Goal: Task Accomplishment & Management: Manage account settings

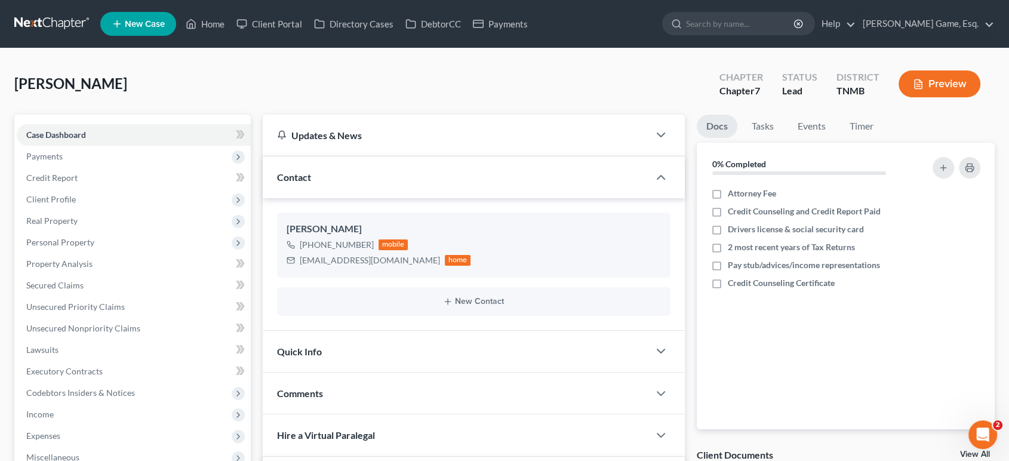
click at [464, 110] on div "[PERSON_NAME] Upgraded Chapter Chapter 7 Status Lead District TNMB Preview" at bounding box center [504, 89] width 980 height 52
click at [230, 29] on link "Home" at bounding box center [205, 23] width 51 height 21
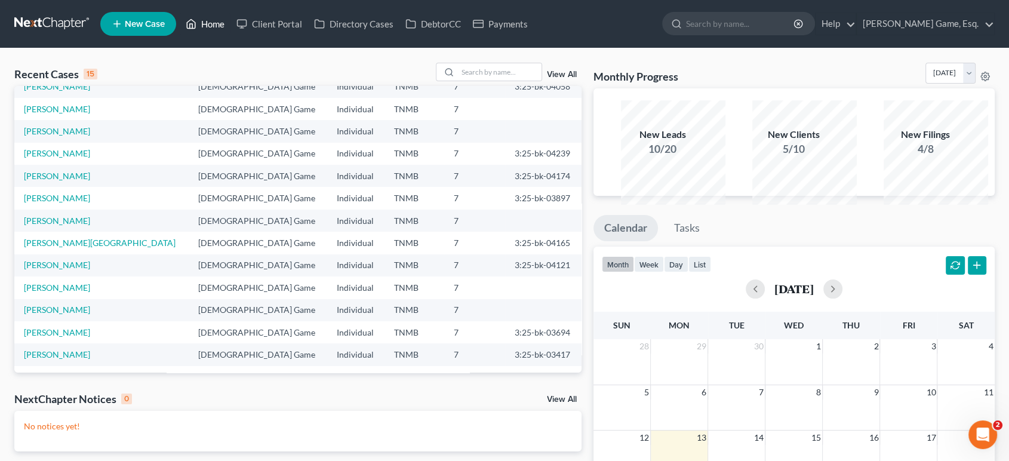
scroll to position [66, 0]
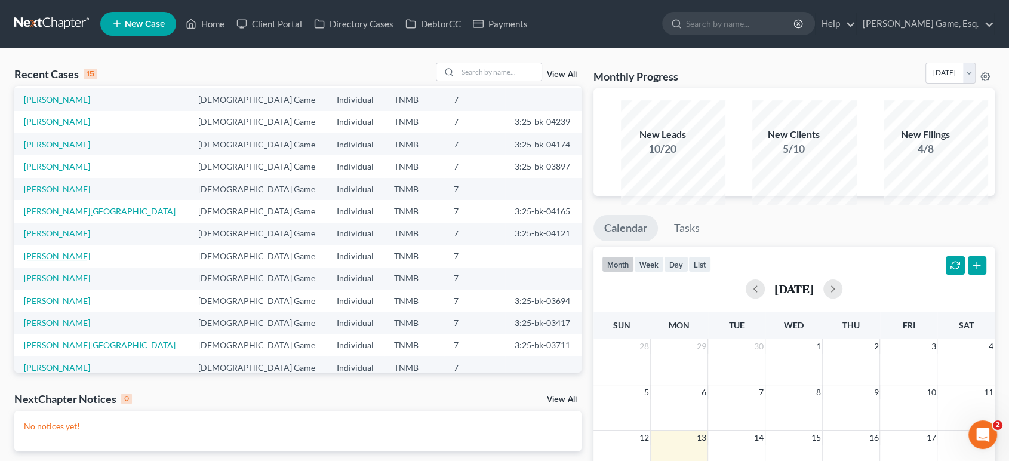
click at [81, 261] on link "[PERSON_NAME]" at bounding box center [57, 256] width 66 height 10
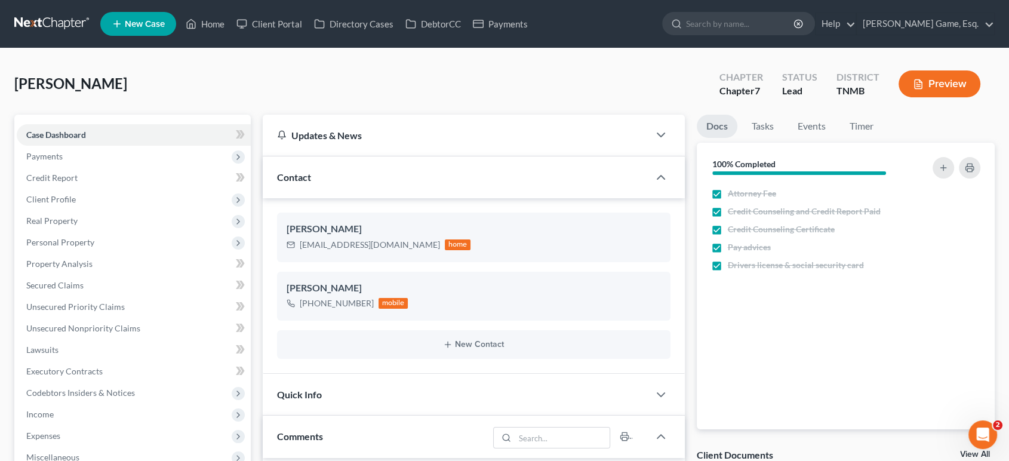
scroll to position [489, 0]
click at [121, 253] on span "Personal Property" at bounding box center [134, 242] width 234 height 21
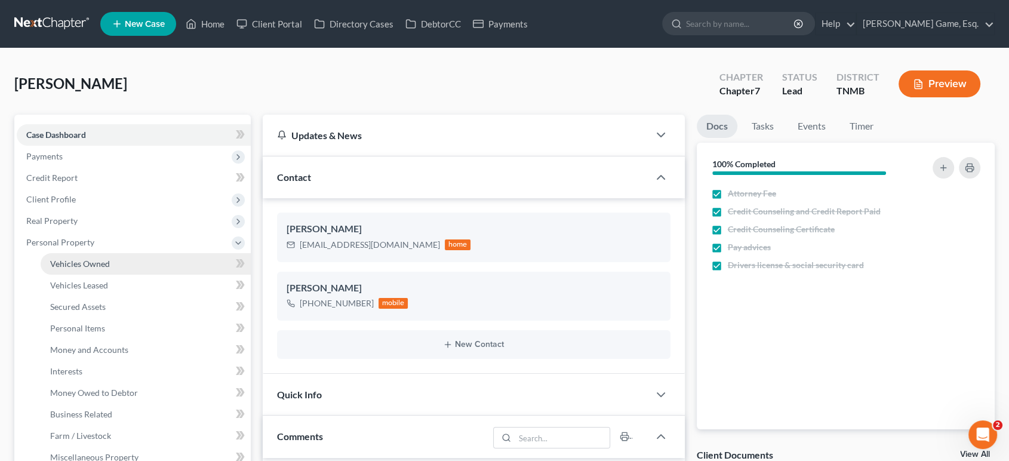
click at [131, 275] on link "Vehicles Owned" at bounding box center [146, 263] width 210 height 21
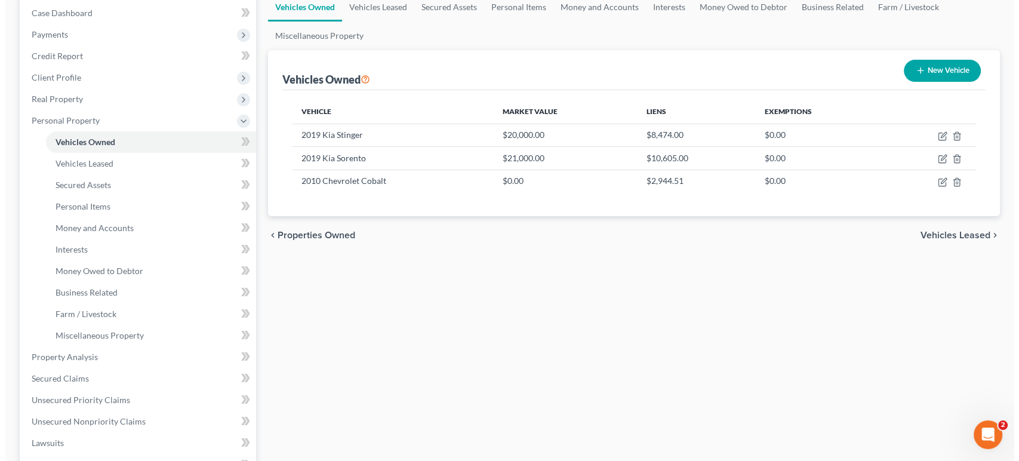
scroll to position [132, 0]
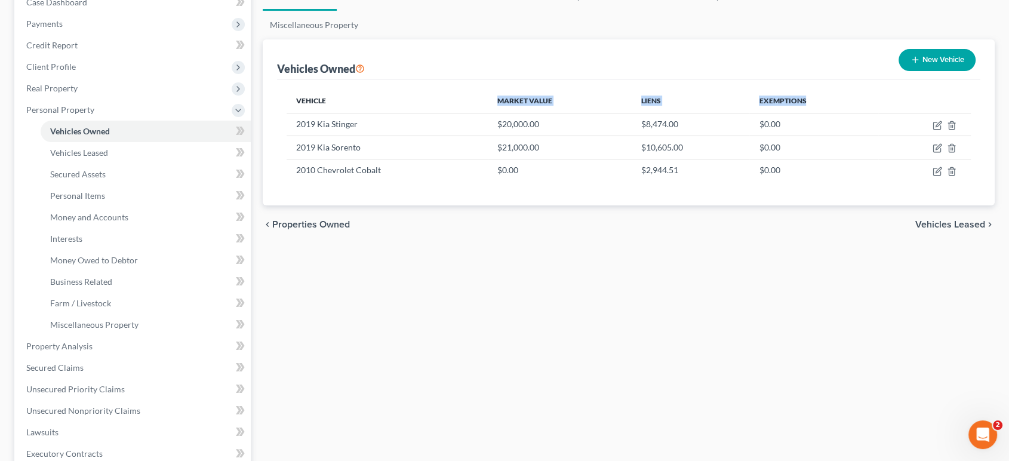
drag, startPoint x: 500, startPoint y: 150, endPoint x: 828, endPoint y: 156, distance: 328.3
click at [828, 113] on tr "Vehicle Market Value Liens Exemptions" at bounding box center [628, 101] width 685 height 24
click at [833, 113] on th "Exemptions" at bounding box center [813, 101] width 128 height 24
drag, startPoint x: 306, startPoint y: 151, endPoint x: 833, endPoint y: 153, distance: 527.0
click at [831, 113] on tr "Vehicle Market Value Liens Exemptions" at bounding box center [628, 101] width 685 height 24
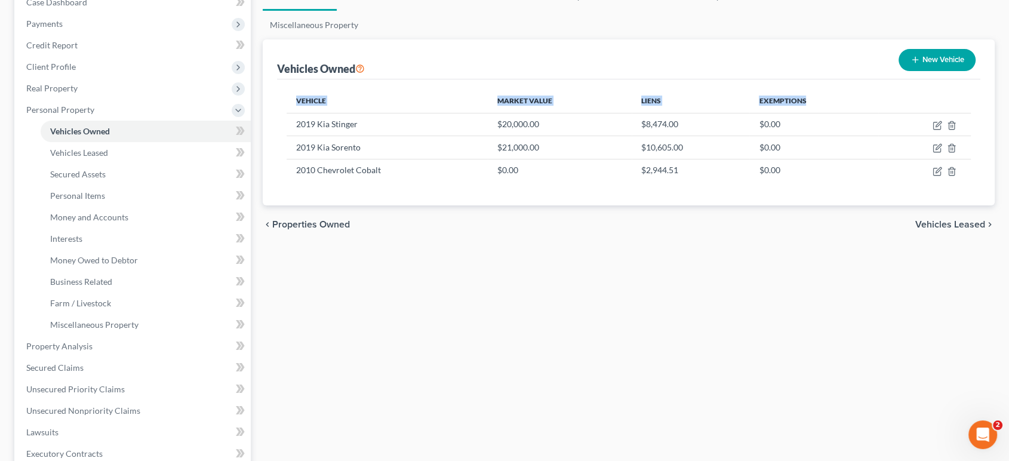
click at [835, 113] on th "Exemptions" at bounding box center [813, 101] width 128 height 24
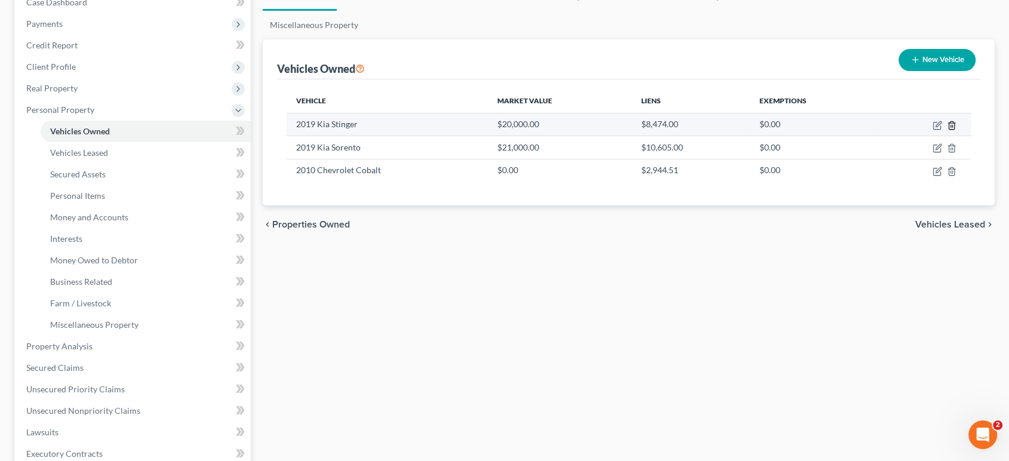
click at [947, 130] on icon "button" at bounding box center [952, 126] width 10 height 10
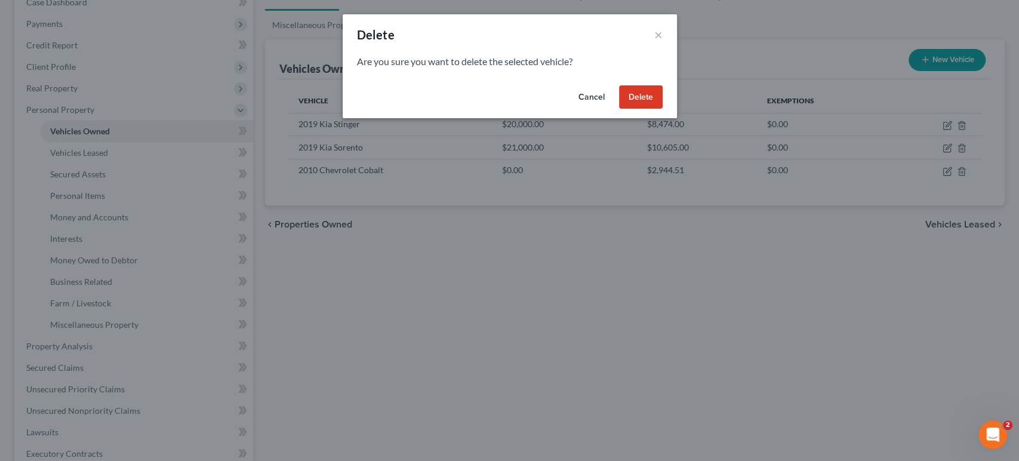
click at [662, 109] on button "Delete" at bounding box center [641, 97] width 44 height 24
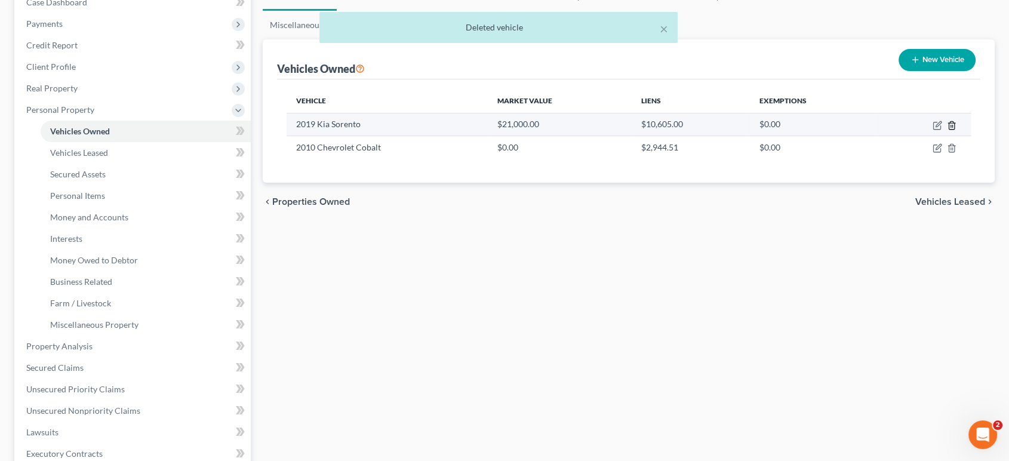
click at [947, 130] on icon "button" at bounding box center [952, 126] width 10 height 10
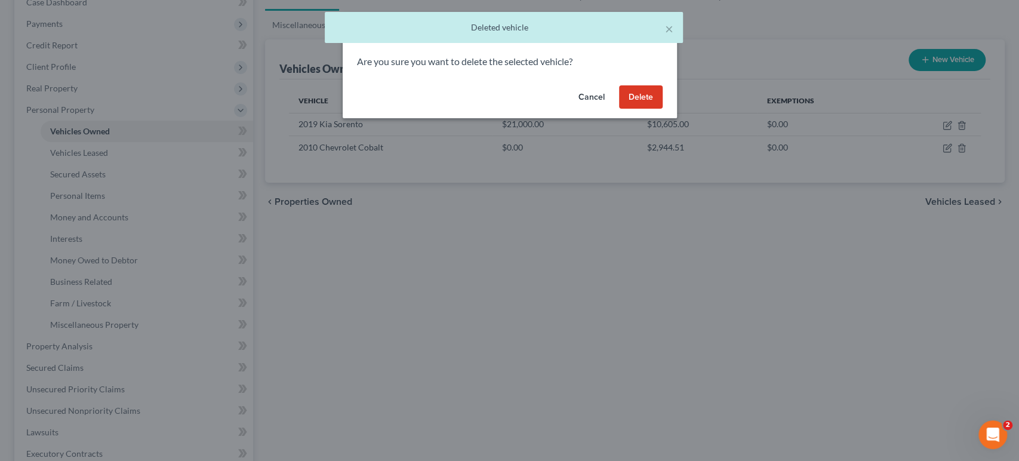
click at [662, 109] on button "Delete" at bounding box center [641, 97] width 44 height 24
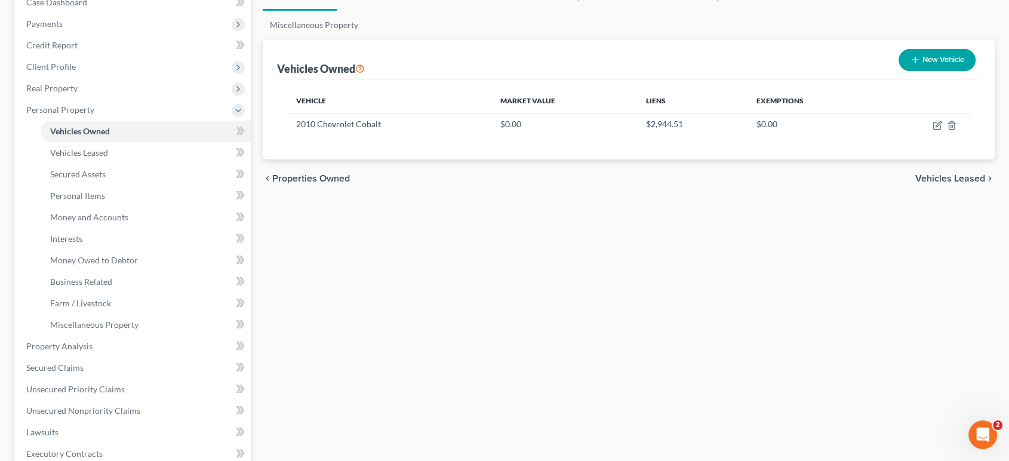
click at [919, 71] on button "New Vehicle" at bounding box center [936, 60] width 77 height 22
select select "0"
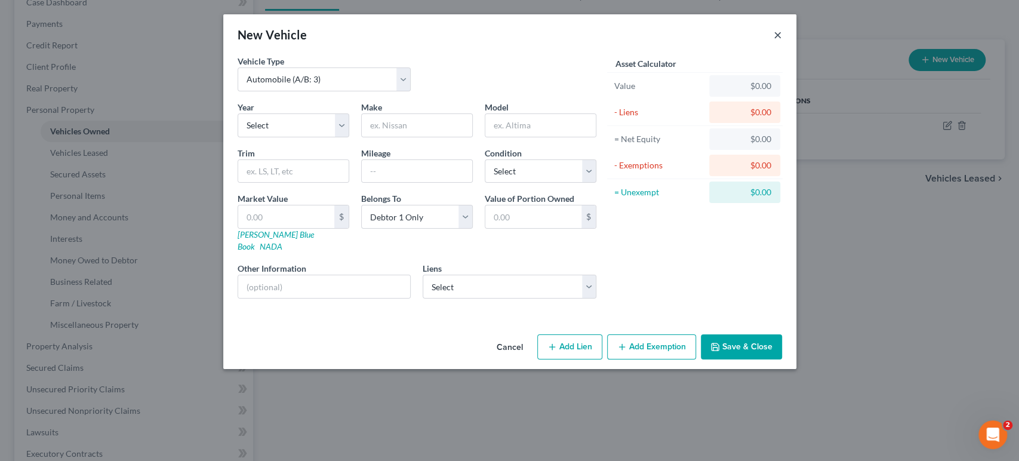
click at [782, 42] on button "×" at bounding box center [777, 34] width 8 height 14
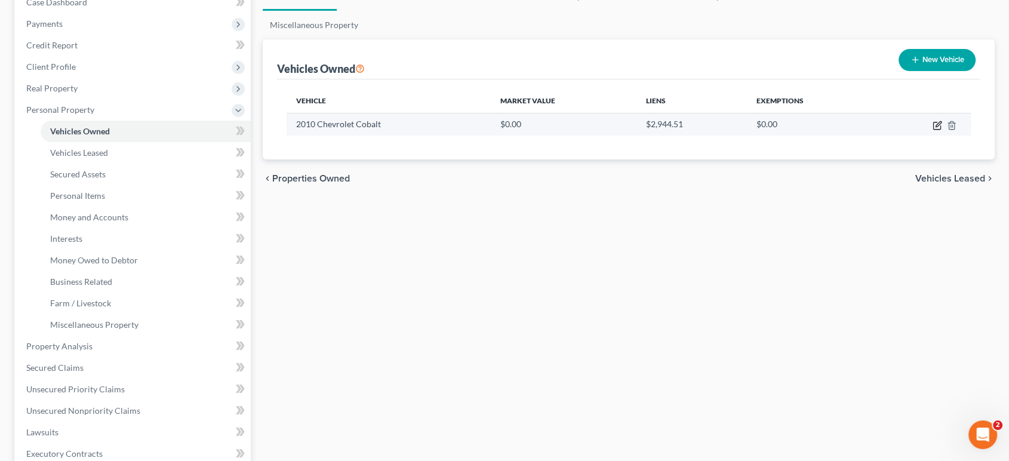
click at [932, 130] on icon "button" at bounding box center [937, 126] width 10 height 10
select select "0"
select select "16"
select select "4"
select select "2"
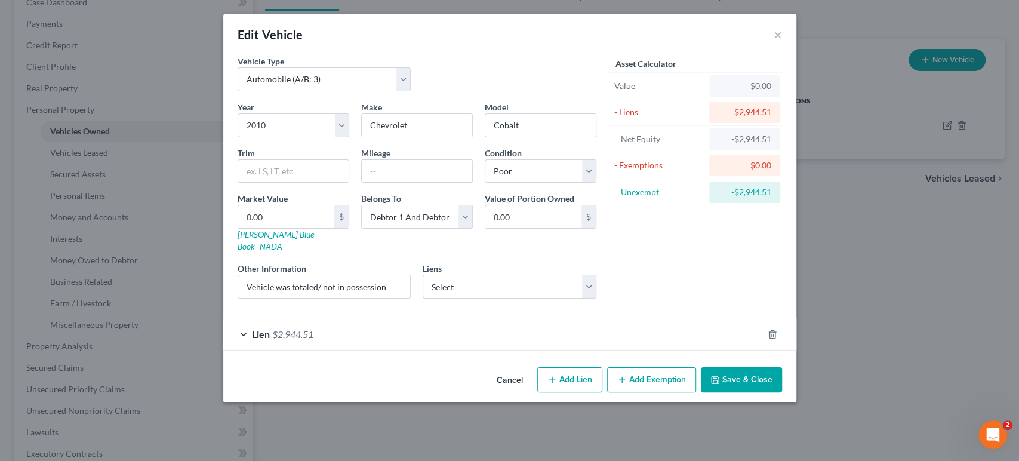
scroll to position [0, 0]
click at [526, 298] on select "Select CarMax Auto finance - $8,474.00 Santander - $10,605.00 Santander - $11,0…" at bounding box center [510, 287] width 174 height 24
click at [693, 308] on div "Asset Calculator Value $0.00 - Liens $2,944.51 = Net Equity -$2,944.51 - Exempt…" at bounding box center [695, 181] width 186 height 253
click at [645, 350] on div "Lien $2,944.51" at bounding box center [493, 334] width 540 height 32
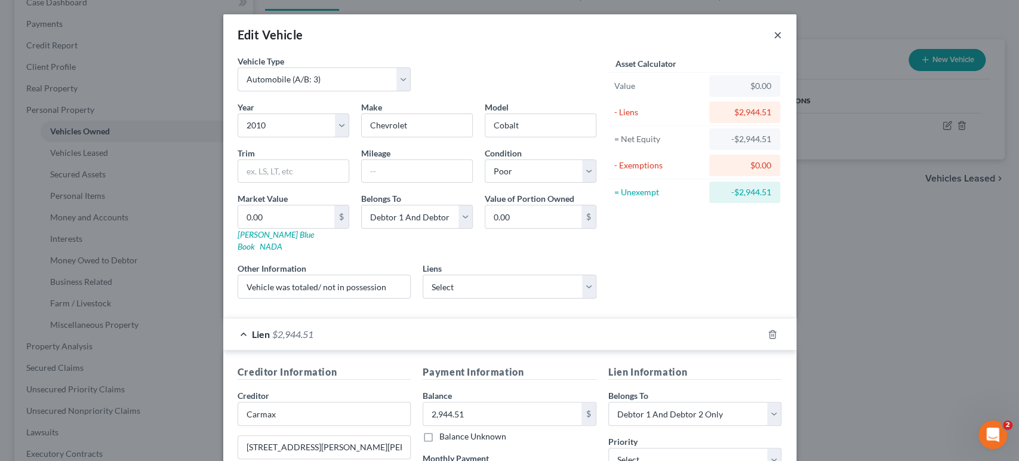
click at [782, 42] on button "×" at bounding box center [777, 34] width 8 height 14
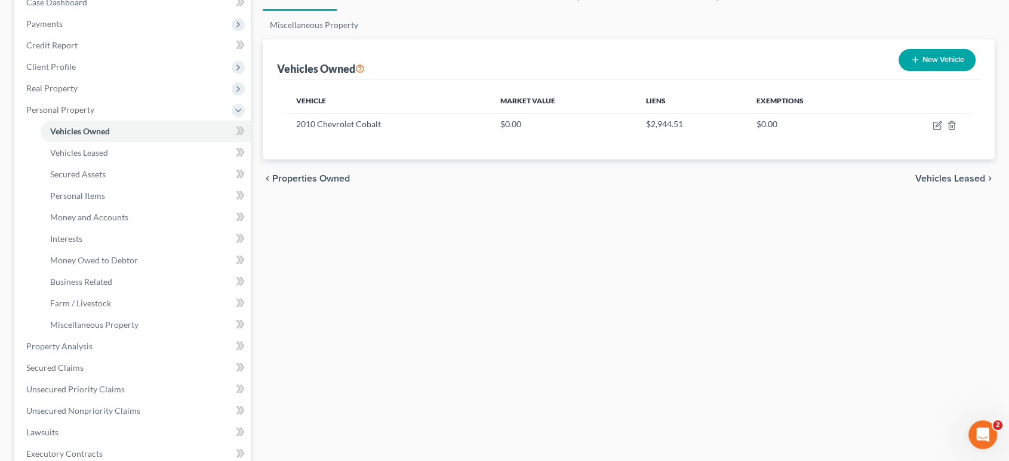
click at [914, 71] on button "New Vehicle" at bounding box center [936, 60] width 77 height 22
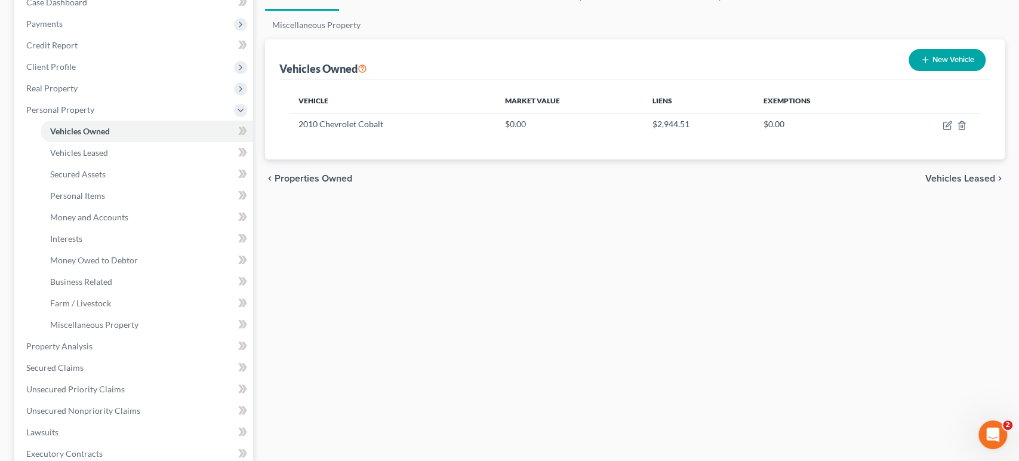
select select "0"
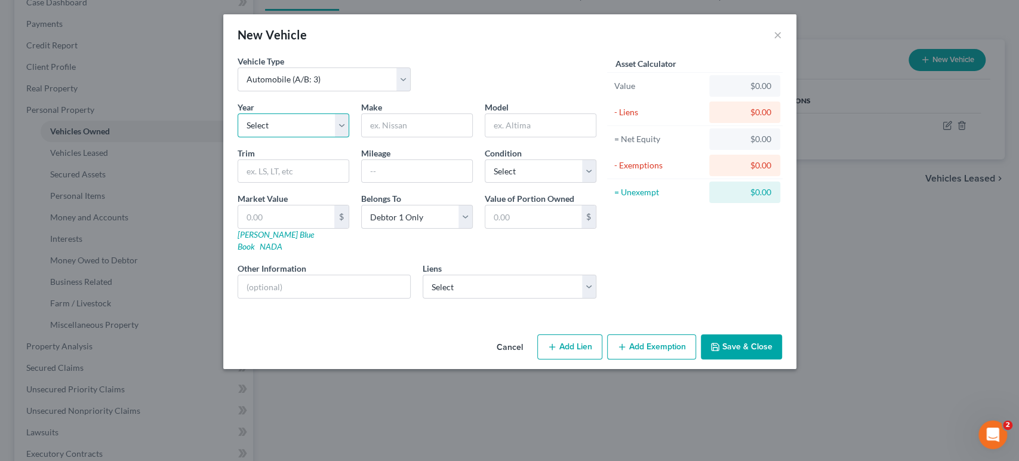
click at [285, 137] on select "Select 2026 2025 2024 2023 2022 2021 2020 2019 2018 2017 2016 2015 2014 2013 20…" at bounding box center [294, 125] width 112 height 24
click at [617, 55] on div "New Vehicle ×" at bounding box center [509, 34] width 573 height 41
click at [238, 251] on link "[PERSON_NAME] Blue Book" at bounding box center [276, 240] width 76 height 22
click at [272, 137] on select "Select 2026 2025 2024 2023 2022 2021 2020 2019 2018 2017 2016 2015 2014 2013 20…" at bounding box center [294, 125] width 112 height 24
select select "7"
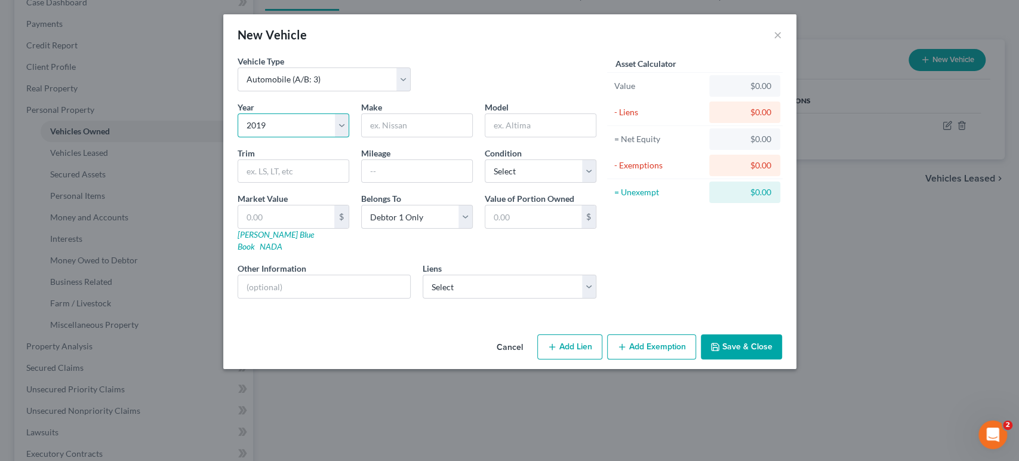
click at [238, 137] on select "Select 2026 2025 2024 2023 2022 2021 2020 2019 2018 2017 2016 2015 2014 2013 20…" at bounding box center [294, 125] width 112 height 24
click at [386, 137] on input "text" at bounding box center [417, 125] width 110 height 23
type input "Chevrolet"
type input "Corvet"
type input "Stingray Coupe 2D"
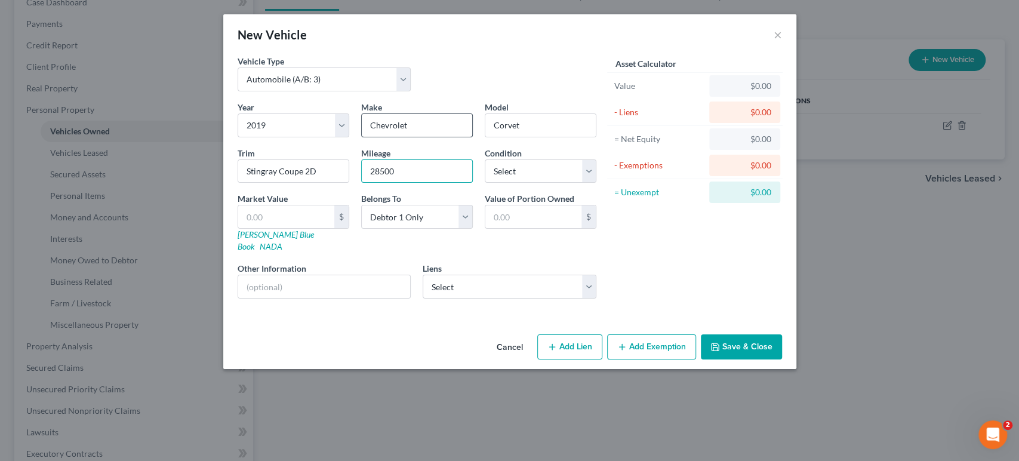
type input "28500"
click at [516, 183] on select "Select Excellent Very Good Good Fair Poor" at bounding box center [541, 171] width 112 height 24
select select "1"
click at [485, 183] on select "Select Excellent Very Good Good Fair Poor" at bounding box center [541, 171] width 112 height 24
click at [268, 228] on input "text" at bounding box center [286, 216] width 96 height 23
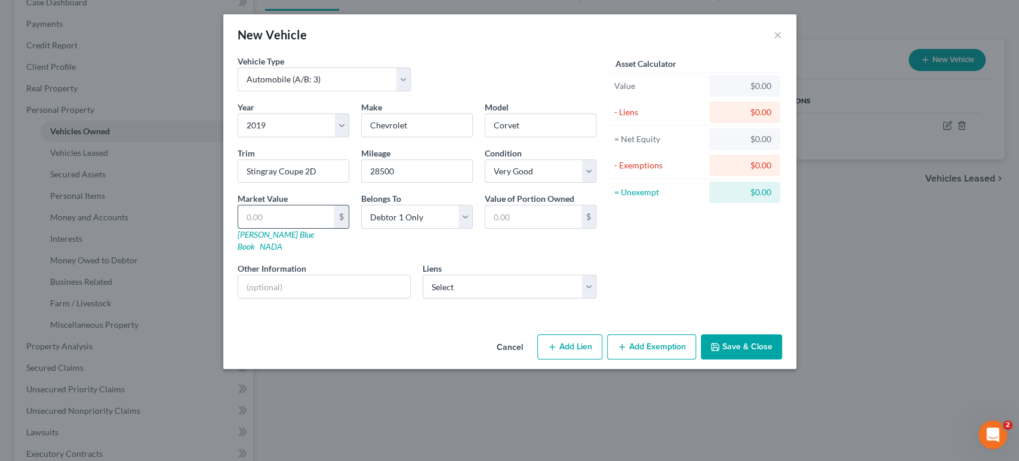
type input "4"
type input "4.00"
type input "41"
type input "41.00"
type input "410"
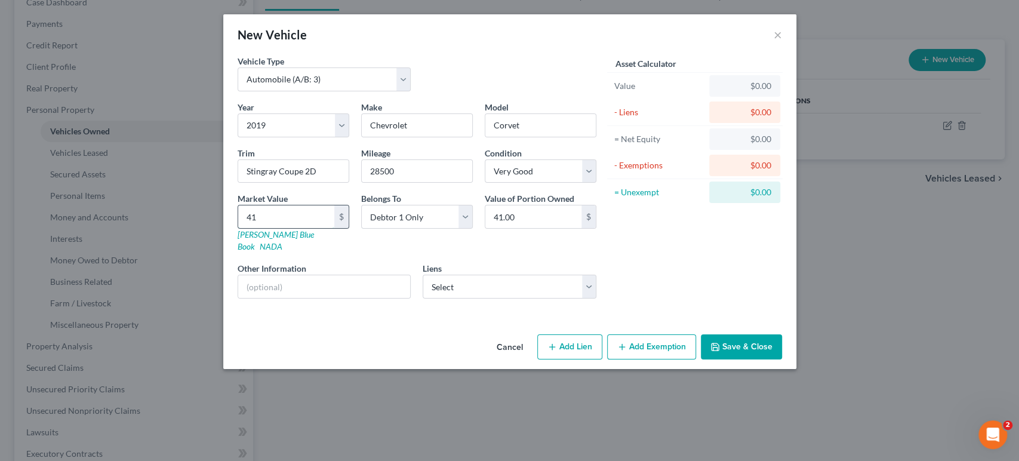
type input "410.00"
type input "4100"
type input "4,100.00"
type input "4,1000"
type input "41,000.00"
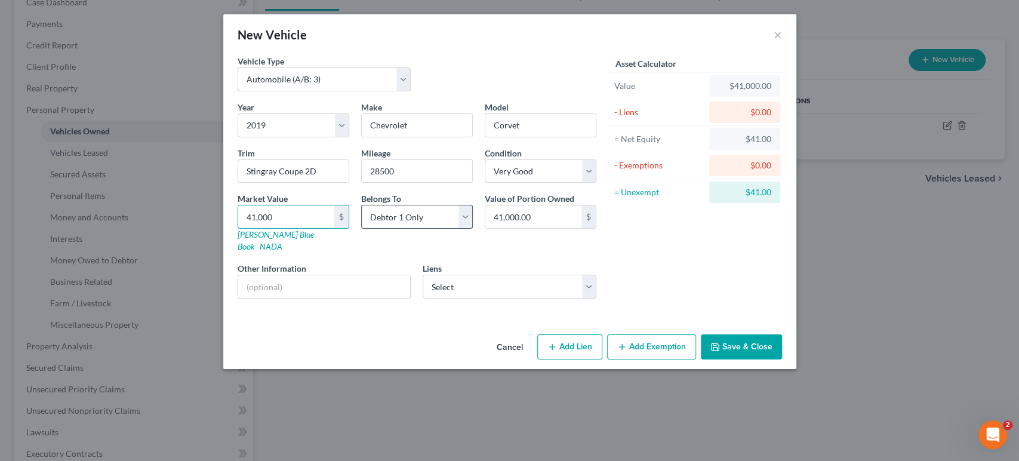
type input "41,000"
click at [400, 229] on select "Select Debtor 1 Only Debtor 2 Only Debtor 1 And Debtor 2 Only At Least One Of T…" at bounding box center [417, 217] width 112 height 24
select select "3"
click at [361, 229] on select "Select Debtor 1 Only Debtor 2 Only Debtor 1 And Debtor 2 Only At Least One Of T…" at bounding box center [417, 217] width 112 height 24
click at [491, 307] on div "Year Select 2026 2025 2024 2023 2022 2021 2020 2019 2018 2017 2016 2015 2014 20…" at bounding box center [417, 204] width 371 height 207
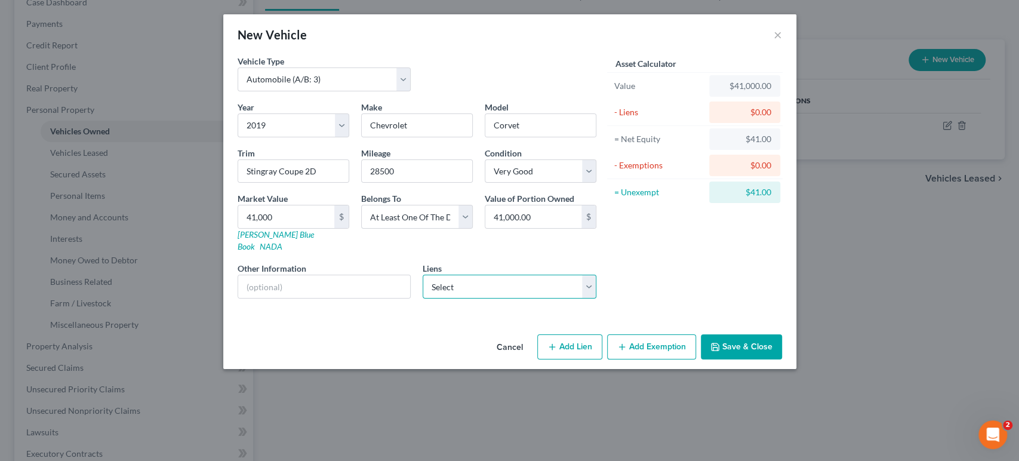
click at [477, 298] on select "Select CarMax Auto finance - $8,474.00 Santander - $10,605.00 Santander - $11,0…" at bounding box center [510, 287] width 174 height 24
click at [681, 295] on div "Asset Calculator Value $41,000.00 - Liens $0.00 = Net Equity $41.00 - Exemption…" at bounding box center [695, 181] width 186 height 253
click at [251, 298] on input "text" at bounding box center [324, 286] width 172 height 23
click at [264, 298] on input "text" at bounding box center [324, 286] width 172 height 23
paste input "[US_VEHICLE_IDENTIFICATION_NUMBER]"
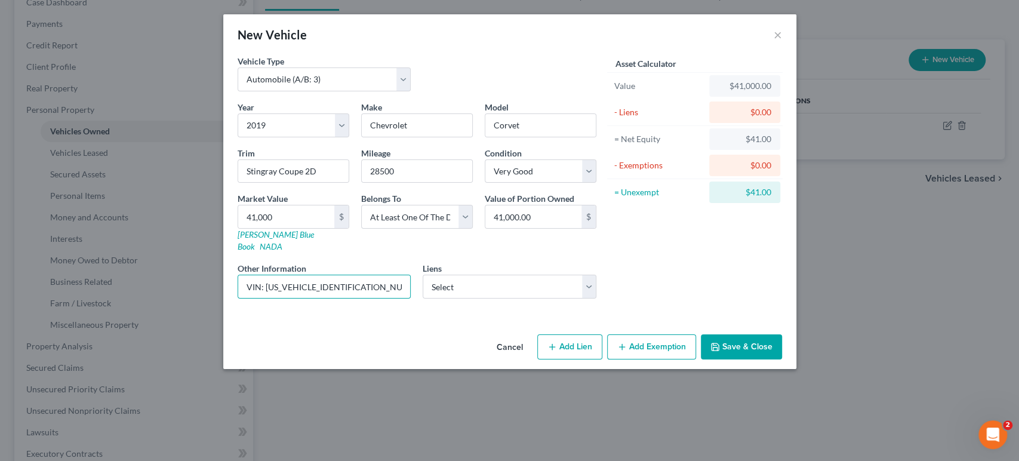
type input "VIN: [US_VEHICLE_IDENTIFICATION_NUMBER]"
click at [602, 359] on button "Add Lien" at bounding box center [569, 346] width 65 height 25
select select "3"
select select "0"
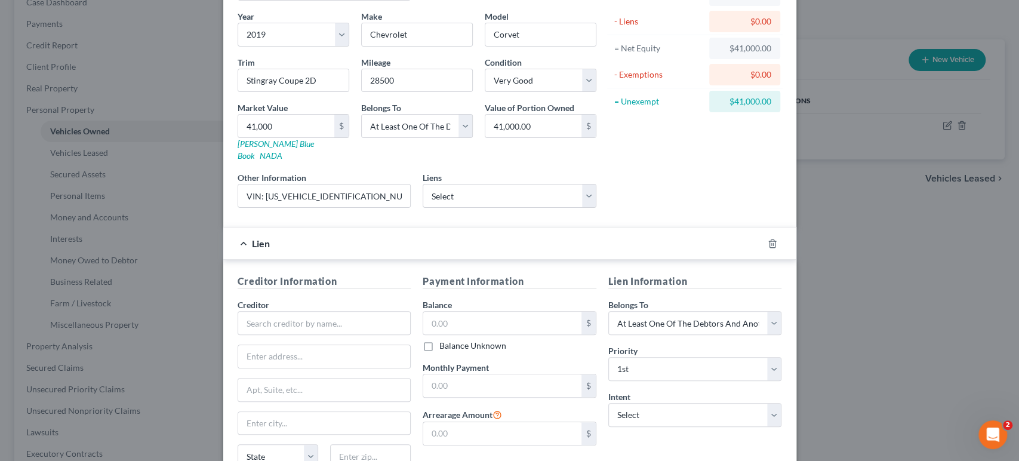
scroll to position [265, 0]
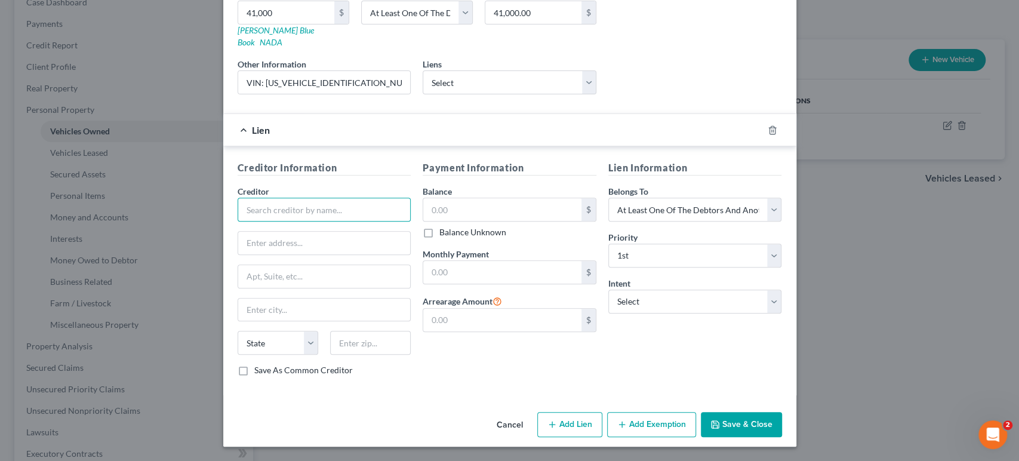
click at [284, 221] on input "text" at bounding box center [325, 210] width 174 height 24
click at [264, 236] on div "CarMax Auto finance" at bounding box center [309, 230] width 124 height 12
type input "CarMax Auto finance"
type input "[STREET_ADDRESS][PERSON_NAME][PERSON_NAME]"
type input "Kennesaw"
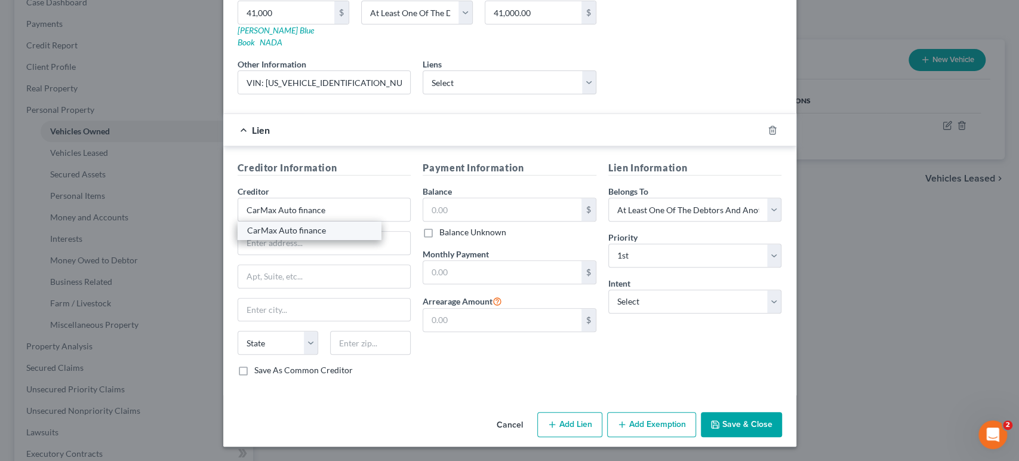
select select "10"
type input "30144"
drag, startPoint x: 271, startPoint y: 150, endPoint x: 238, endPoint y: 150, distance: 32.8
click at [238, 198] on input "CarMax Auto finance" at bounding box center [325, 210] width 174 height 24
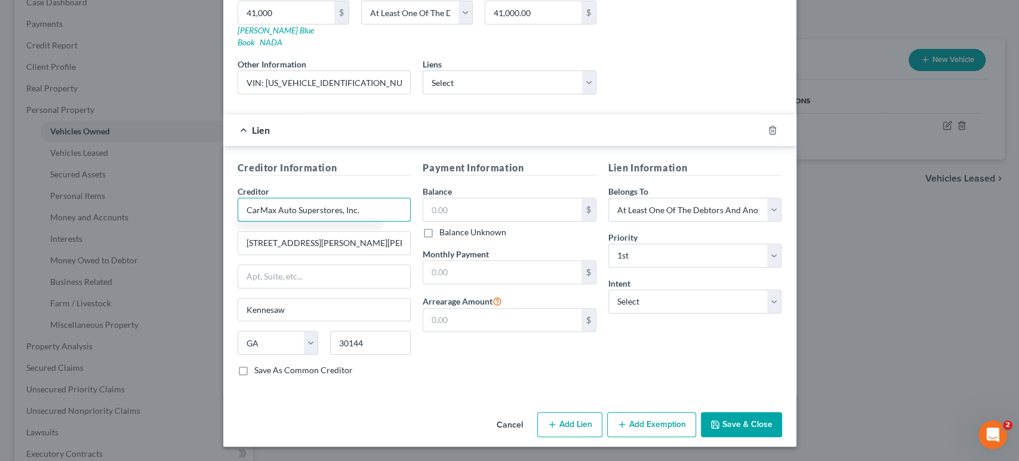
type input "CarMax Auto Superstores, Inc."
drag, startPoint x: 328, startPoint y: 274, endPoint x: 129, endPoint y: 281, distance: 199.4
click at [129, 281] on div "New Vehicle × Vehicle Type Select Automobile (A/B: 3) Truck (A/B: 3) Trailer (A…" at bounding box center [509, 230] width 1019 height 461
click at [269, 288] on input "text" at bounding box center [324, 276] width 172 height 23
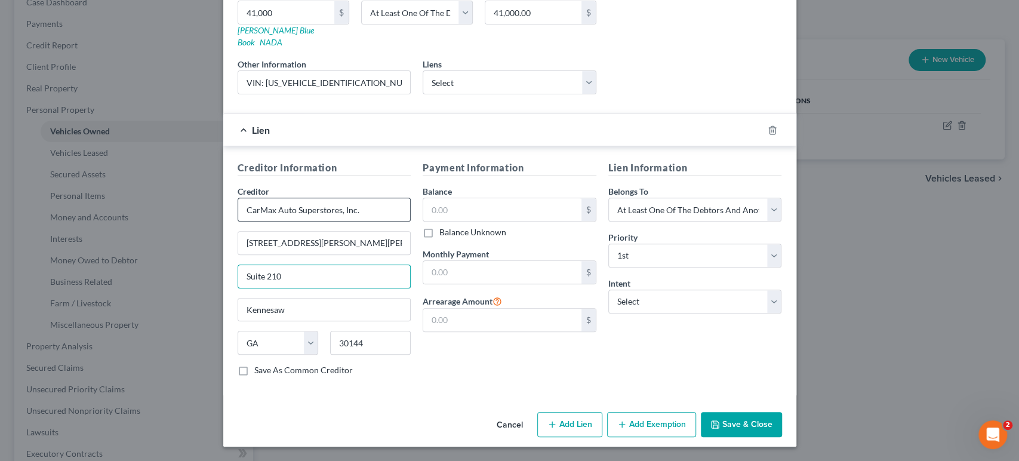
type input "Suite 210"
drag, startPoint x: 325, startPoint y: 236, endPoint x: 239, endPoint y: 235, distance: 86.0
click at [239, 221] on input "CarMax Auto Superstores, Inc." at bounding box center [325, 210] width 174 height 24
type input "CarMax Auto Finance"
click at [733, 386] on div "Lien Information Belongs To * Select Debtor 1 Only Debtor 2 Only Debtor 1 And D…" at bounding box center [695, 273] width 186 height 225
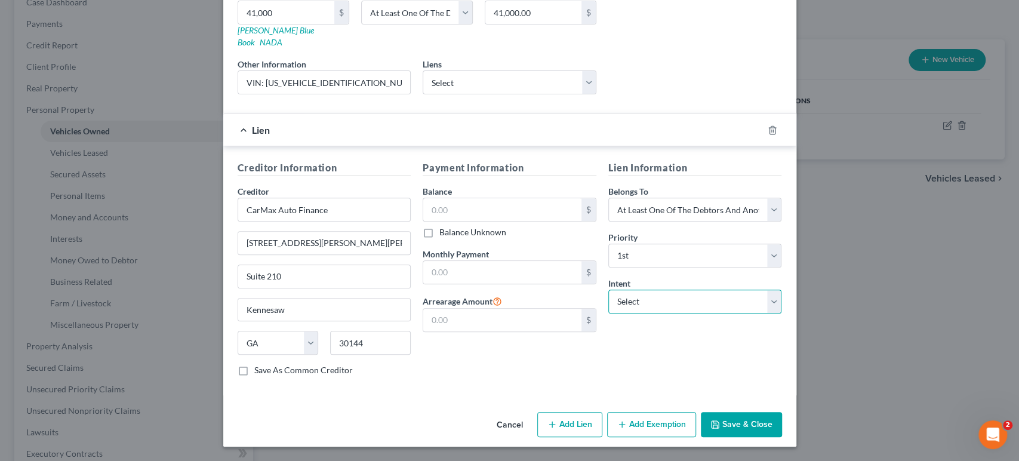
click at [703, 313] on select "Select Surrender Redeem Reaffirm Avoid Other" at bounding box center [695, 301] width 174 height 24
select select "2"
click at [625, 313] on select "Select Surrender Redeem Reaffirm Avoid Other" at bounding box center [695, 301] width 174 height 24
click at [688, 386] on div "Lien Information Belongs To * Select Debtor 1 Only Debtor 2 Only Debtor 1 And D…" at bounding box center [695, 273] width 186 height 225
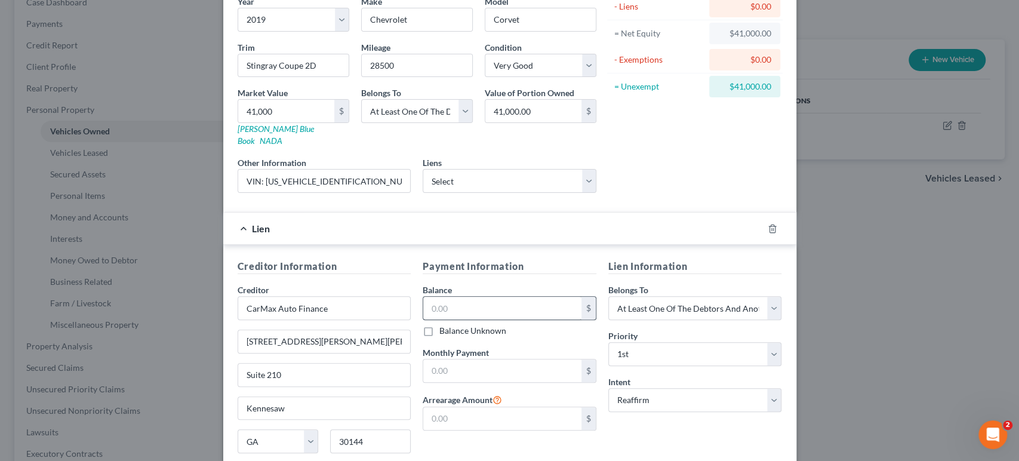
scroll to position [83, 0]
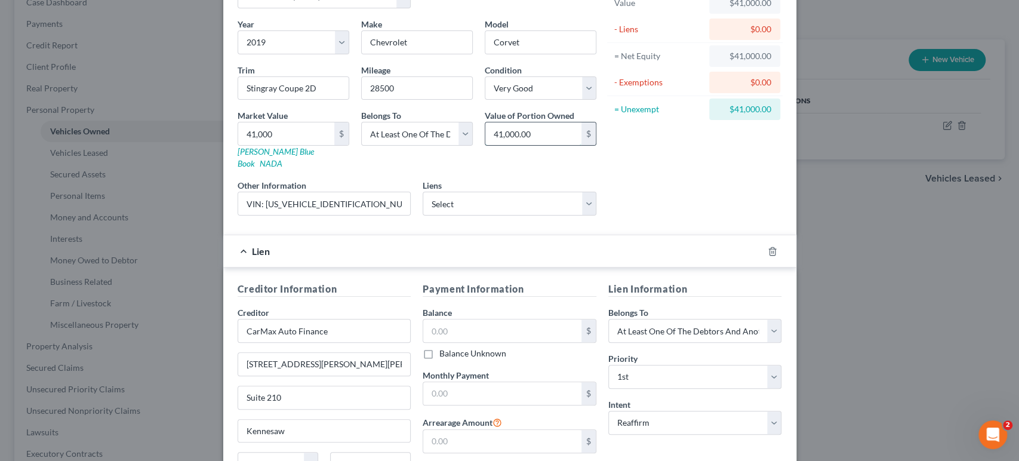
click at [545, 145] on input "41,000.00" at bounding box center [533, 133] width 96 height 23
click at [536, 54] on input "Corvet" at bounding box center [540, 42] width 110 height 23
type input "Corvette"
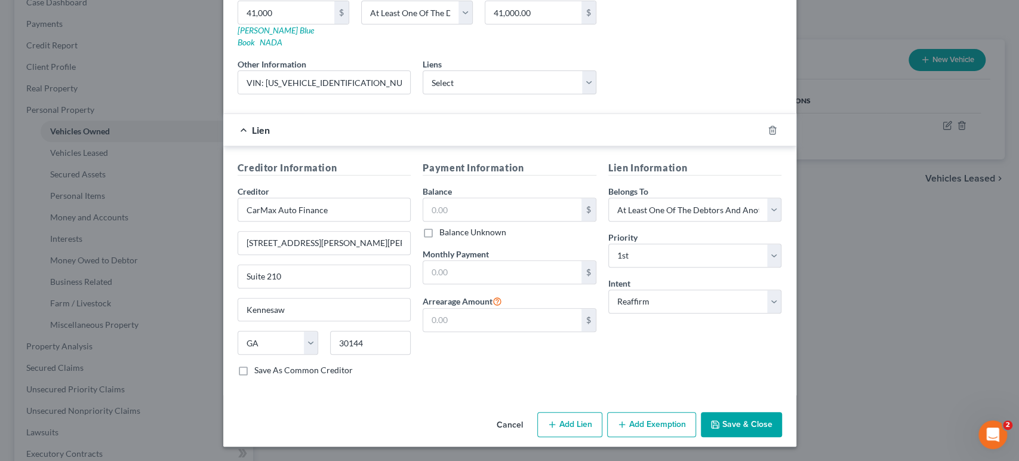
scroll to position [349, 0]
click at [487, 261] on input "text" at bounding box center [502, 272] width 158 height 23
type input "635"
click at [466, 198] on input "text" at bounding box center [502, 209] width 158 height 23
type input "Suite 210"
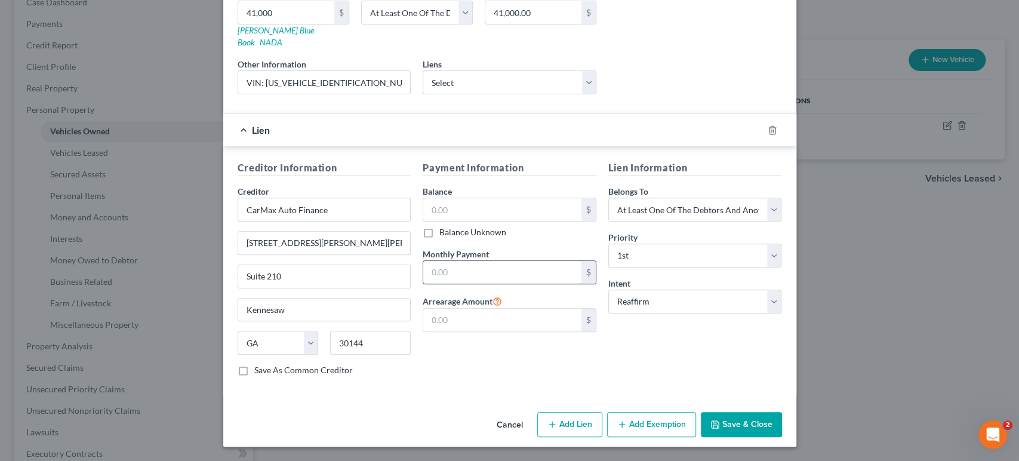
click at [483, 261] on input "text" at bounding box center [502, 272] width 158 height 23
type input "535"
click at [507, 221] on input "text" at bounding box center [502, 209] width 158 height 23
type input "30,145"
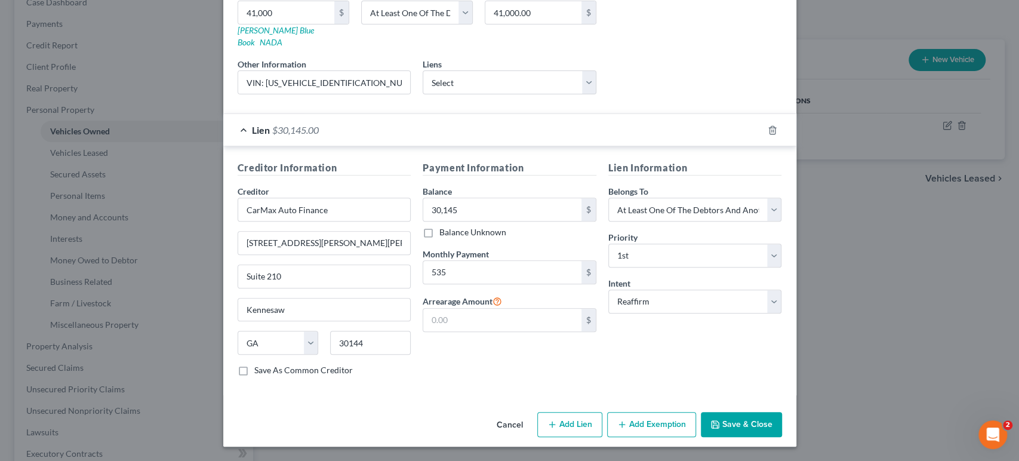
click at [696, 386] on div "Lien Information Belongs To * Select Debtor 1 Only Debtor 2 Only Debtor 1 And D…" at bounding box center [695, 273] width 186 height 225
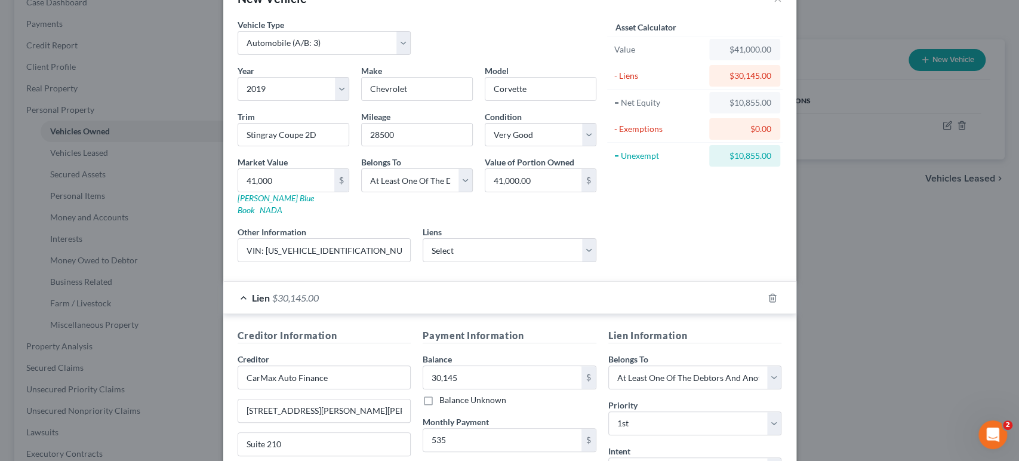
scroll to position [17, 0]
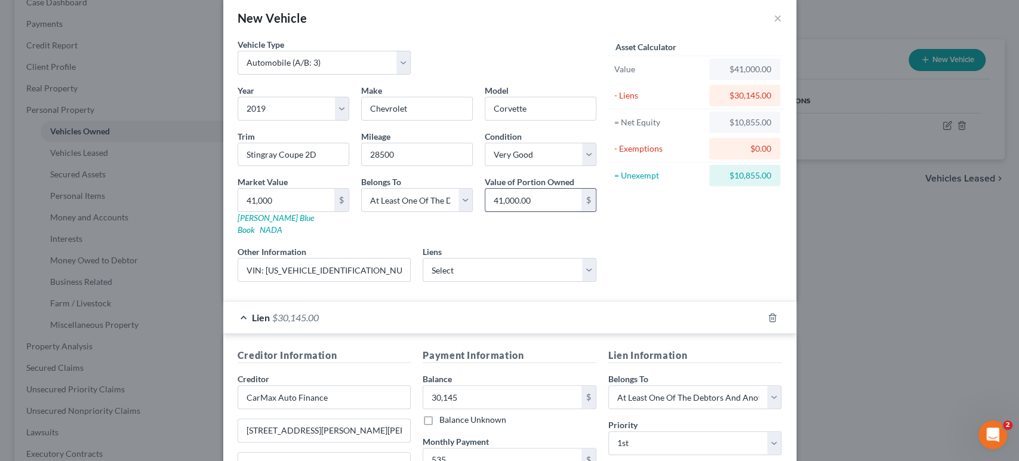
click at [551, 211] on input "41,000.00" at bounding box center [533, 200] width 96 height 23
type input "20,500"
click at [768, 286] on div "Asset Calculator Value $41,000.00 - Liens $30,145.00 = Net Equity $10,855.00 - …" at bounding box center [695, 164] width 186 height 253
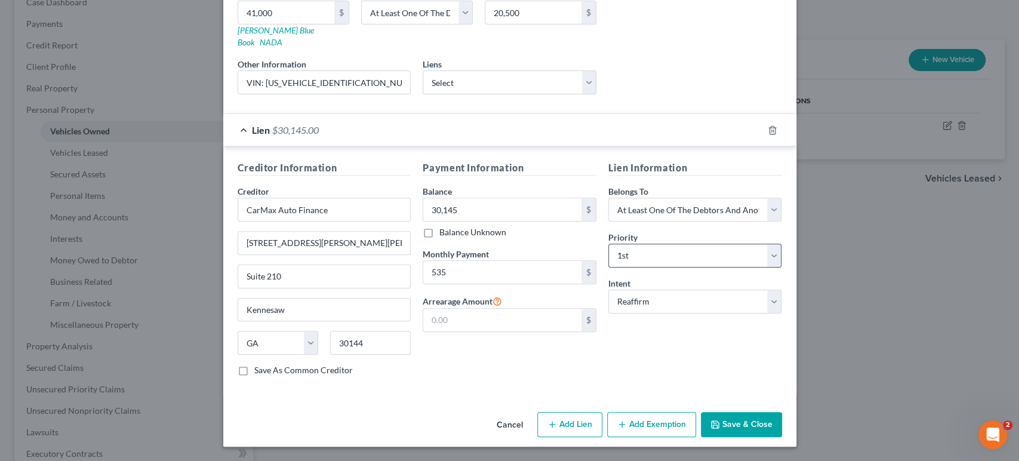
scroll to position [349, 0]
click at [777, 414] on button "Save & Close" at bounding box center [741, 424] width 81 height 25
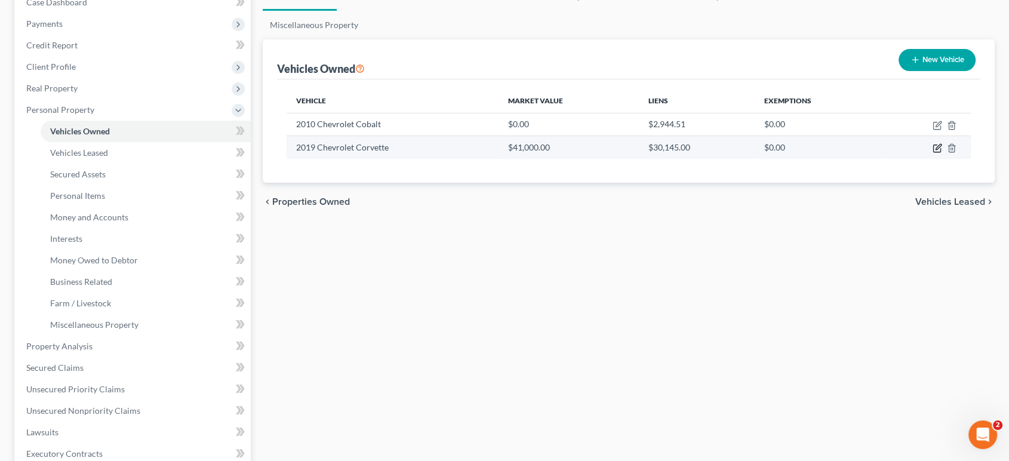
click at [932, 153] on icon "button" at bounding box center [937, 148] width 10 height 10
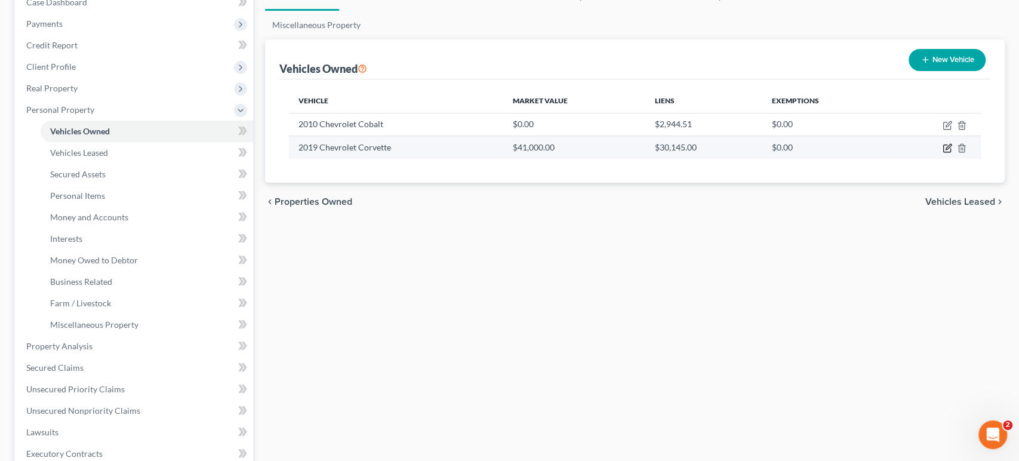
select select "0"
select select "7"
select select "1"
select select "3"
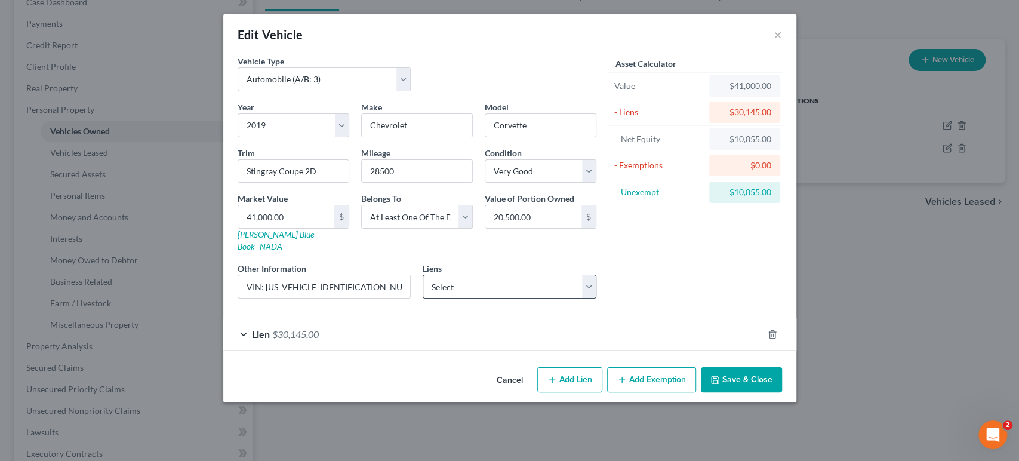
scroll to position [40, 0]
click at [696, 392] on button "Add Exemption" at bounding box center [651, 379] width 89 height 25
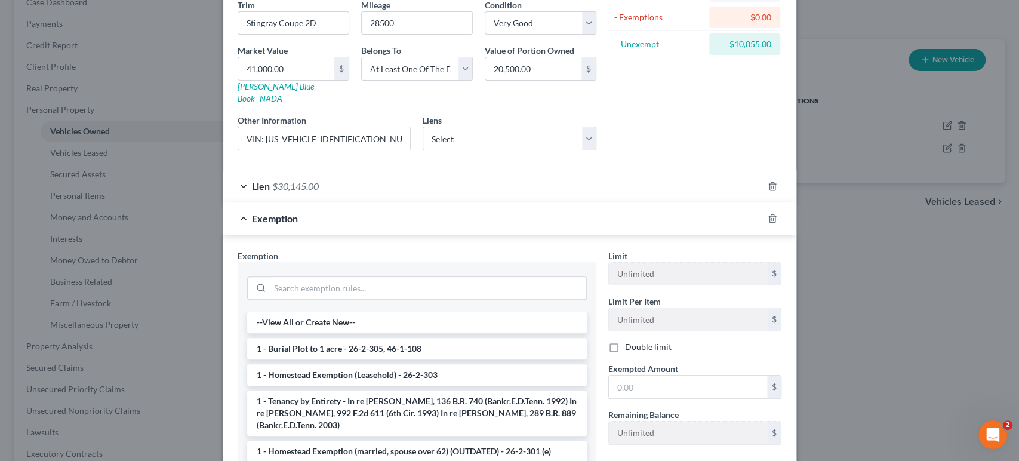
scroll to position [306, 0]
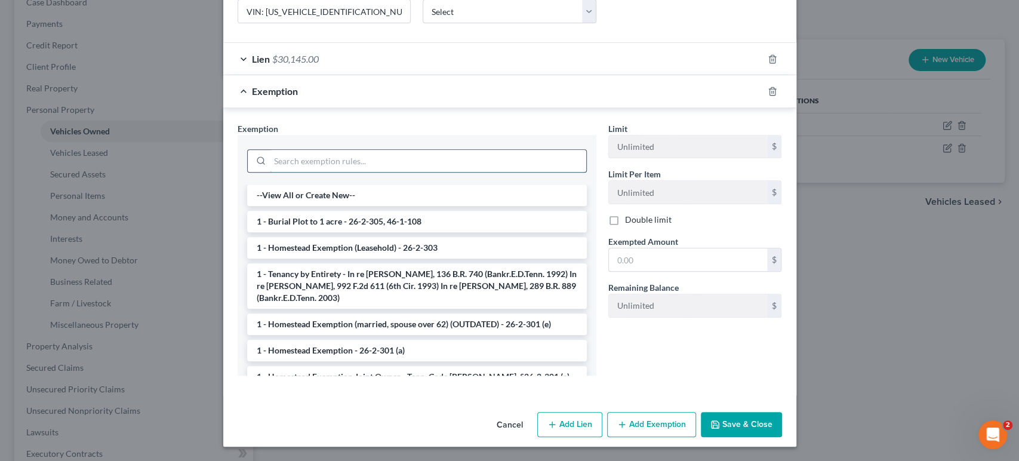
click at [361, 172] on input "search" at bounding box center [428, 161] width 316 height 23
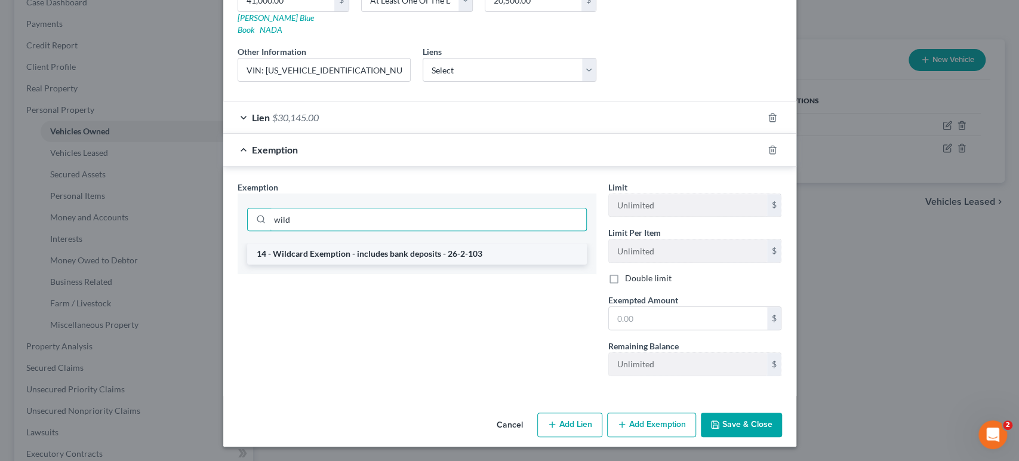
type input "wild"
click at [401, 258] on li "14 - Wildcard Exemption - includes bank deposits - 26-2-103" at bounding box center [417, 253] width 340 height 21
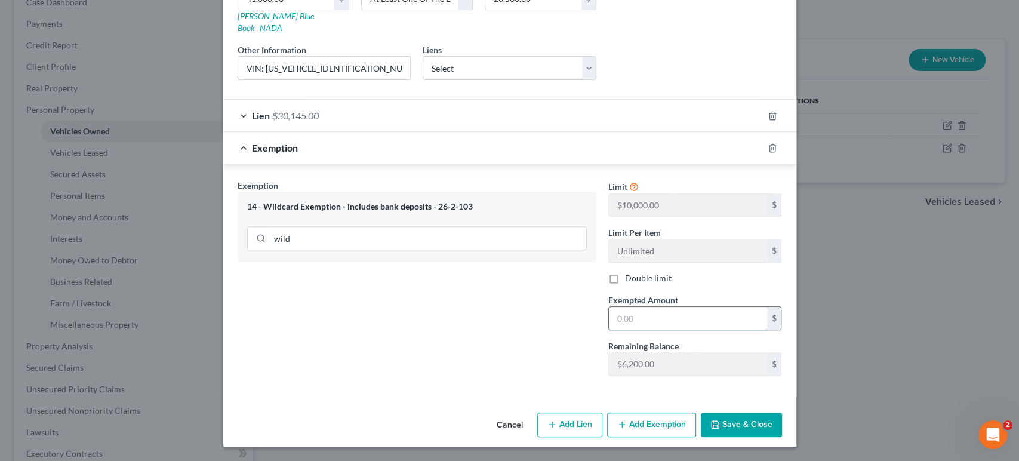
click at [671, 329] on input "text" at bounding box center [688, 318] width 158 height 23
type input "5,000"
click at [782, 412] on button "Save & Close" at bounding box center [741, 424] width 81 height 25
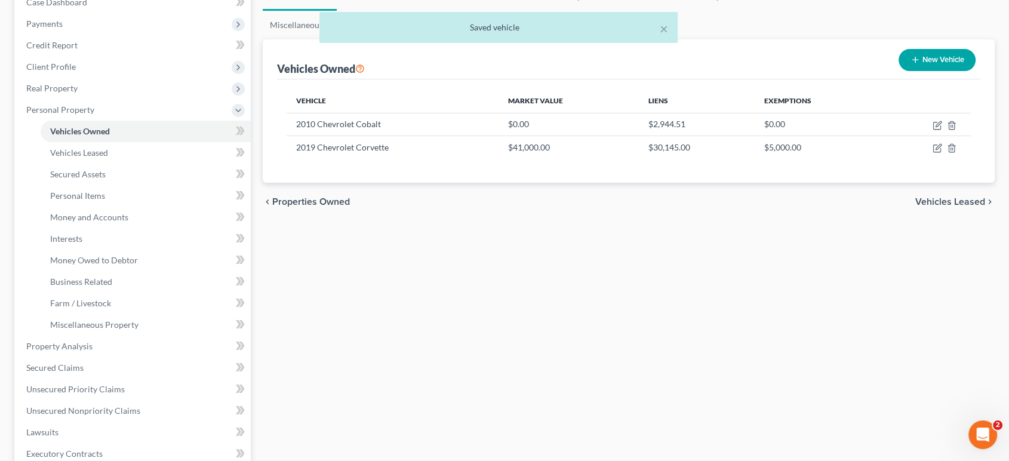
click at [898, 71] on button "New Vehicle" at bounding box center [936, 60] width 77 height 22
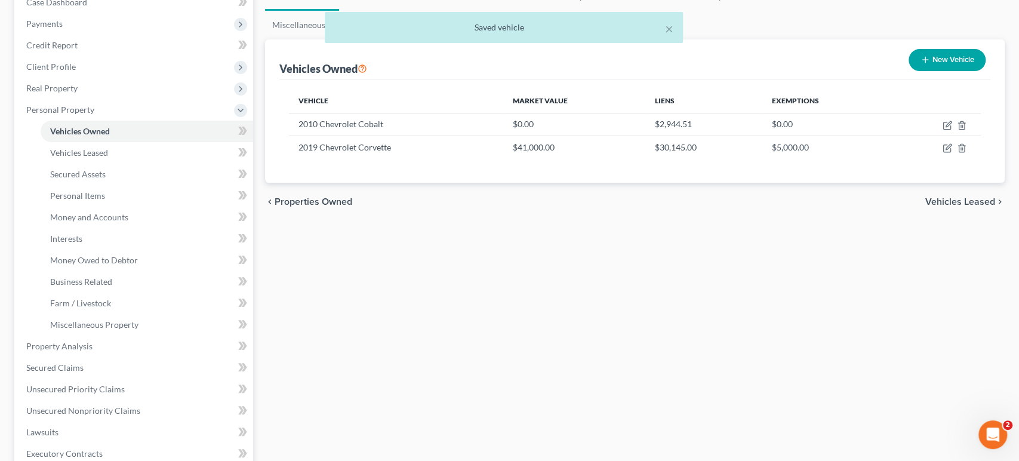
select select "0"
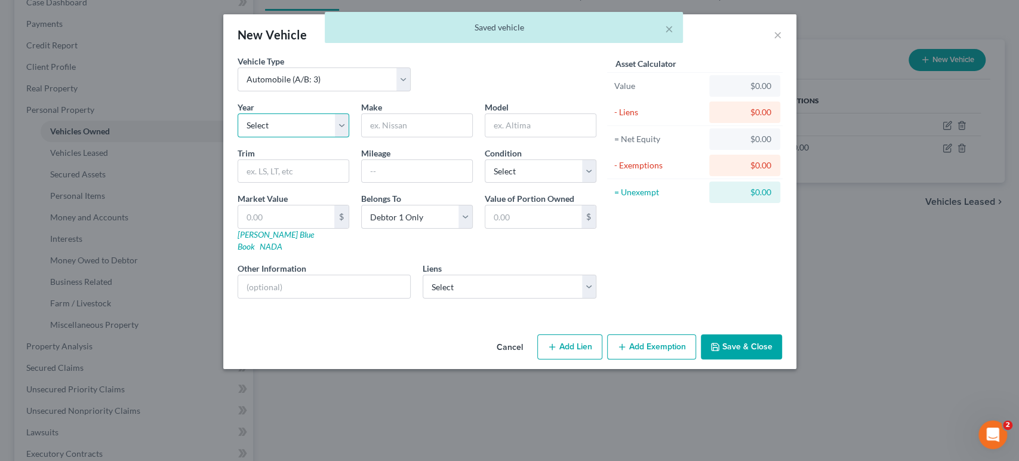
click at [255, 137] on select "Select 2026 2025 2024 2023 2022 2021 2020 2019 2018 2017 2016 2015 2014 2013 20…" at bounding box center [294, 125] width 112 height 24
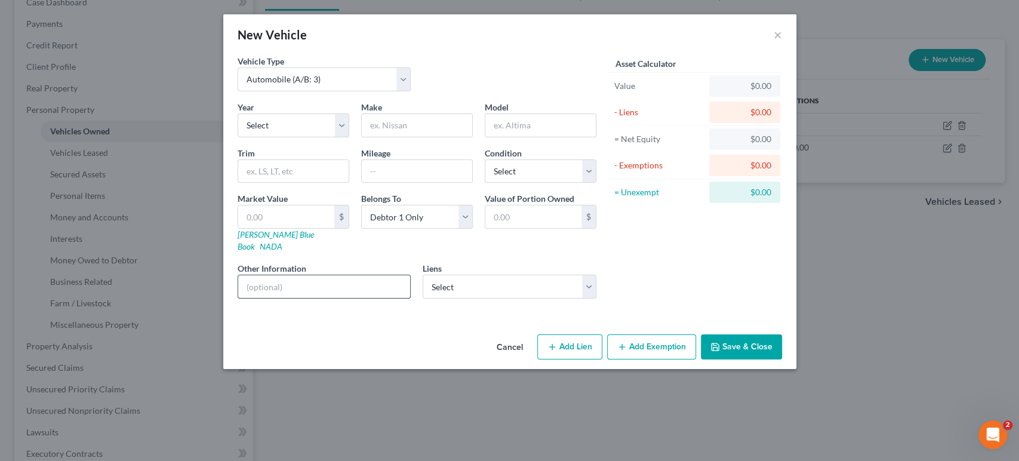
click at [276, 298] on input "text" at bounding box center [324, 286] width 172 height 23
click at [393, 183] on input "text" at bounding box center [417, 171] width 110 height 23
type input "5000"
click at [602, 359] on button "Add Lien" at bounding box center [569, 346] width 65 height 25
select select "0"
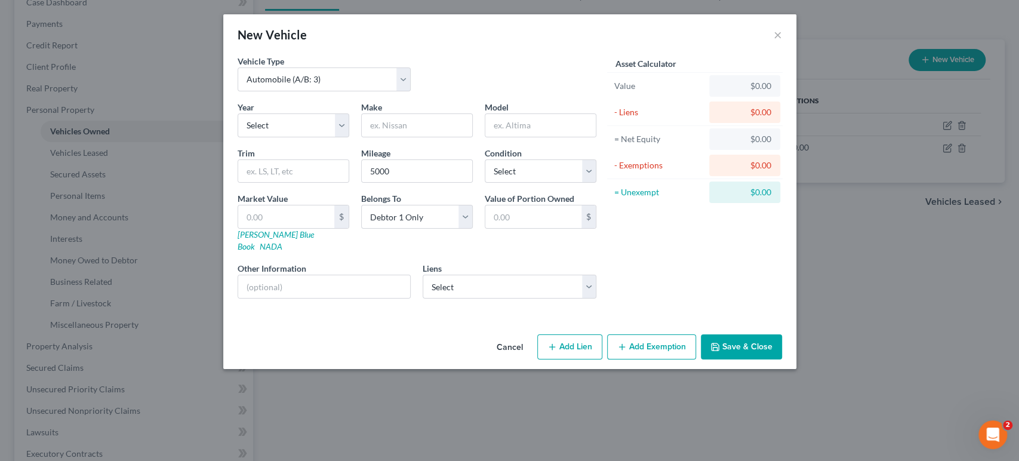
select select "0"
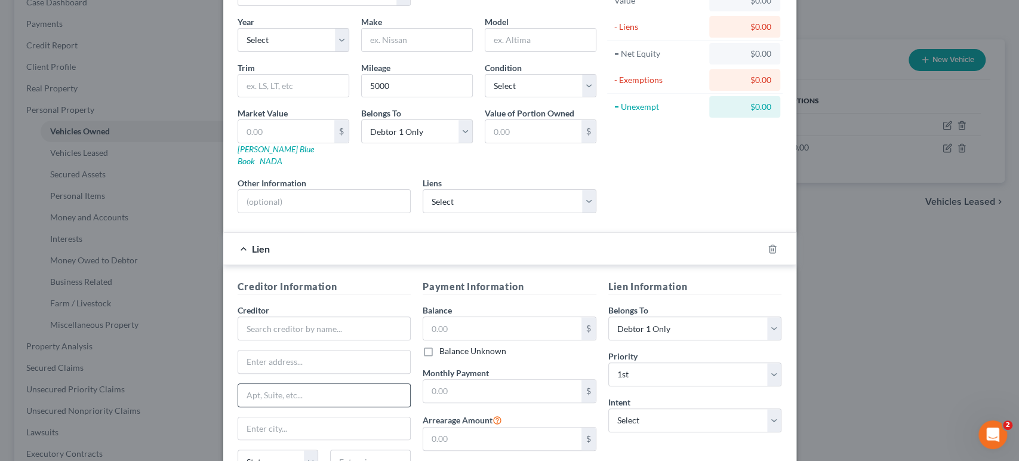
scroll to position [265, 0]
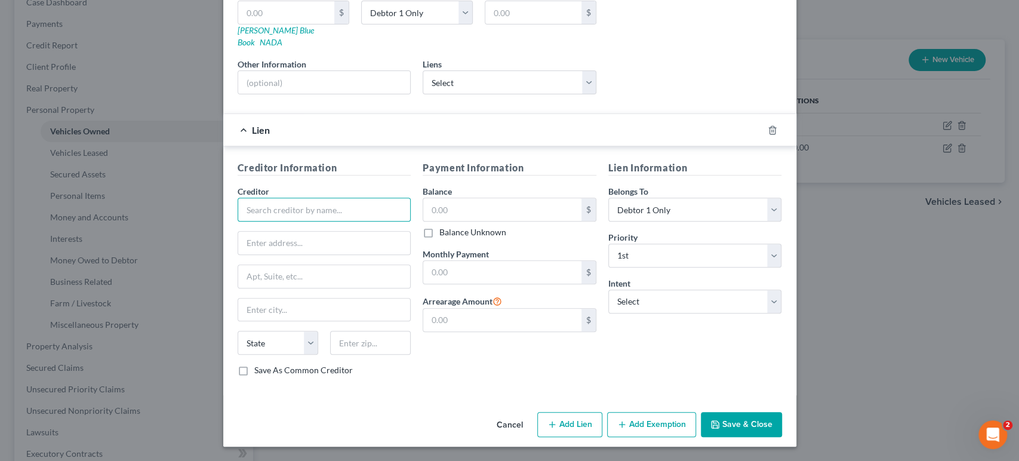
click at [277, 221] on input "text" at bounding box center [325, 210] width 174 height 24
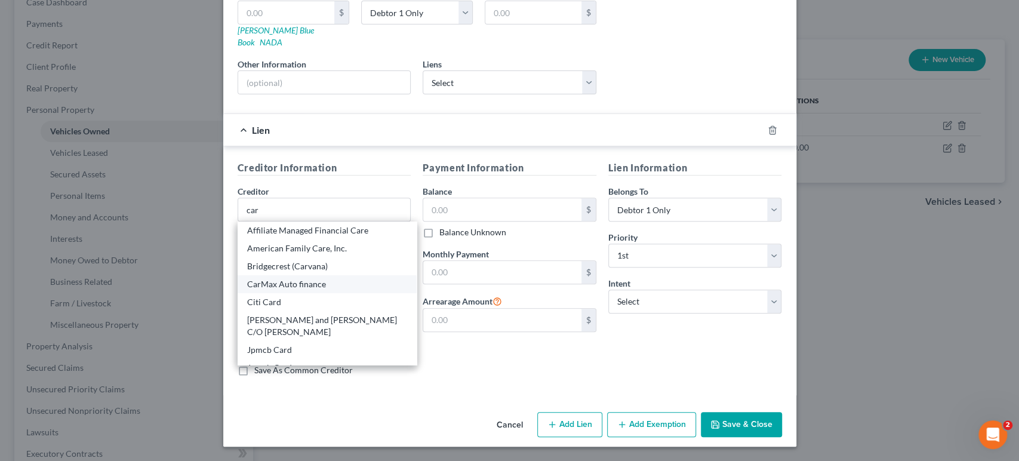
click at [301, 290] on div "CarMax Auto finance" at bounding box center [327, 284] width 161 height 12
type input "CarMax Auto finance"
type input "[STREET_ADDRESS][PERSON_NAME][PERSON_NAME]"
type input "Kennesaw"
select select "10"
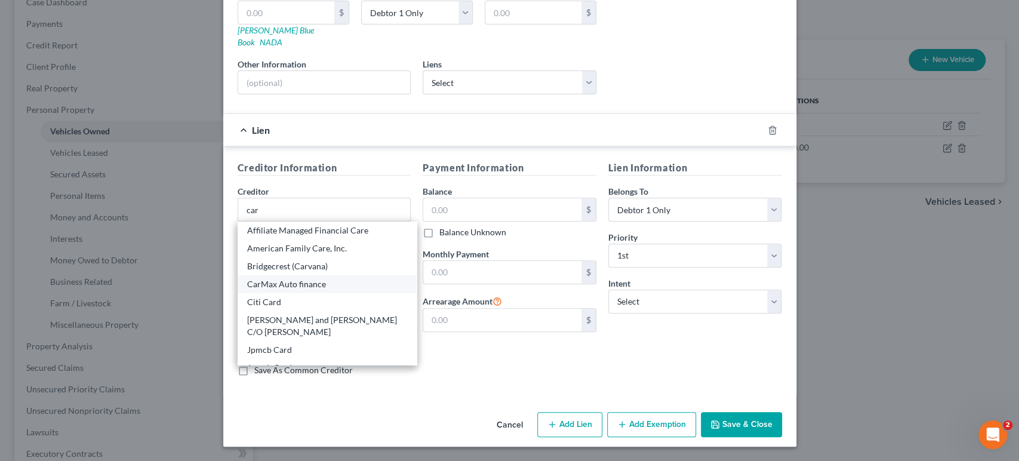
type input "30144"
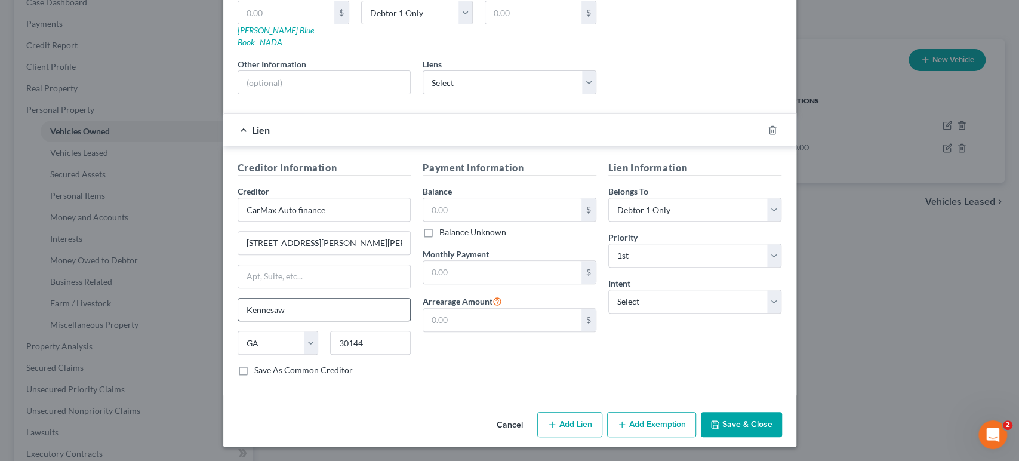
scroll to position [349, 0]
click at [240, 265] on input "text" at bounding box center [324, 276] width 172 height 23
type input "Suite 210"
click at [438, 198] on input "text" at bounding box center [502, 209] width 158 height 23
type input "33,727.61"
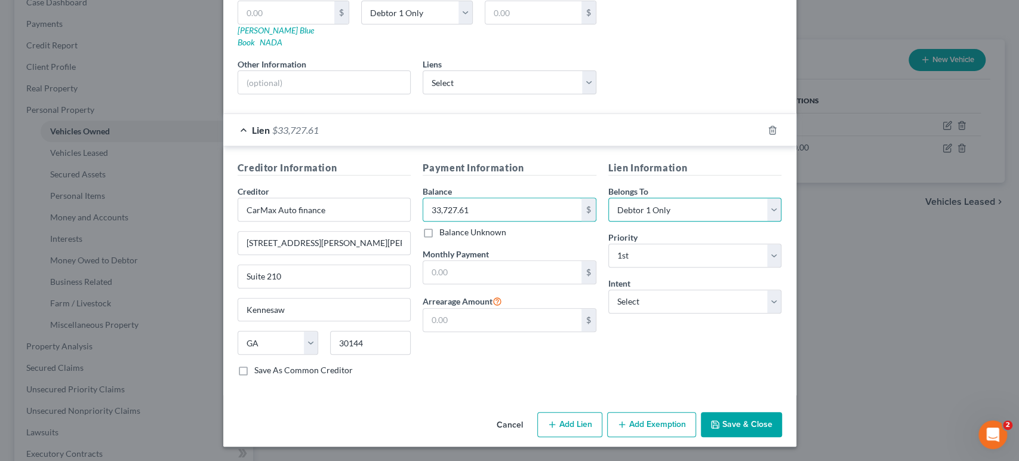
click at [688, 198] on select "Select Debtor 1 Only Debtor 2 Only Debtor 1 And Debtor 2 Only At Least One Of T…" at bounding box center [695, 210] width 174 height 24
select select "3"
click at [625, 198] on select "Select Debtor 1 Only Debtor 2 Only Debtor 1 And Debtor 2 Only At Least One Of T…" at bounding box center [695, 210] width 174 height 24
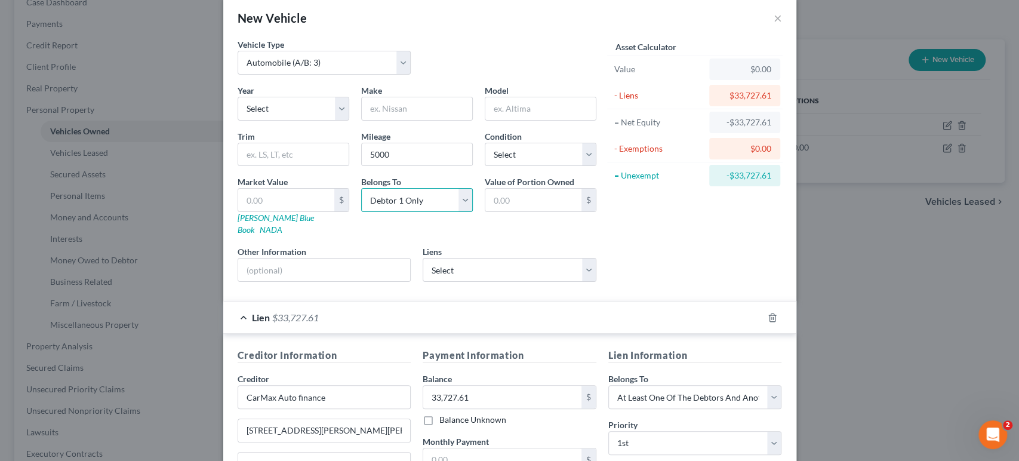
click at [387, 212] on select "Select Debtor 1 Only Debtor 2 Only Debtor 1 And Debtor 2 Only At Least One Of T…" at bounding box center [417, 200] width 112 height 24
select select "3"
click at [361, 212] on select "Select Debtor 1 Only Debtor 2 Only Debtor 1 And Debtor 2 Only At Least One Of T…" at bounding box center [417, 200] width 112 height 24
click at [549, 211] on input "text" at bounding box center [533, 200] width 96 height 23
click at [244, 211] on input "text" at bounding box center [286, 200] width 96 height 23
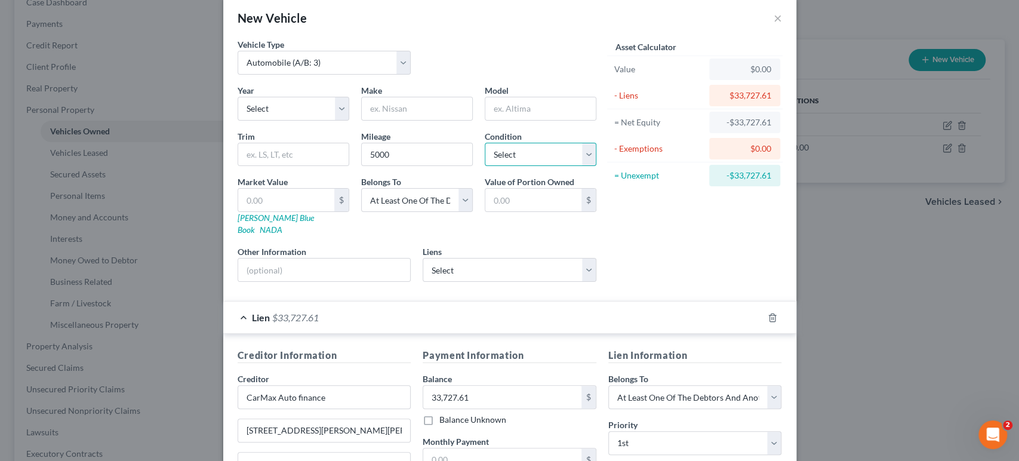
drag, startPoint x: 574, startPoint y: 195, endPoint x: 568, endPoint y: 206, distance: 12.5
click at [574, 167] on select "Select Excellent Very Good Good Fair Poor" at bounding box center [541, 155] width 112 height 24
select select "0"
click at [485, 167] on select "Select Excellent Very Good Good Fair Poor" at bounding box center [541, 155] width 112 height 24
click at [238, 211] on input "text" at bounding box center [286, 200] width 96 height 23
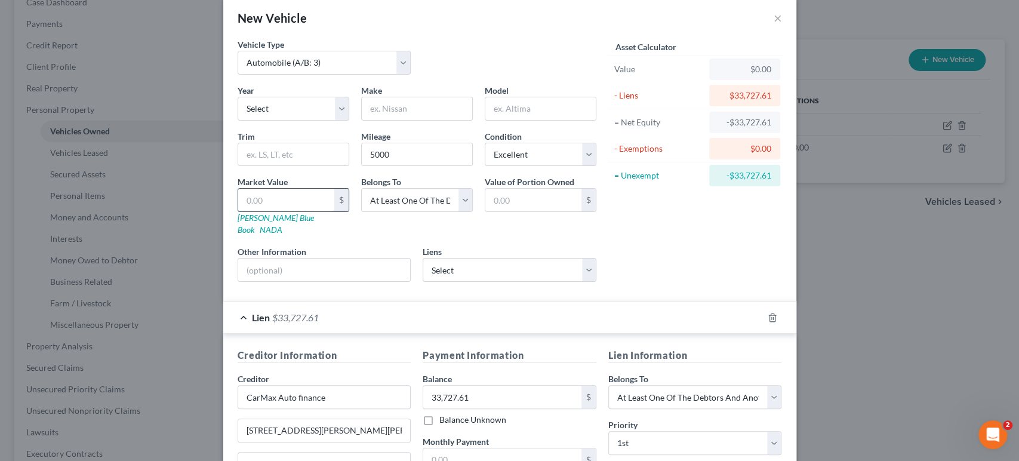
type input "3"
type input "3.00"
type input "390"
type input "390.00"
type input "3900"
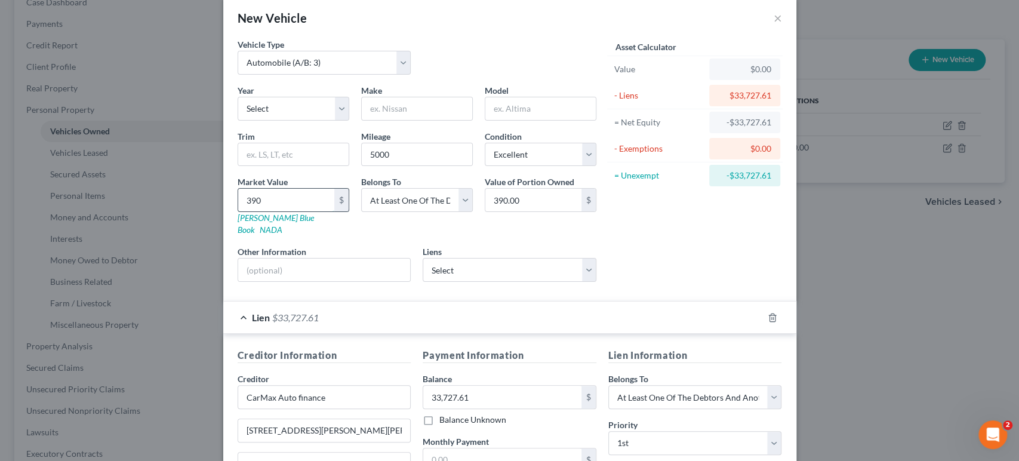
type input "3,900.00"
type input "3,9000"
type input "39,000.00"
type input "39,0000"
type input "390,000.00"
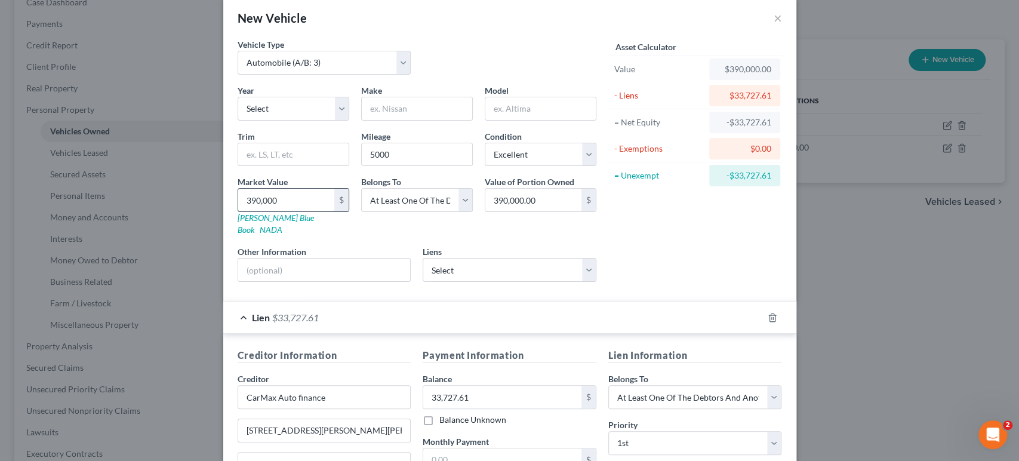
type input "390,00"
type input "39,000.00"
type input "39,000"
click at [543, 211] on input "39,000.00" at bounding box center [533, 200] width 96 height 23
click at [547, 211] on input "18,000" at bounding box center [533, 200] width 96 height 23
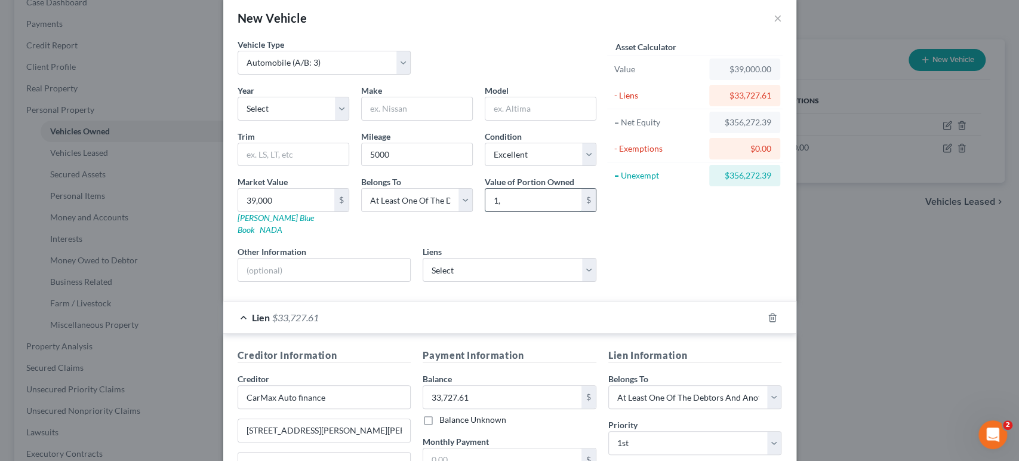
type input "1"
type input "19,500"
click at [741, 272] on div "Asset Calculator Value $39,000.00 - Liens $33,727.61 = Net Equity $356,272.39 -…" at bounding box center [695, 164] width 186 height 253
drag, startPoint x: 365, startPoint y: 140, endPoint x: 374, endPoint y: 142, distance: 9.7
click at [365, 120] on input "text" at bounding box center [417, 108] width 110 height 23
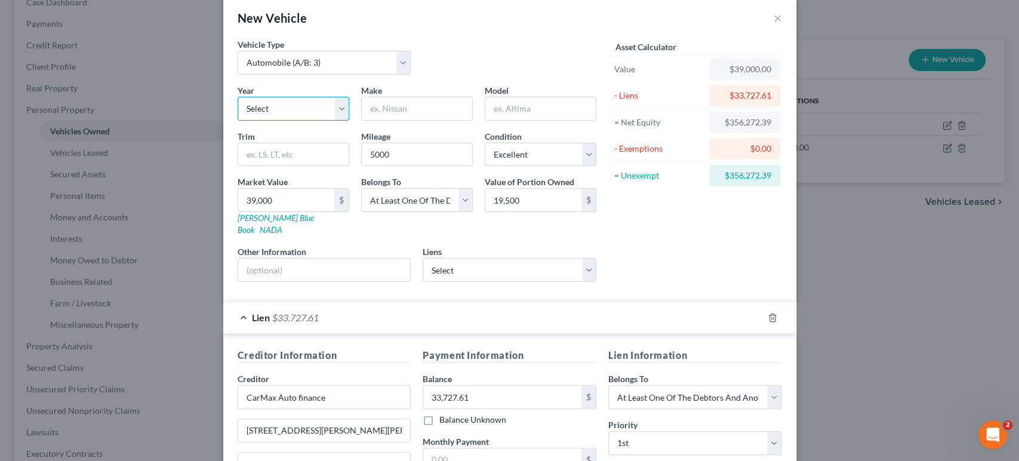
click at [257, 121] on select "Select 2026 2025 2024 2023 2022 2021 2020 2019 2018 2017 2016 2015 2014 2013 20…" at bounding box center [294, 109] width 112 height 24
select select "1"
click at [238, 121] on select "Select 2026 2025 2024 2023 2022 2021 2020 2019 2018 2017 2016 2015 2014 2013 20…" at bounding box center [294, 109] width 112 height 24
click at [403, 120] on input "text" at bounding box center [417, 108] width 110 height 23
type input "Ford"
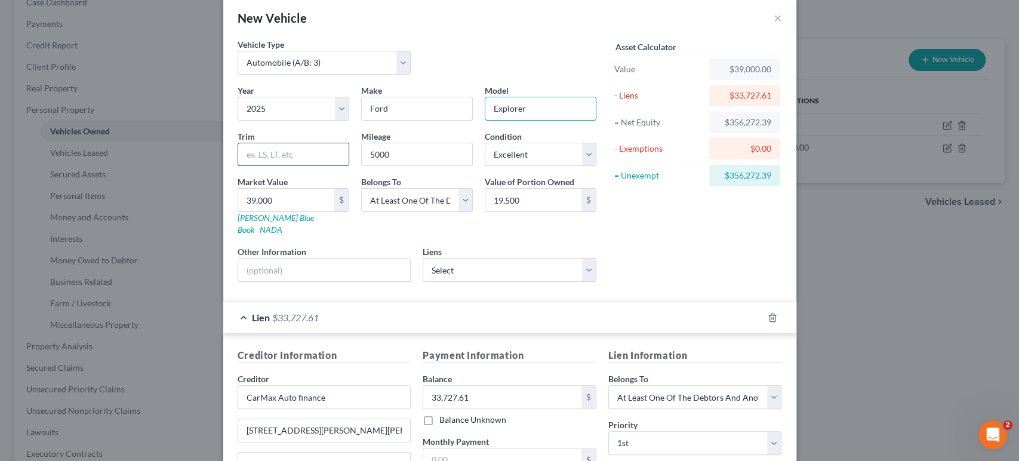
type input "Explorer"
click at [238, 166] on input "text" at bounding box center [293, 154] width 110 height 23
type input "Active Sport Utility 4D"
click at [664, 275] on div "Asset Calculator Value $39,000.00 - Liens $33,727.61 = Net Equity $356,272.39 -…" at bounding box center [695, 164] width 186 height 253
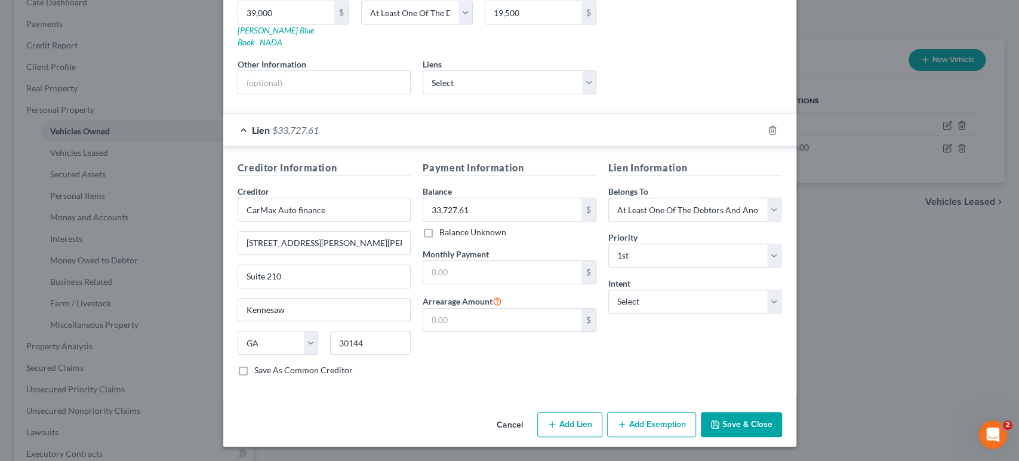
scroll to position [282, 0]
click at [691, 313] on select "Select Surrender Redeem Reaffirm Avoid Other" at bounding box center [695, 301] width 174 height 24
select select "2"
click at [625, 313] on select "Select Surrender Redeem Reaffirm Avoid Other" at bounding box center [695, 301] width 174 height 24
click at [495, 283] on input "text" at bounding box center [502, 272] width 158 height 23
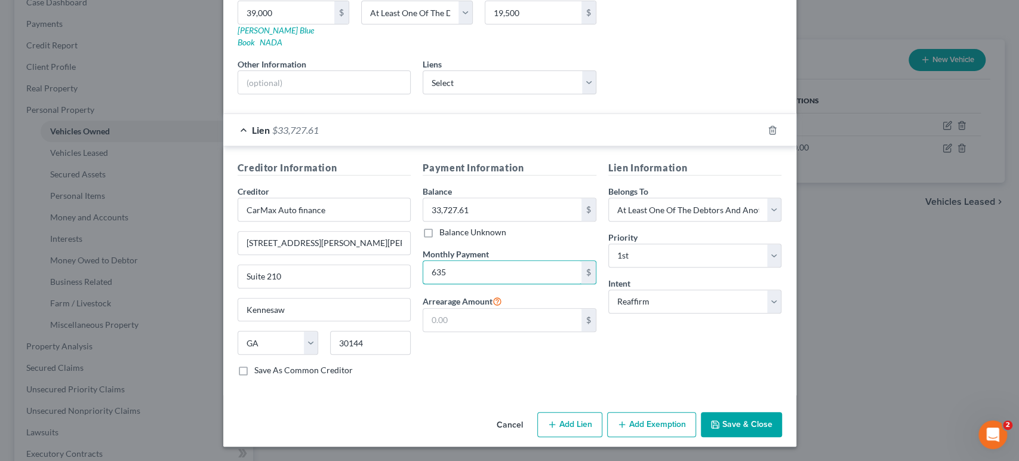
type input "635"
click at [680, 412] on button "Add Exemption" at bounding box center [651, 424] width 89 height 25
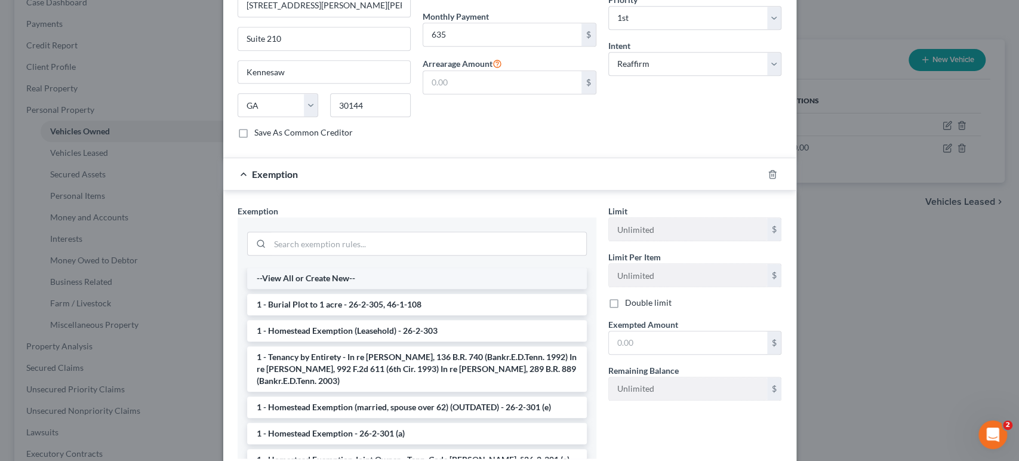
scroll to position [614, 0]
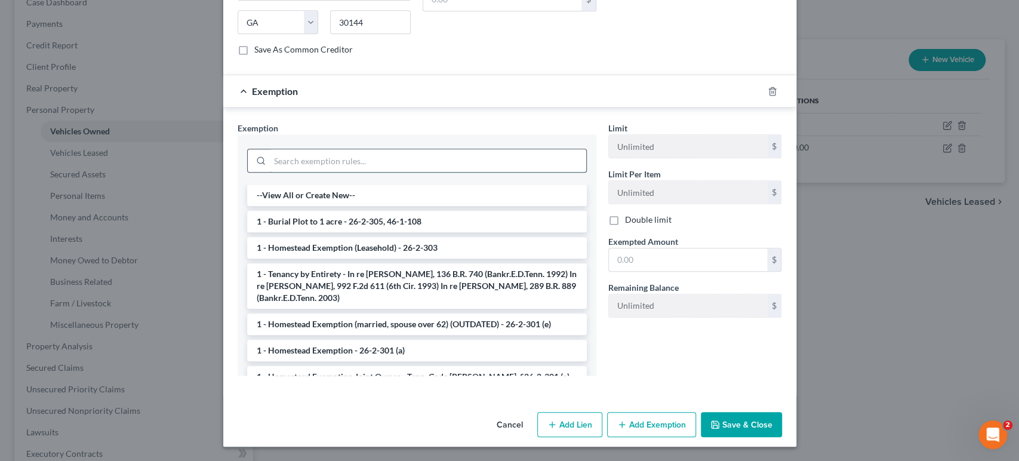
click at [394, 172] on input "search" at bounding box center [428, 160] width 316 height 23
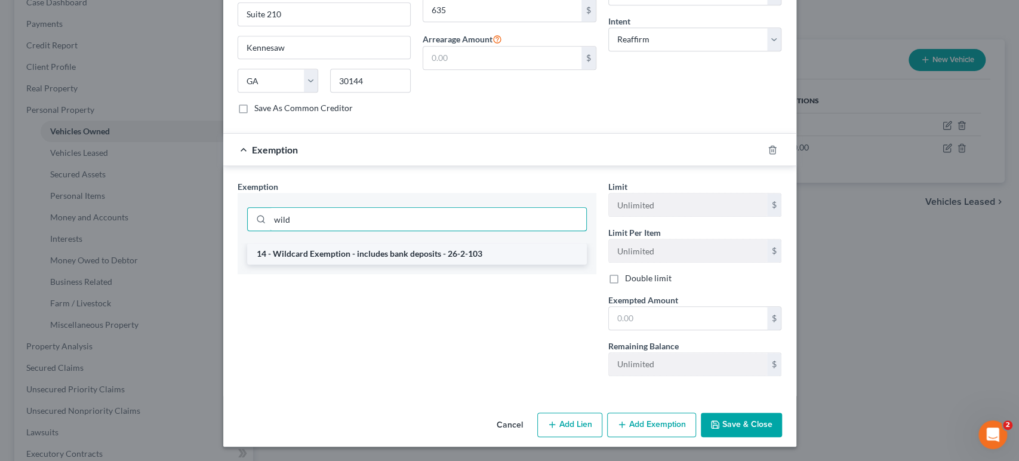
type input "wild"
click at [334, 258] on li "14 - Wildcard Exemption - includes bank deposits - 26-2-103" at bounding box center [417, 253] width 340 height 21
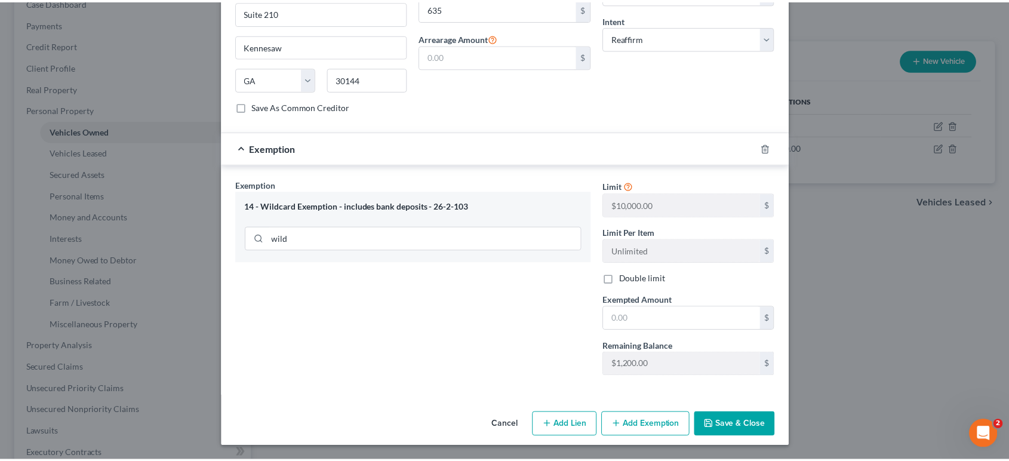
scroll to position [676, 0]
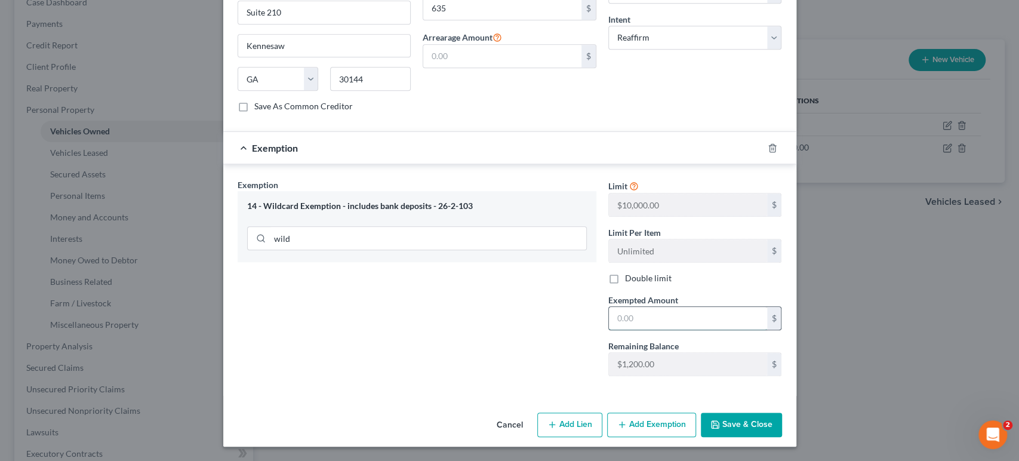
click at [689, 307] on input "text" at bounding box center [688, 318] width 158 height 23
type input "1,200"
click at [782, 414] on button "Save & Close" at bounding box center [741, 424] width 81 height 25
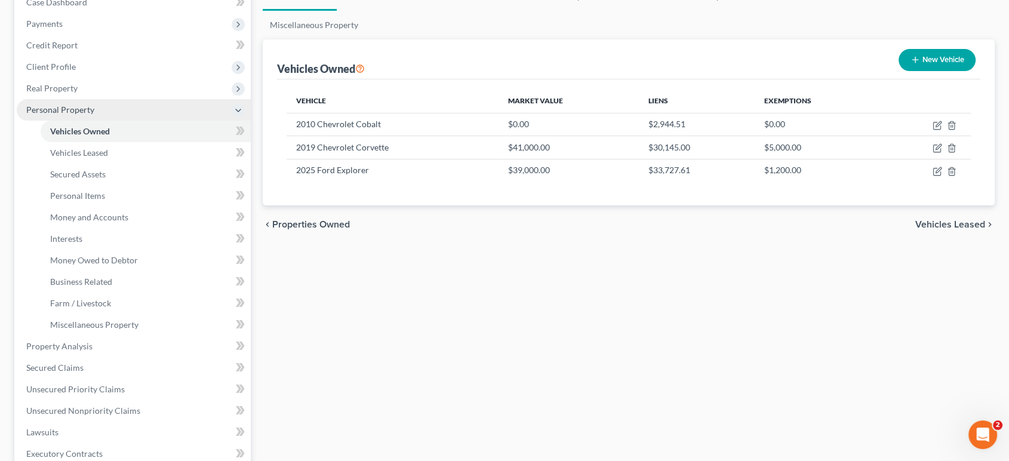
click at [94, 115] on span "Personal Property" at bounding box center [60, 109] width 68 height 10
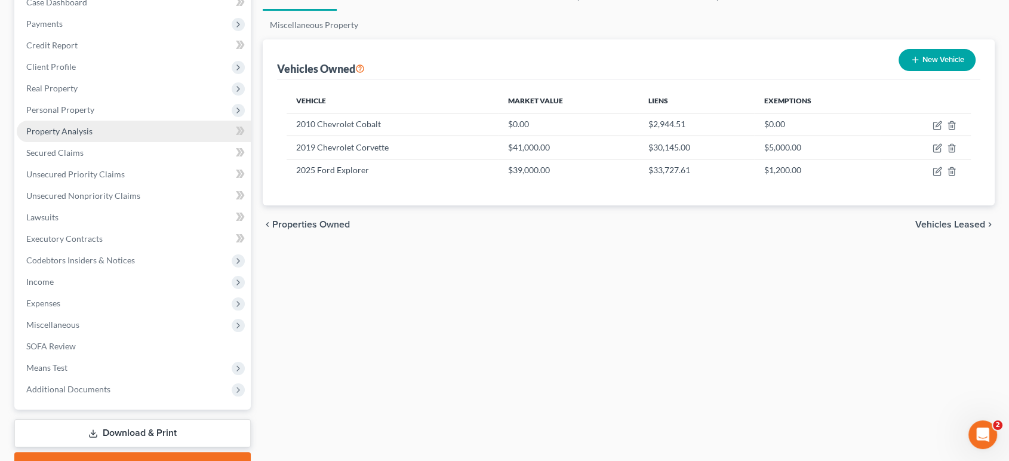
click at [93, 136] on span "Property Analysis" at bounding box center [59, 131] width 66 height 10
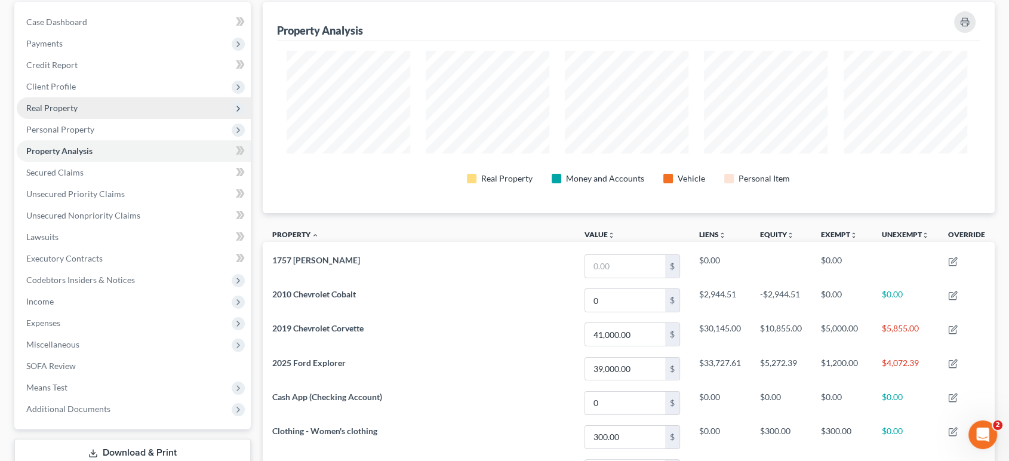
scroll to position [110, 0]
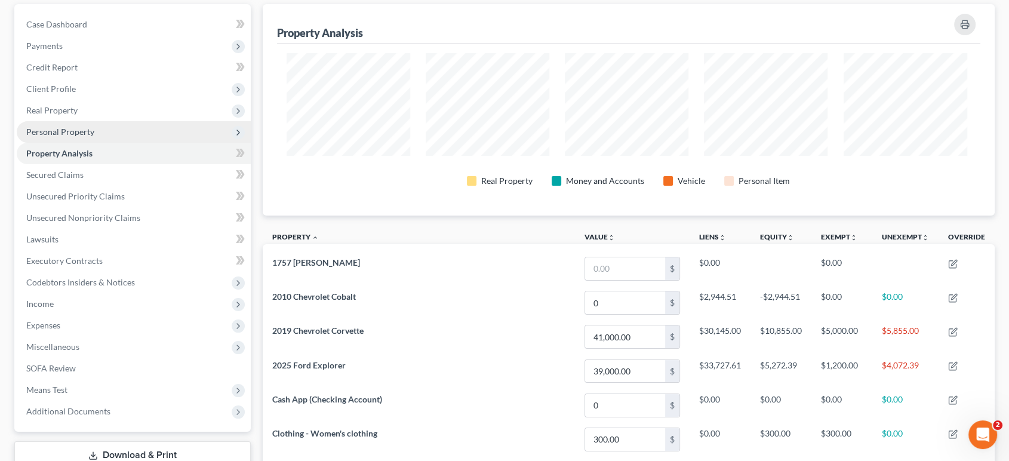
click at [116, 143] on span "Personal Property" at bounding box center [134, 131] width 234 height 21
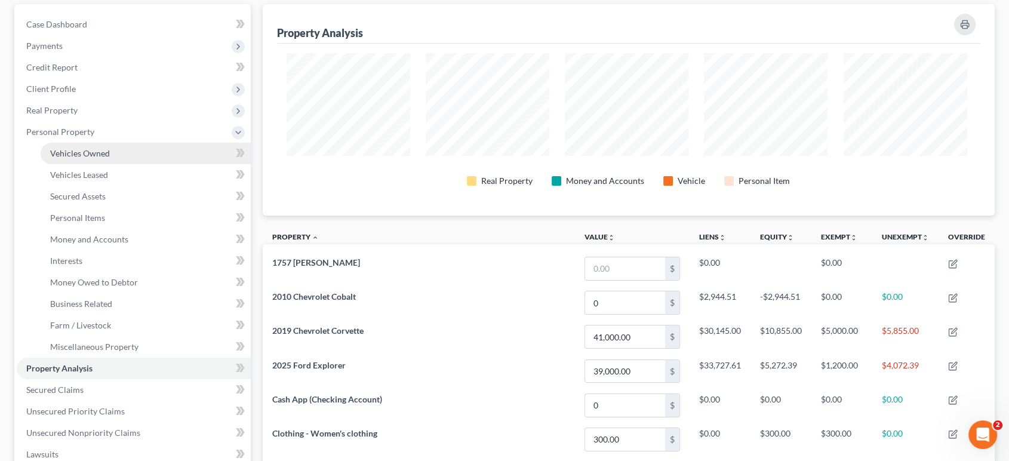
click at [134, 164] on link "Vehicles Owned" at bounding box center [146, 153] width 210 height 21
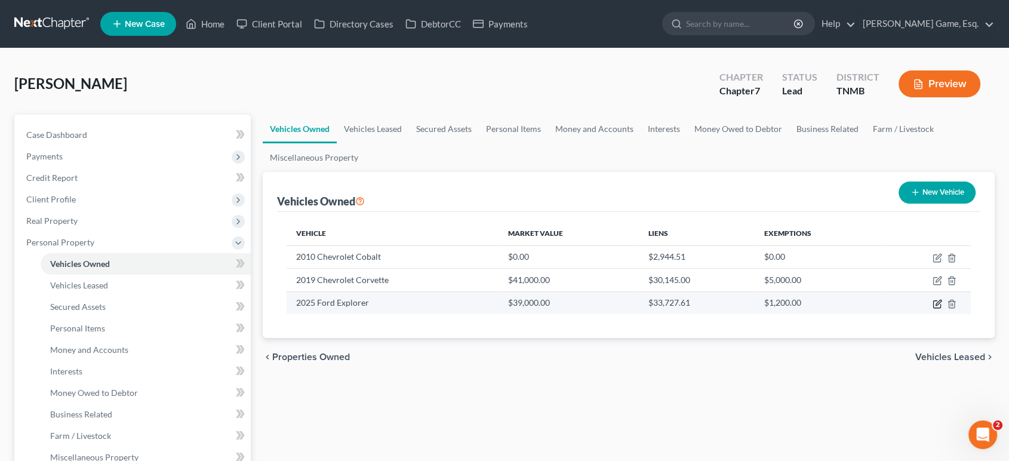
click at [932, 309] on icon "button" at bounding box center [937, 304] width 10 height 10
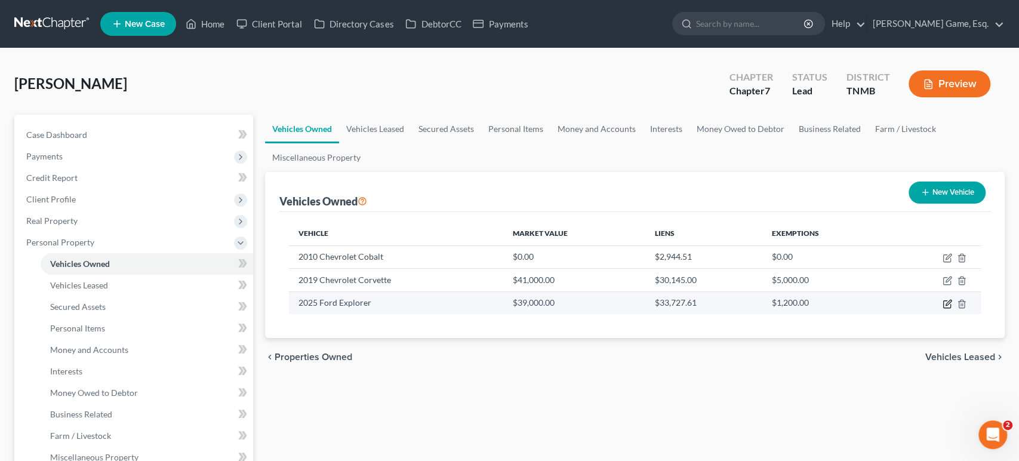
select select "0"
select select "1"
select select "0"
select select "3"
select select "10"
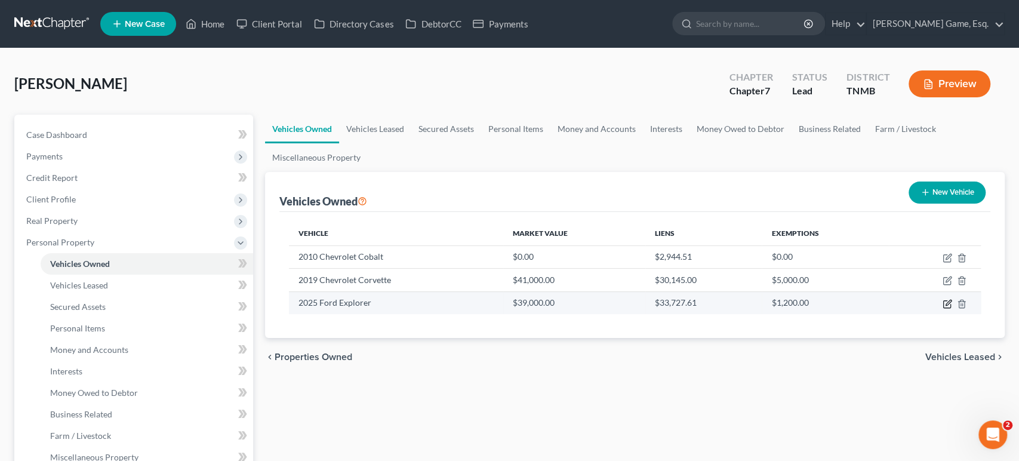
select select "3"
select select "0"
select select "2"
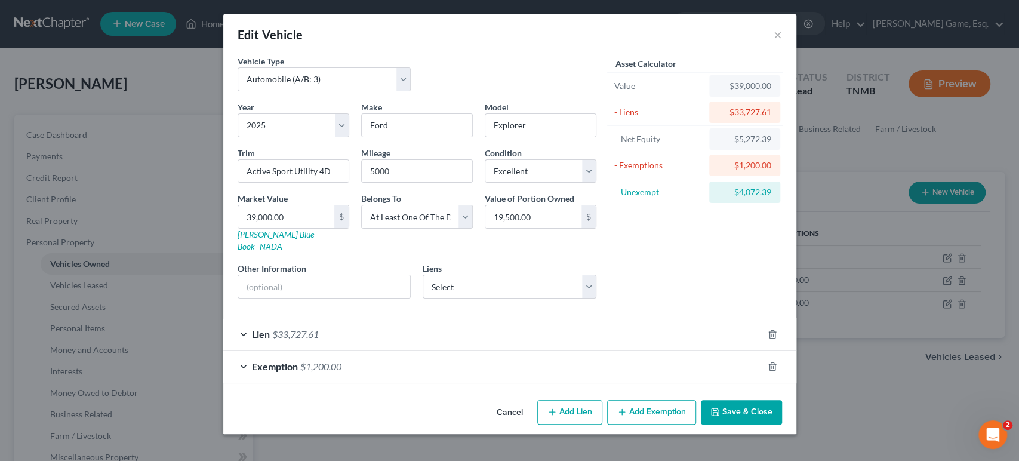
scroll to position [81, 0]
click at [524, 319] on div "Lien $33,727.61" at bounding box center [493, 334] width 540 height 32
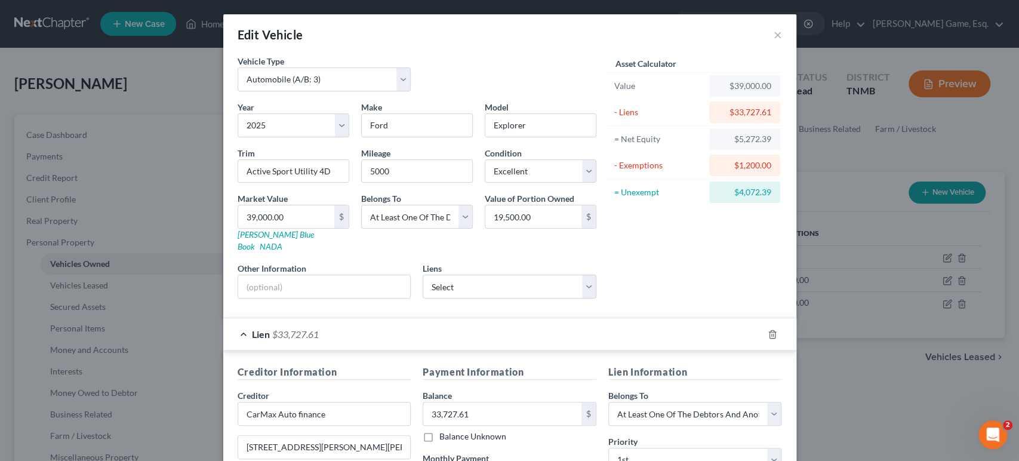
scroll to position [389, 0]
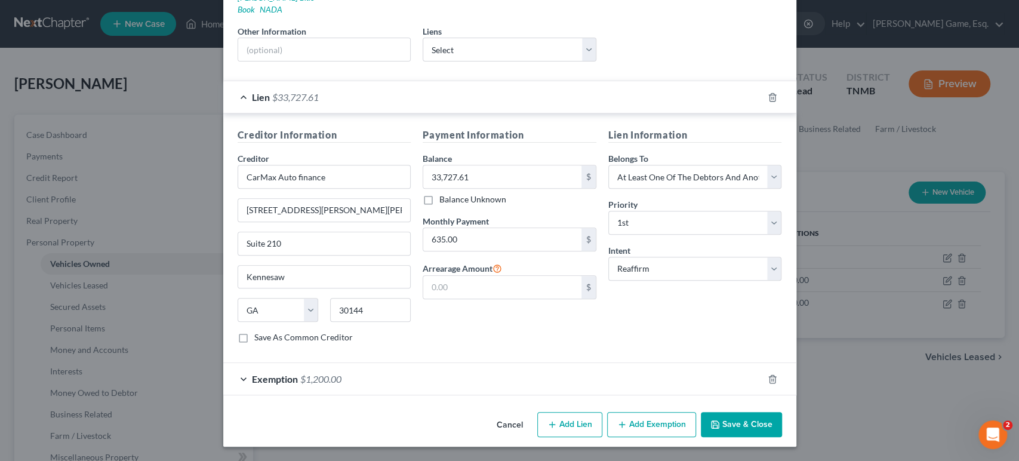
click at [782, 418] on button "Save & Close" at bounding box center [741, 424] width 81 height 25
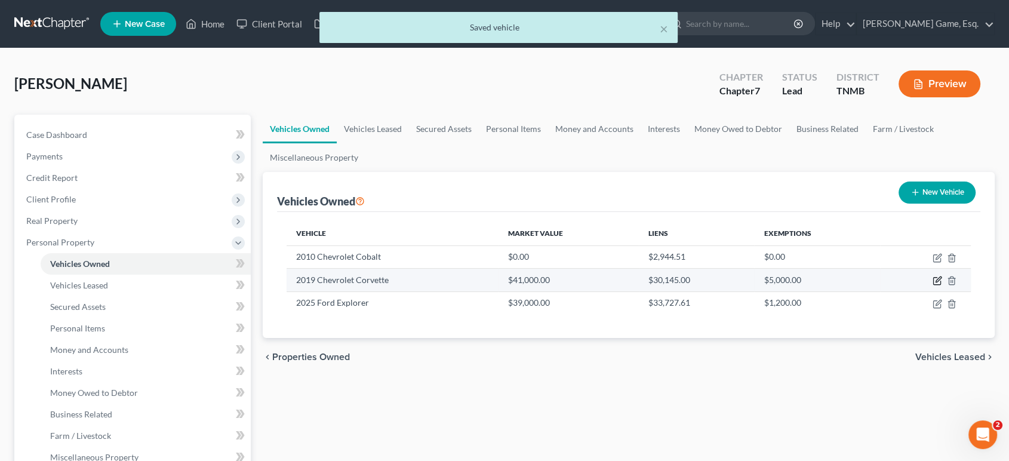
click at [932, 285] on icon "button" at bounding box center [937, 281] width 10 height 10
select select "0"
select select "7"
select select "1"
select select "3"
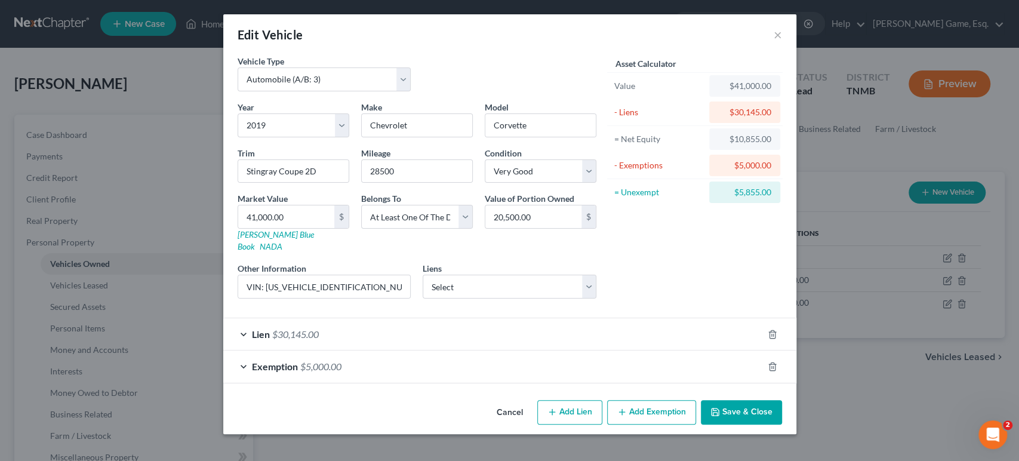
scroll to position [81, 0]
click at [648, 355] on div "Exemption $5,000.00" at bounding box center [493, 366] width 540 height 32
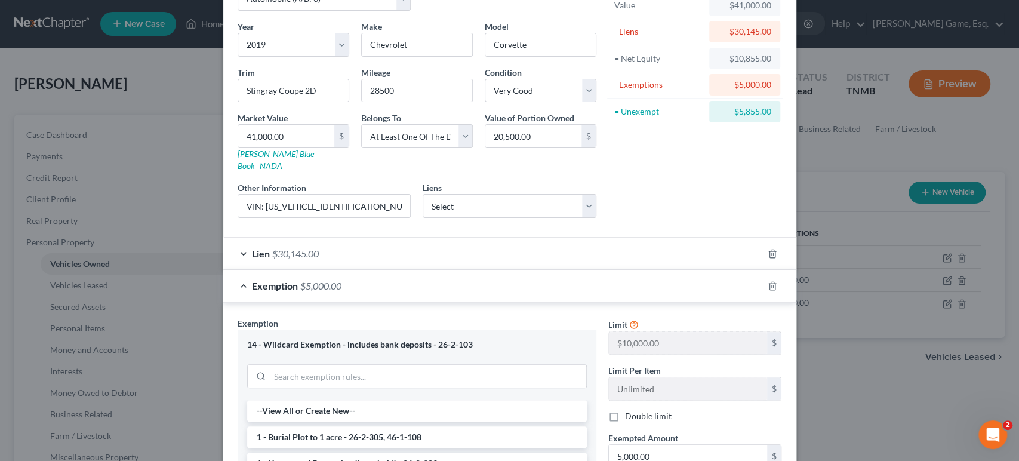
click at [630, 269] on div "Lien $30,145.00" at bounding box center [493, 254] width 540 height 32
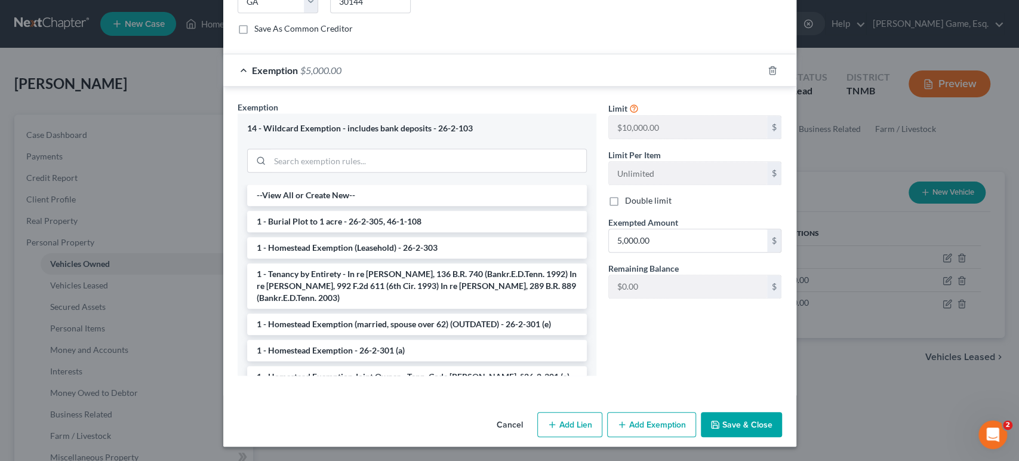
scroll to position [774, 0]
click at [782, 415] on button "Save & Close" at bounding box center [741, 424] width 81 height 25
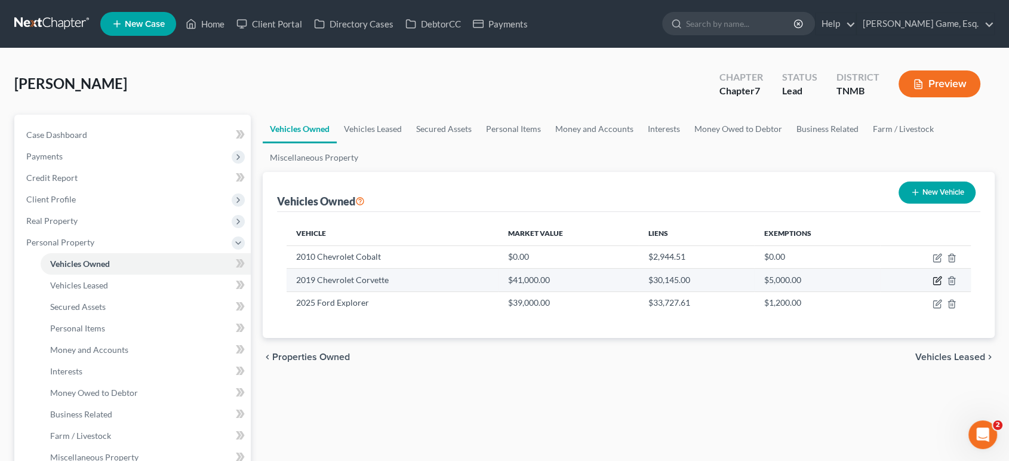
click at [935, 282] on icon "button" at bounding box center [937, 279] width 5 height 5
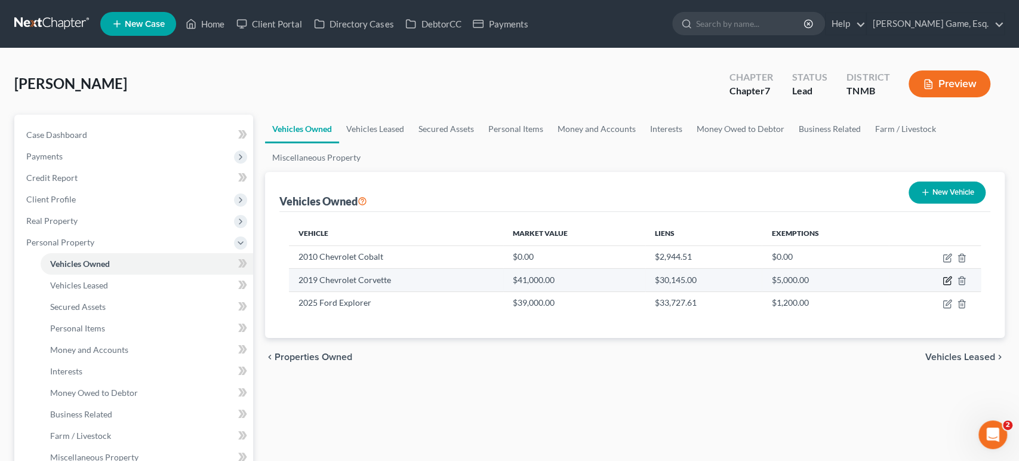
select select "0"
select select "7"
select select "1"
select select "3"
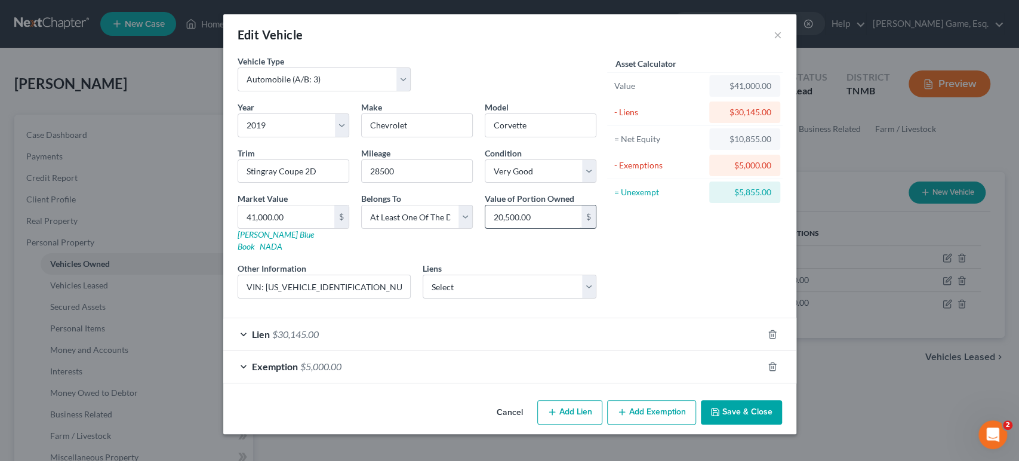
scroll to position [81, 0]
click at [340, 275] on input "VIN: [US_VEHICLE_IDENTIFICATION_NUMBER]" at bounding box center [324, 286] width 172 height 23
click at [238, 275] on input "VIN: [US_VEHICLE_IDENTIFICATION_NUMBER]" at bounding box center [324, 286] width 172 height 23
type input "Vehicle is owned jointly. VIN: [US_VEHICLE_IDENTIFICATION_NUMBER]"
click at [782, 409] on button "Save & Close" at bounding box center [741, 412] width 81 height 25
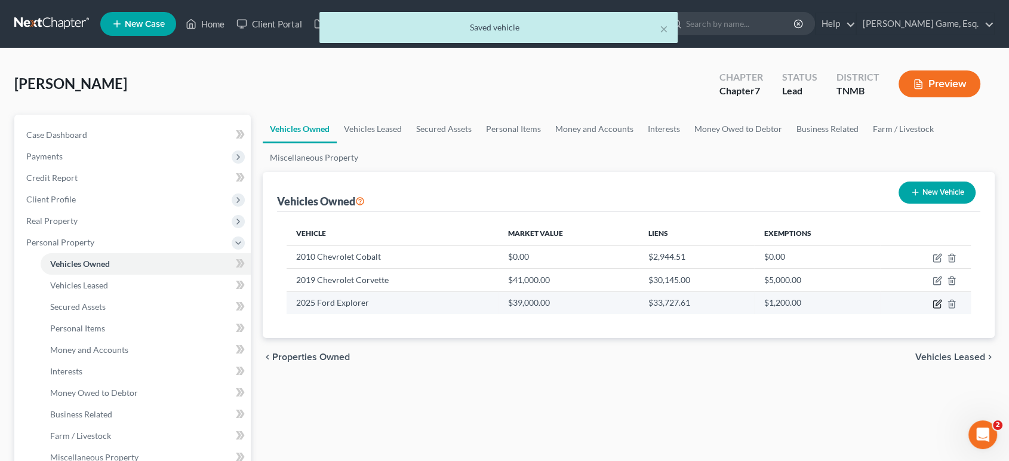
click at [932, 309] on icon "button" at bounding box center [937, 304] width 10 height 10
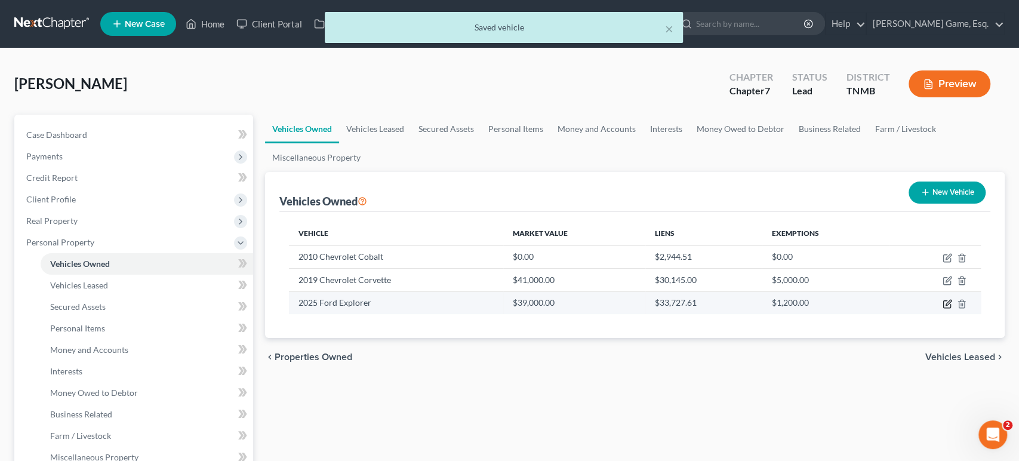
select select "0"
select select "1"
select select "0"
select select "3"
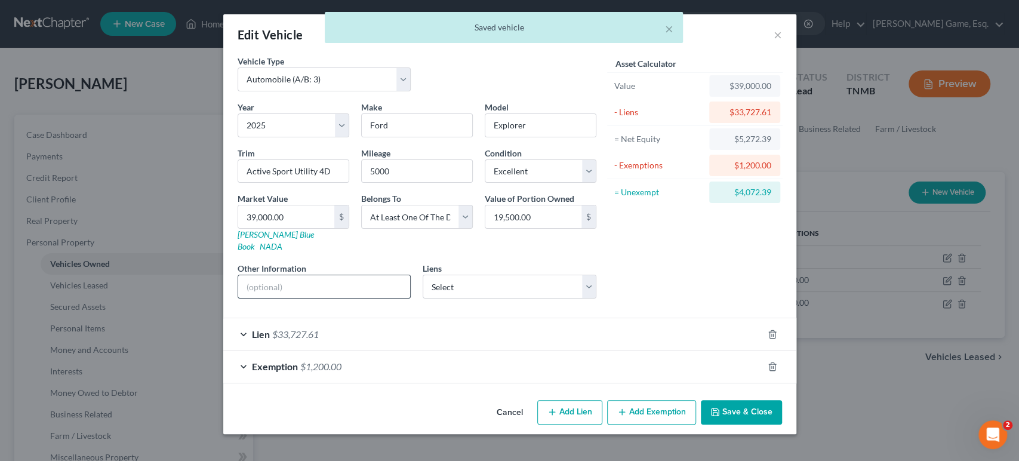
click at [238, 298] on input "text" at bounding box center [324, 286] width 172 height 23
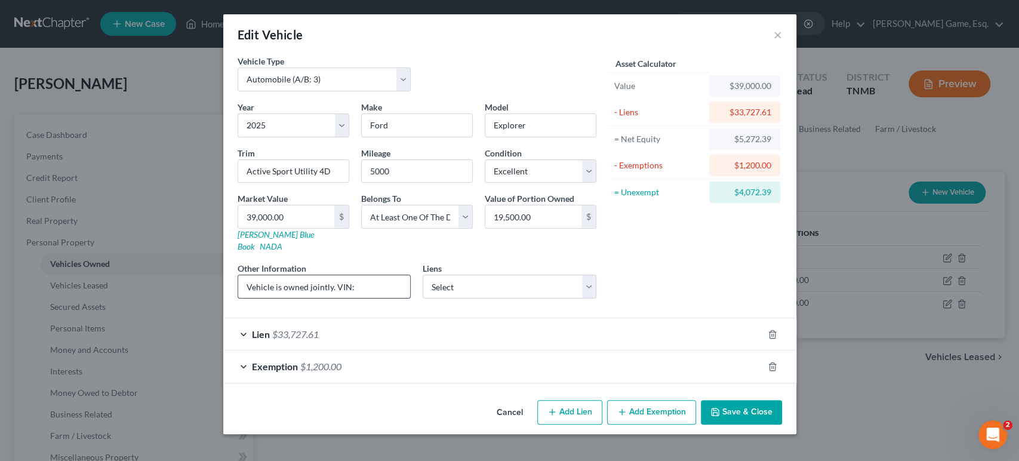
click at [344, 298] on input "Vehicle is owned jointly. VIN:" at bounding box center [324, 286] width 172 height 23
paste input "[US_VEHICLE_IDENTIFICATION_NUMBER]"
type input "Vehicle is owned jointly. VIN: [US_VEHICLE_IDENTIFICATION_NUMBER]"
click at [446, 326] on div "Lien $33,727.61" at bounding box center [493, 334] width 540 height 32
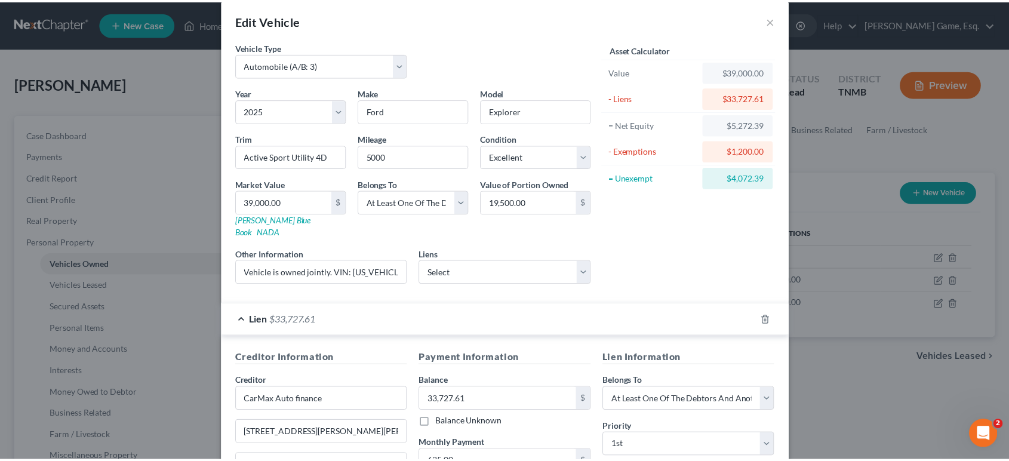
scroll to position [389, 0]
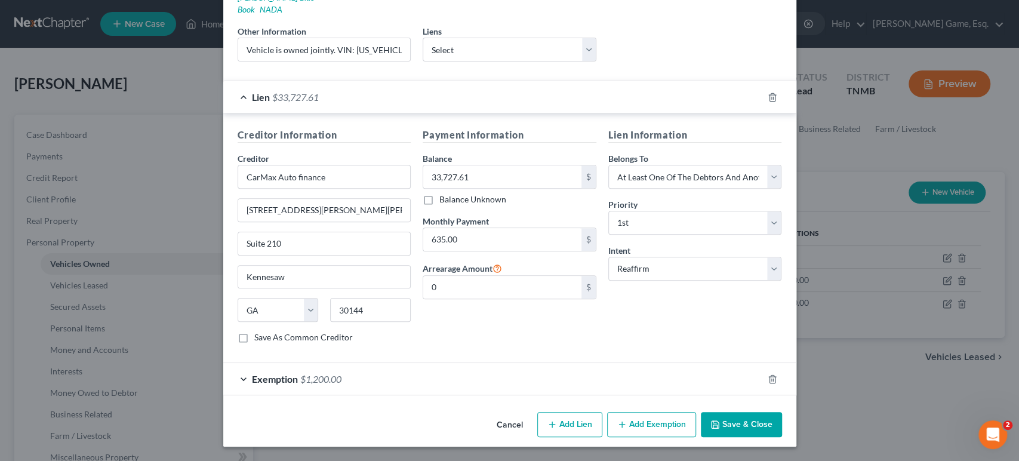
click at [782, 417] on button "Save & Close" at bounding box center [741, 424] width 81 height 25
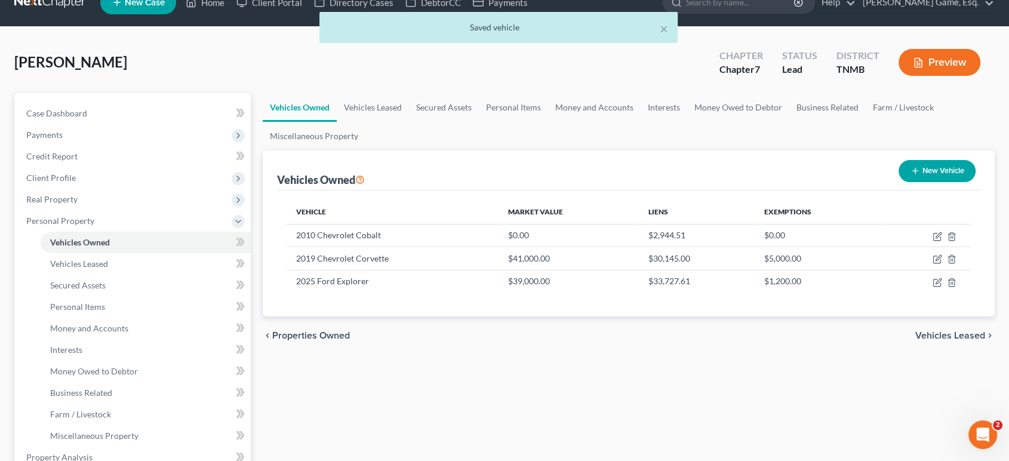
scroll to position [0, 0]
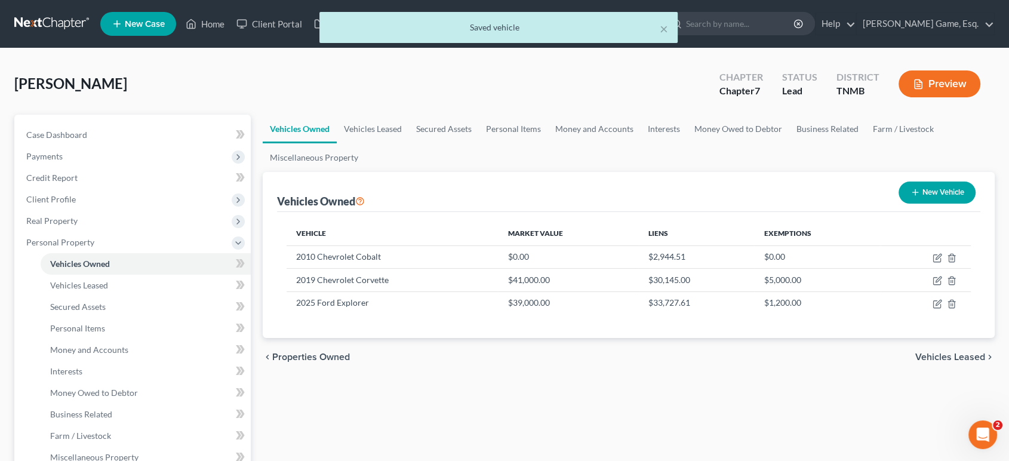
click at [252, 36] on div "× Saved vehicle" at bounding box center [498, 30] width 1009 height 37
click at [660, 30] on button "×" at bounding box center [663, 28] width 8 height 14
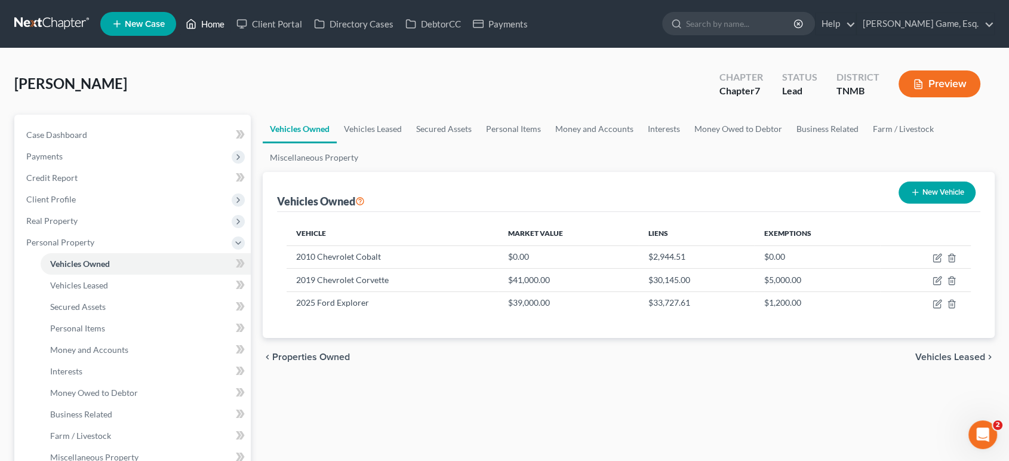
click at [230, 34] on link "Home" at bounding box center [205, 23] width 51 height 21
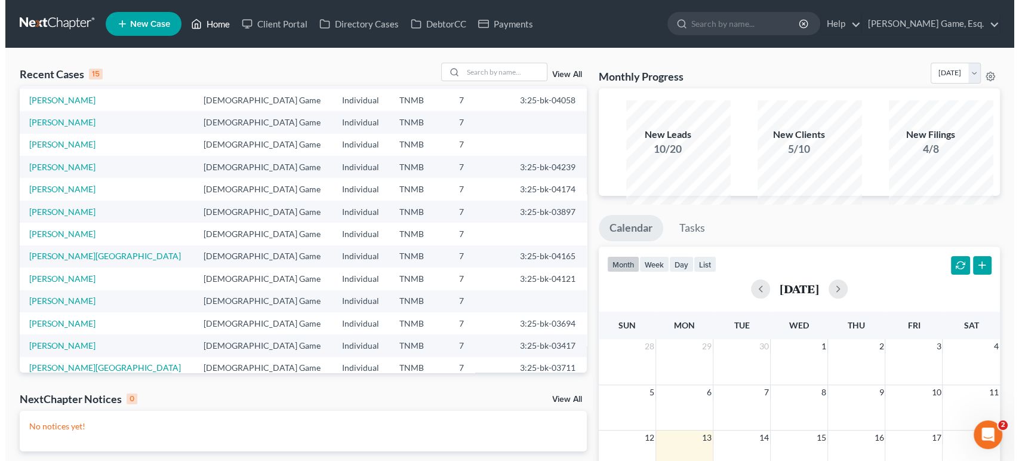
scroll to position [66, 0]
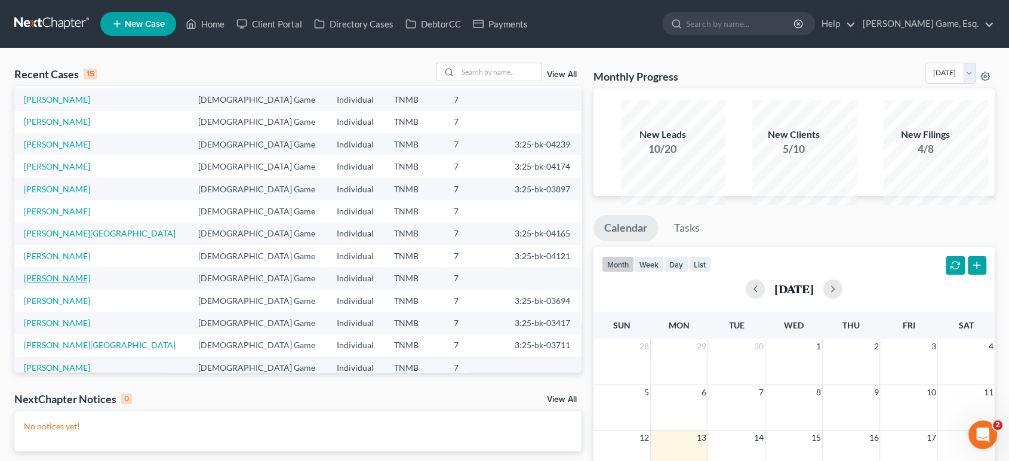
click at [77, 283] on link "[PERSON_NAME]" at bounding box center [57, 278] width 66 height 10
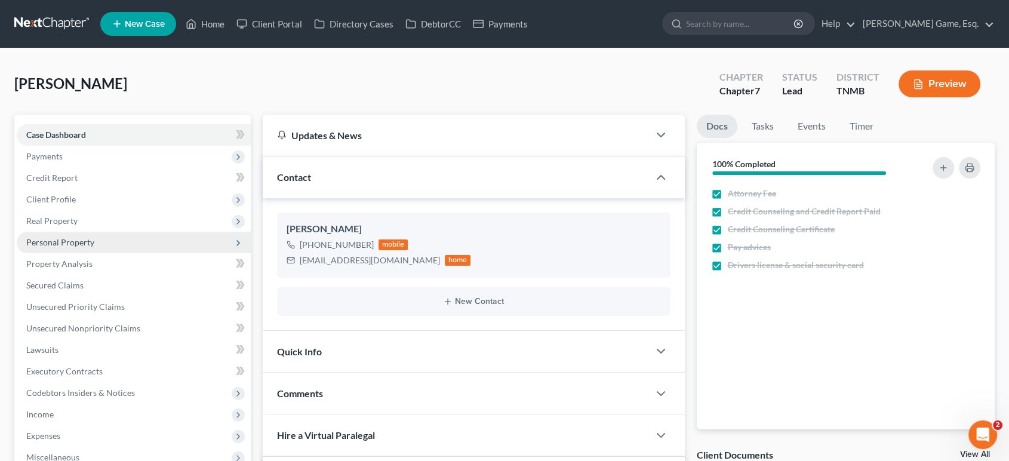
click at [153, 253] on span "Personal Property" at bounding box center [134, 242] width 234 height 21
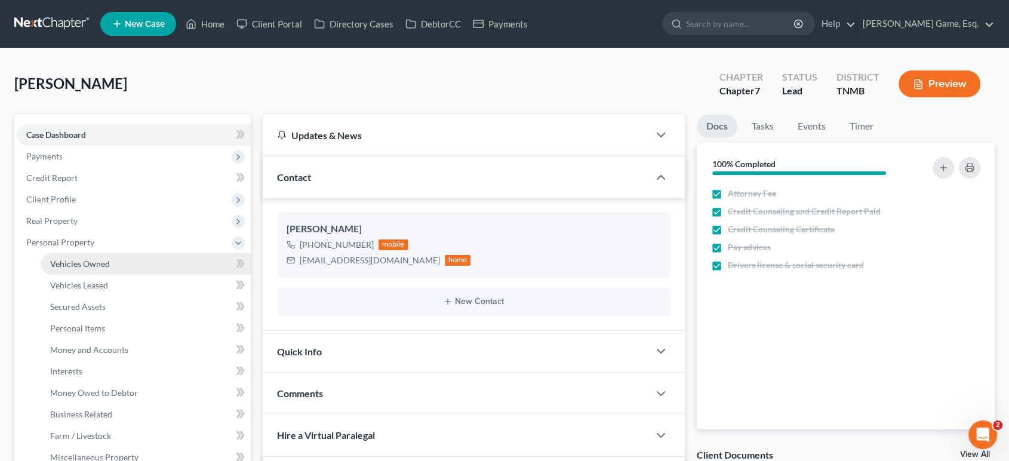
click at [158, 275] on link "Vehicles Owned" at bounding box center [146, 263] width 210 height 21
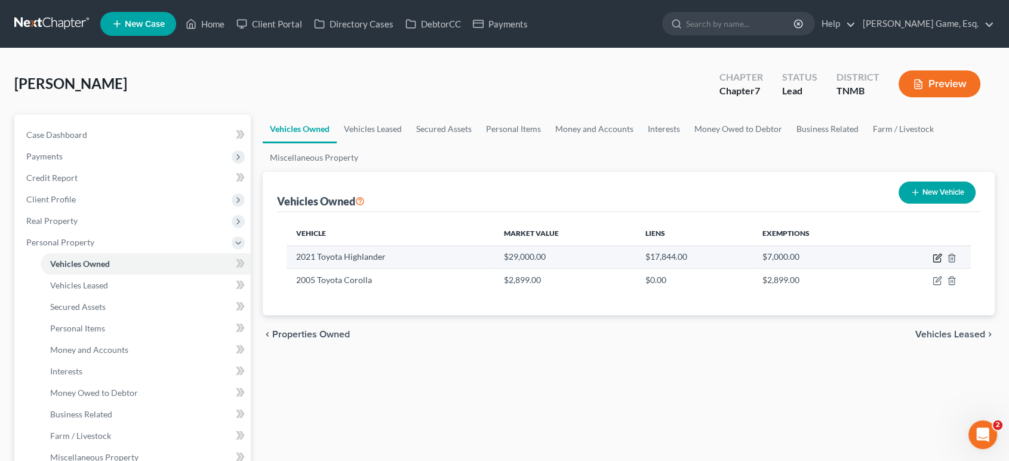
click at [932, 263] on icon "button" at bounding box center [937, 258] width 10 height 10
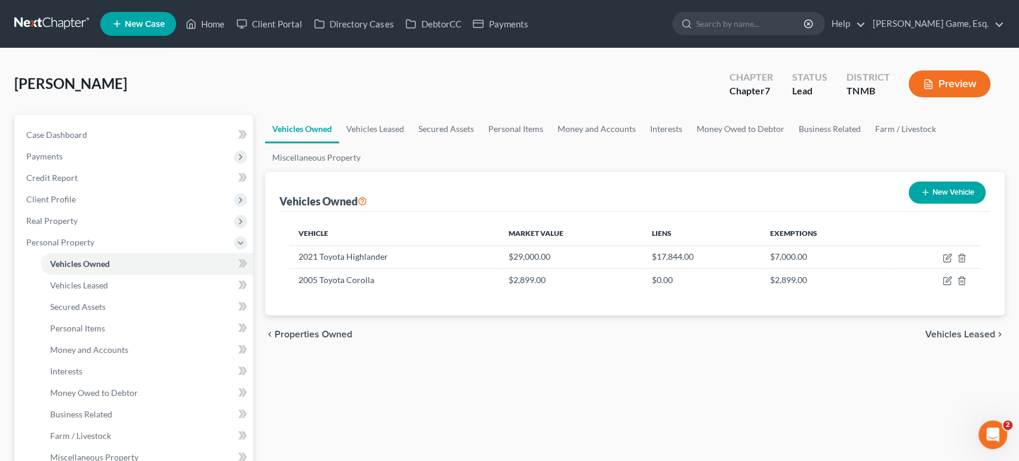
select select "0"
select select "5"
select select "2"
select select "3"
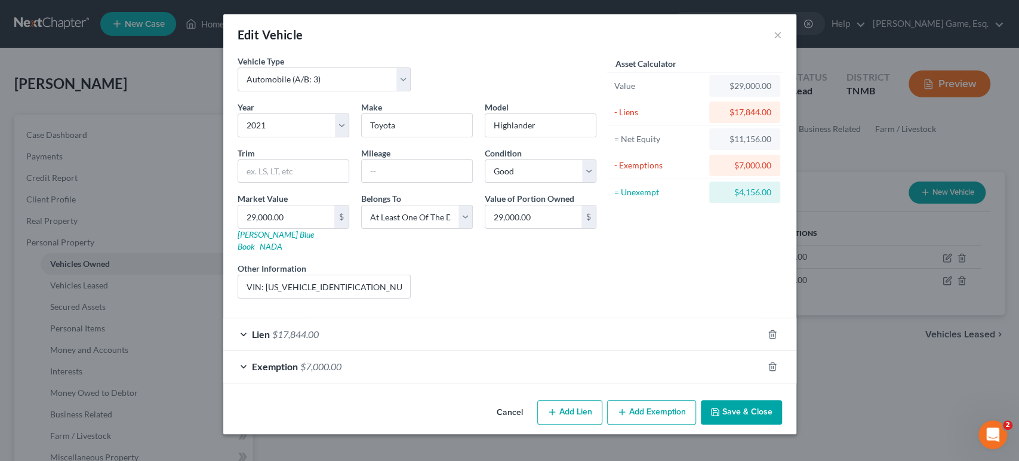
scroll to position [81, 0]
click at [353, 366] on div "Exemption $7,000.00" at bounding box center [493, 366] width 540 height 32
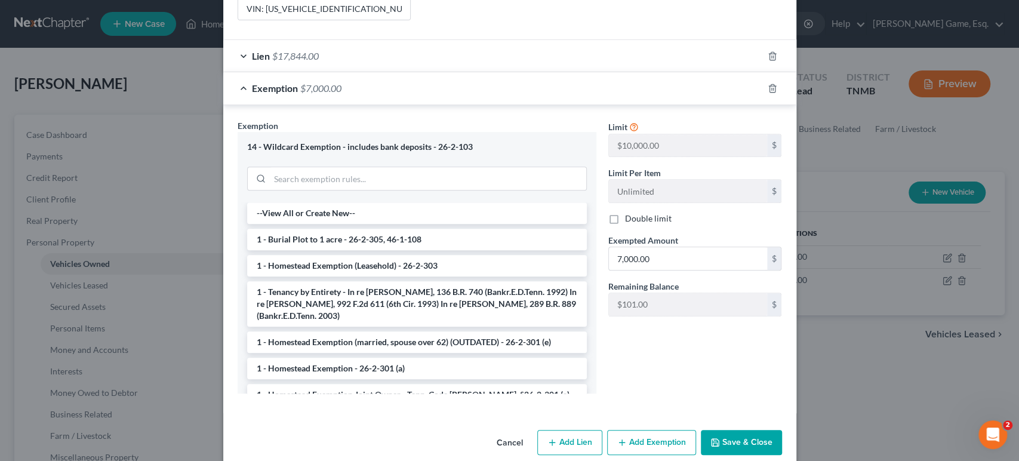
scroll to position [279, 0]
click at [491, 70] on div "Lien $17,844.00" at bounding box center [493, 55] width 540 height 32
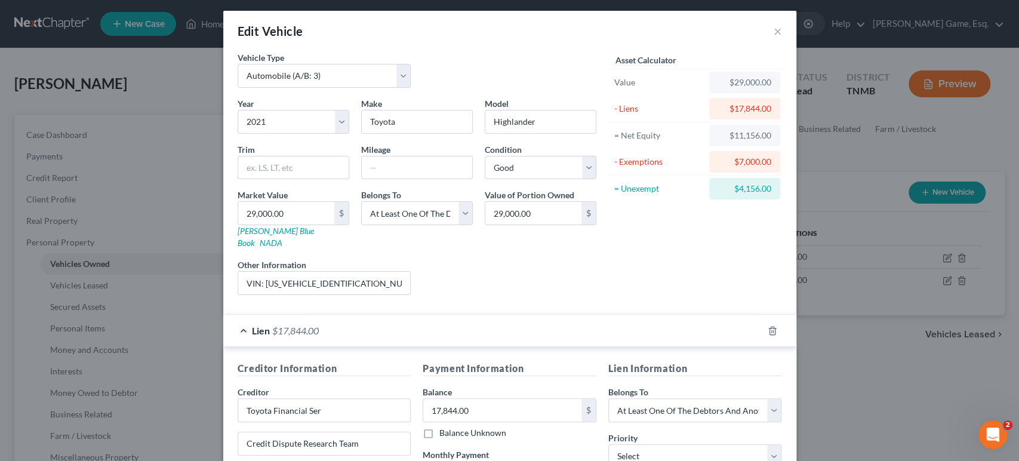
scroll to position [0, 0]
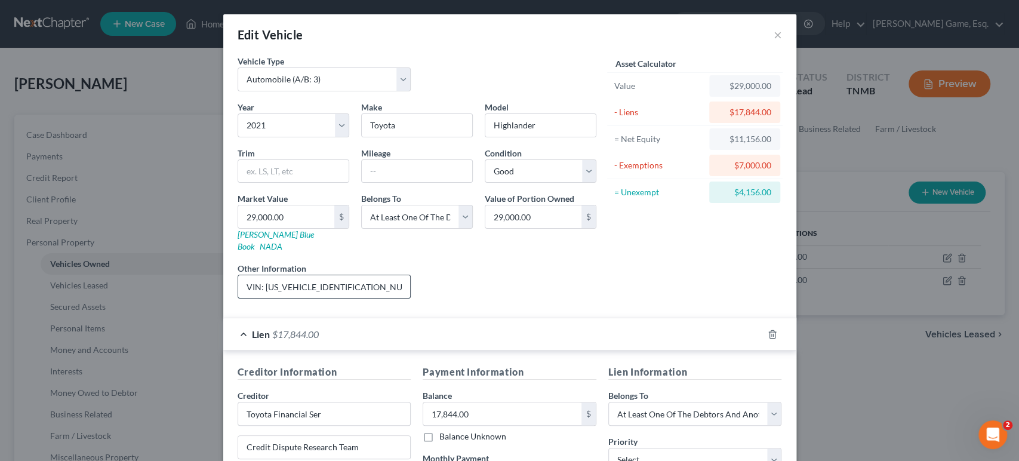
click at [238, 298] on input "VIN: [US_VEHICLE_IDENTIFICATION_NUMBER]" at bounding box center [324, 286] width 172 height 23
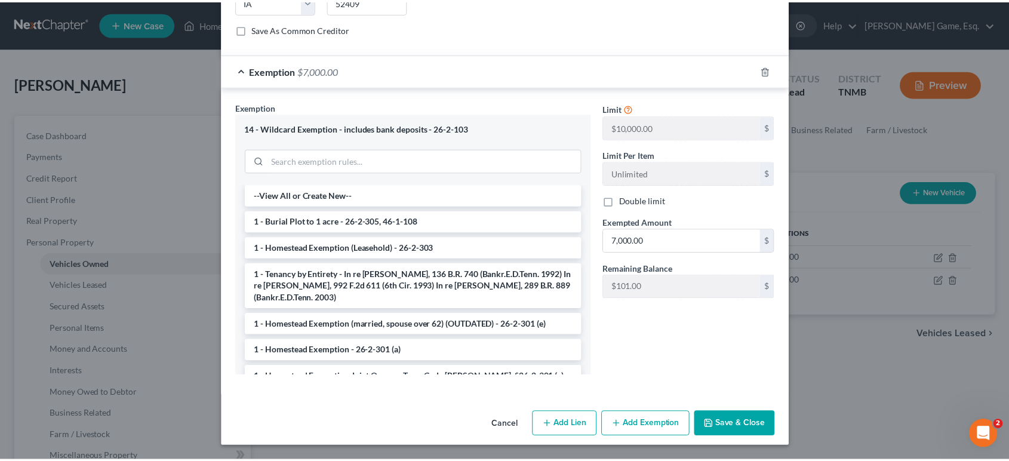
scroll to position [774, 0]
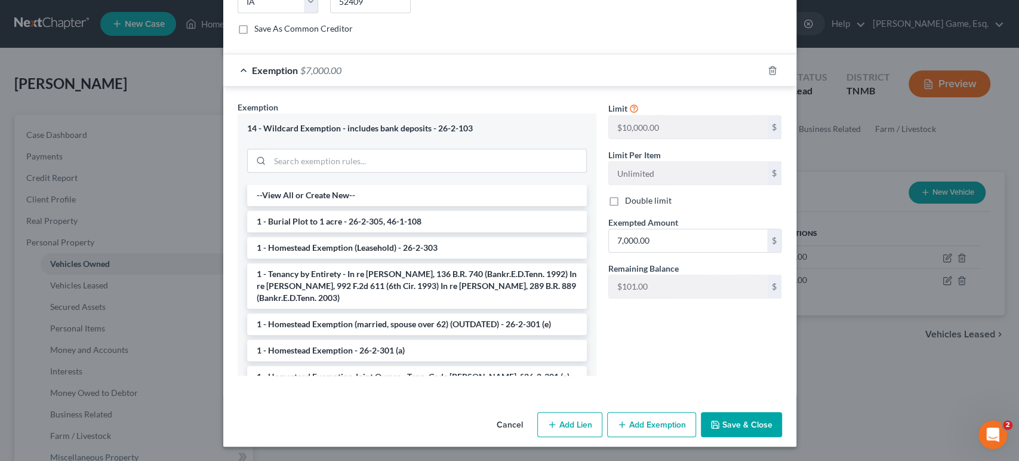
type input "Vehicle is owned jointly. VIN: [US_VEHICLE_IDENTIFICATION_NUMBER]"
click at [782, 412] on button "Save & Close" at bounding box center [741, 424] width 81 height 25
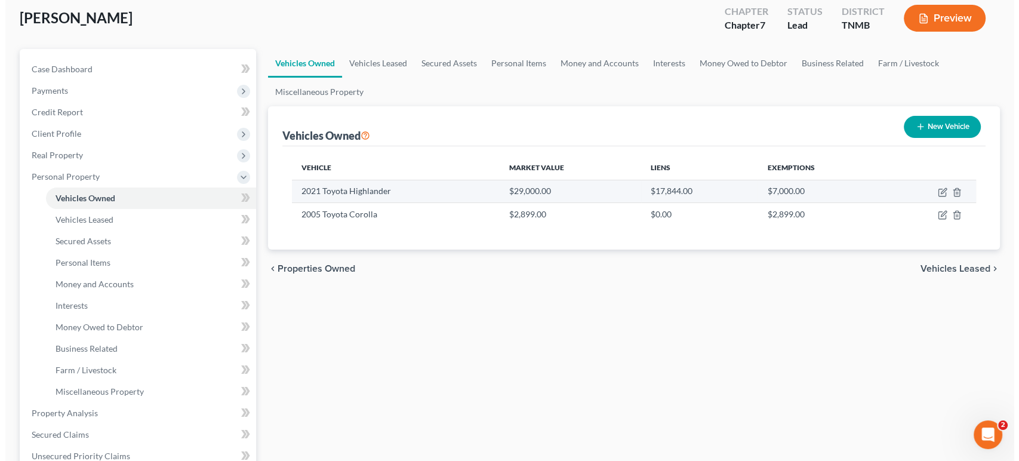
scroll to position [66, 0]
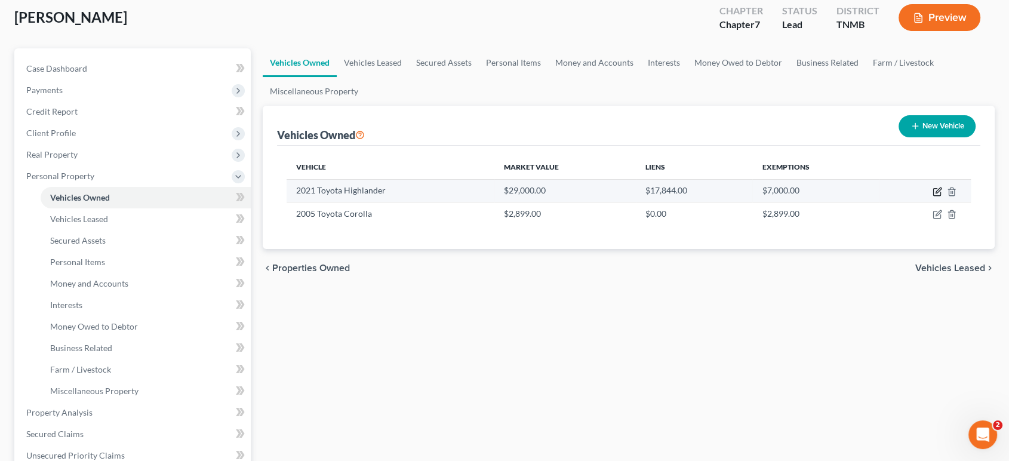
click at [932, 196] on icon "button" at bounding box center [937, 192] width 10 height 10
select select "0"
select select "5"
select select "2"
select select "3"
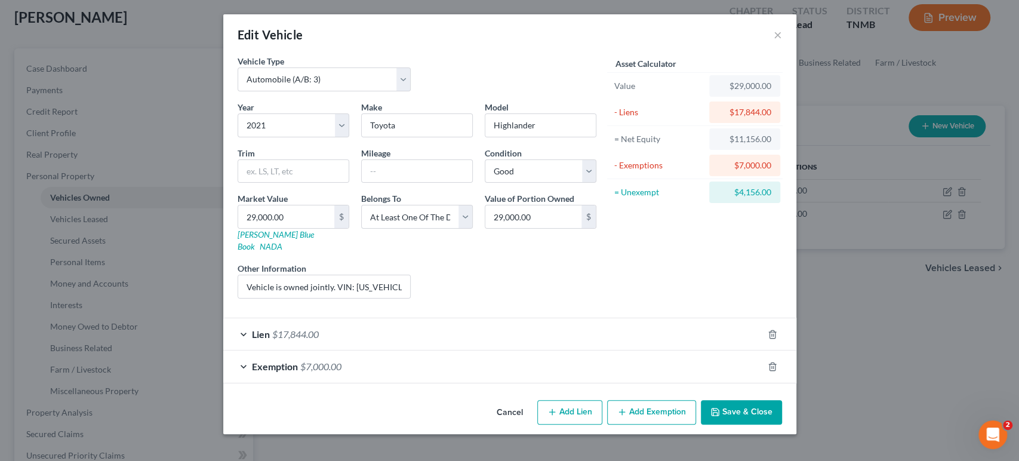
scroll to position [81, 0]
click at [559, 205] on input "29,000.00" at bounding box center [533, 216] width 96 height 23
type input "14,500"
click at [607, 324] on div "Lien $17,844.00" at bounding box center [493, 334] width 540 height 32
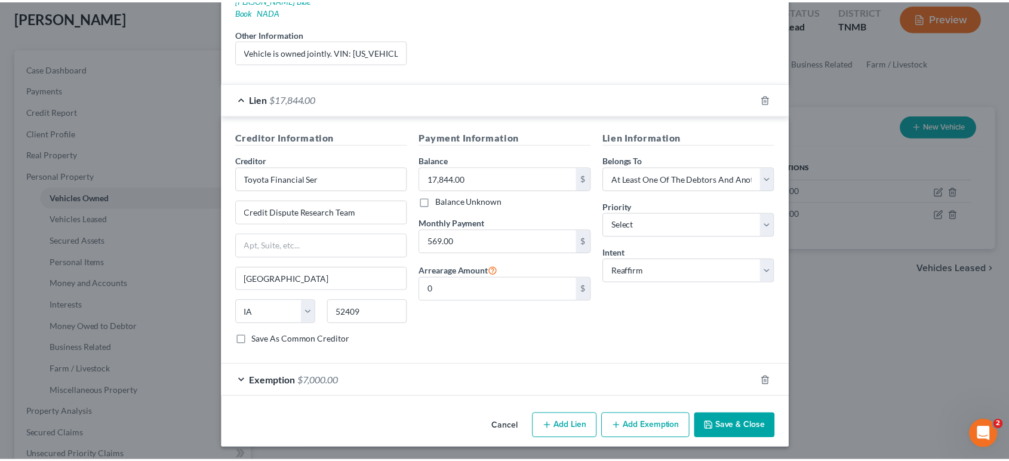
scroll to position [389, 0]
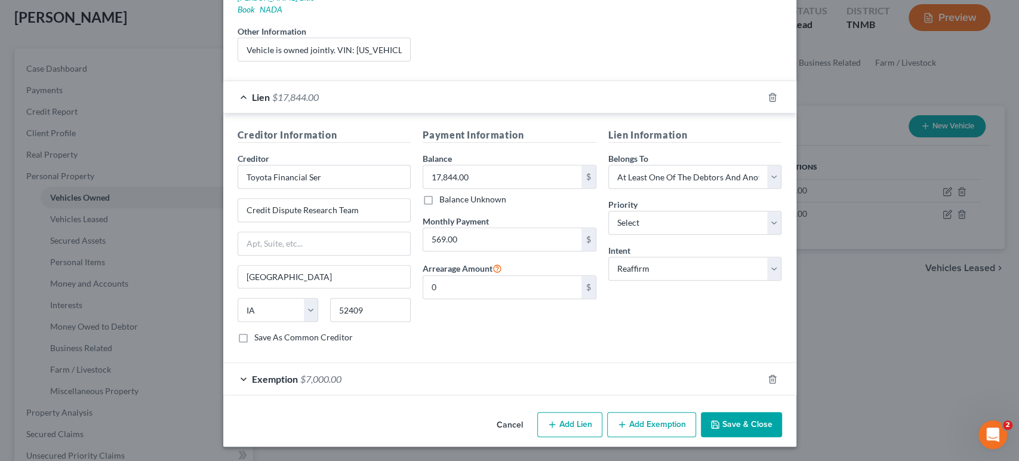
click at [782, 414] on button "Save & Close" at bounding box center [741, 424] width 81 height 25
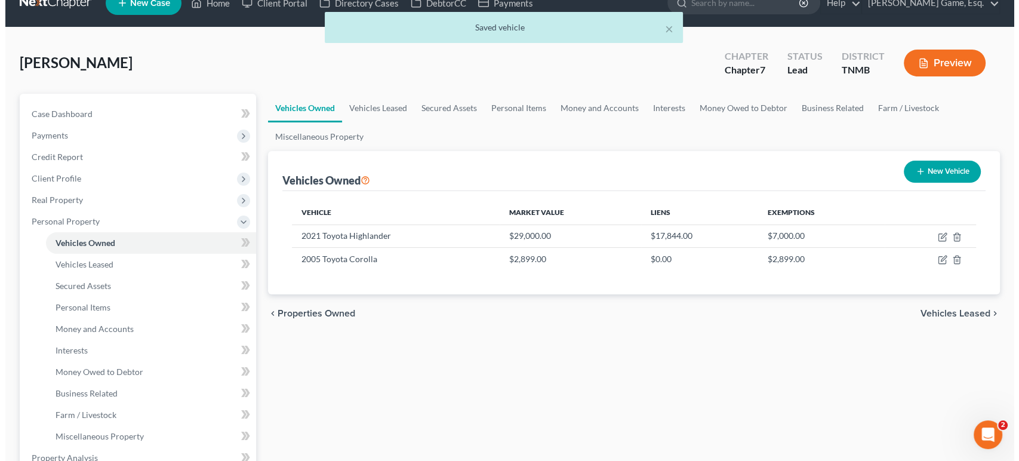
scroll to position [0, 0]
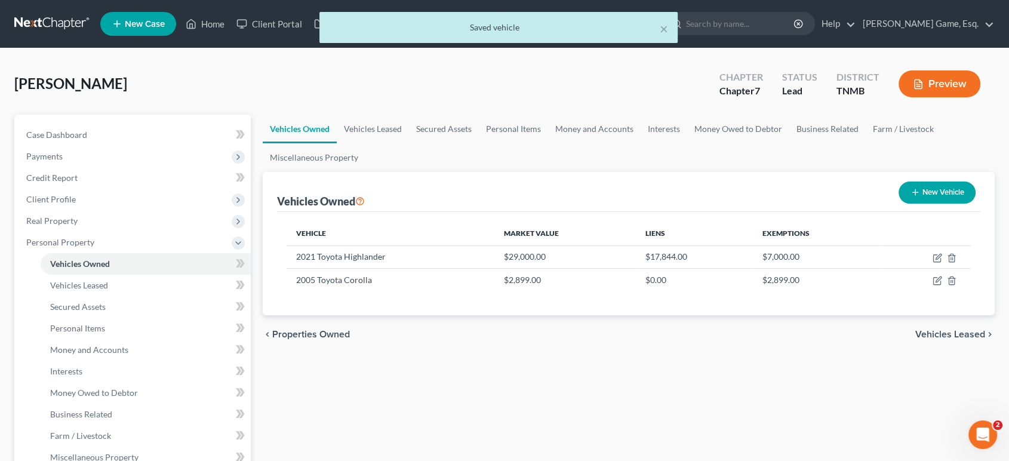
click at [233, 30] on div "× Saved vehicle" at bounding box center [498, 30] width 1009 height 37
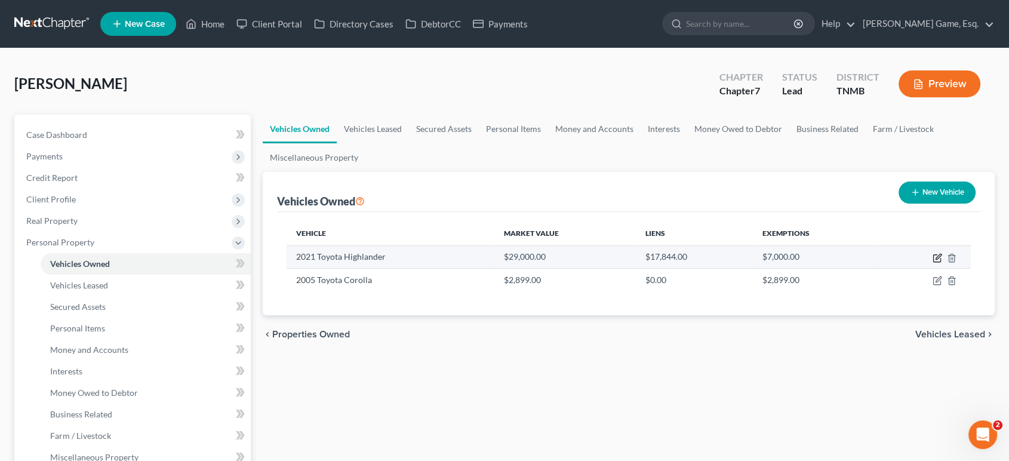
click at [932, 263] on icon "button" at bounding box center [937, 258] width 10 height 10
select select "0"
select select "5"
select select "2"
select select "3"
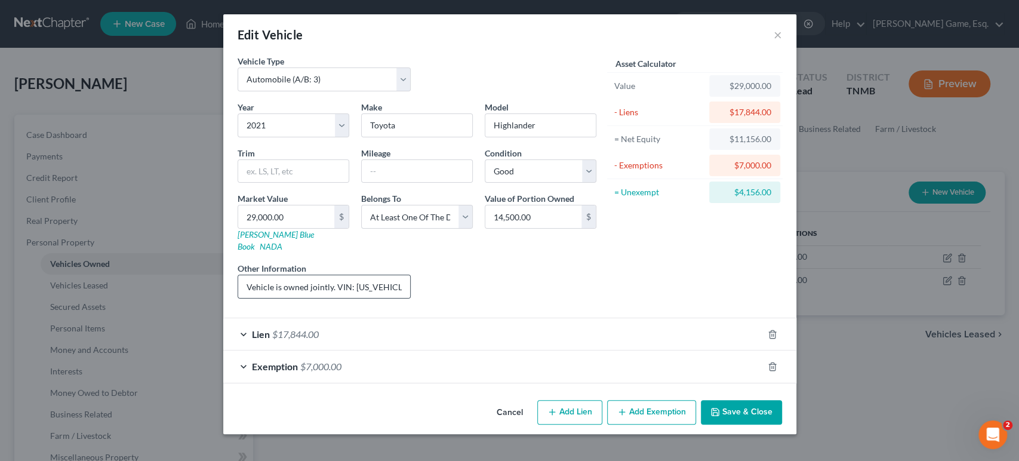
scroll to position [66, 0]
click at [304, 329] on div "Lien $17,844.00" at bounding box center [493, 334] width 540 height 32
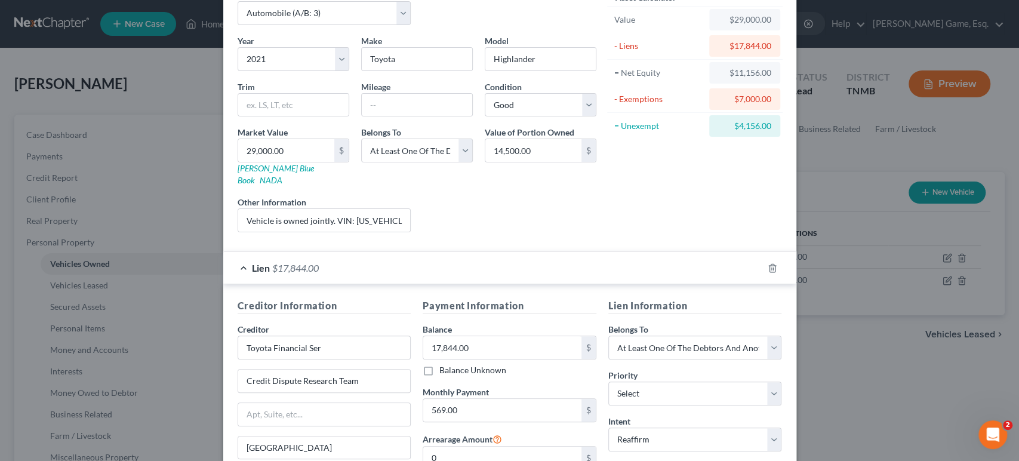
click at [332, 283] on div "Lien $17,844.00" at bounding box center [493, 268] width 540 height 32
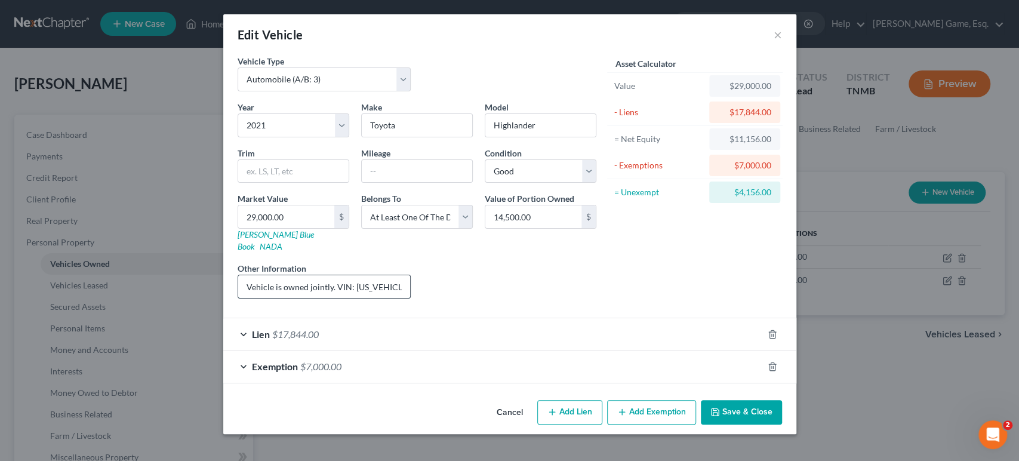
click at [282, 277] on input "Vehicle is owned jointly. VIN: [US_VEHICLE_IDENTIFICATION_NUMBER]" at bounding box center [324, 286] width 172 height 23
type input "Vehicle is owned jointly with non-filing girlfriend. VIN: [US_VEHICLE_IDENTIFIC…"
click at [494, 330] on div "Lien $17,844.00" at bounding box center [493, 334] width 540 height 32
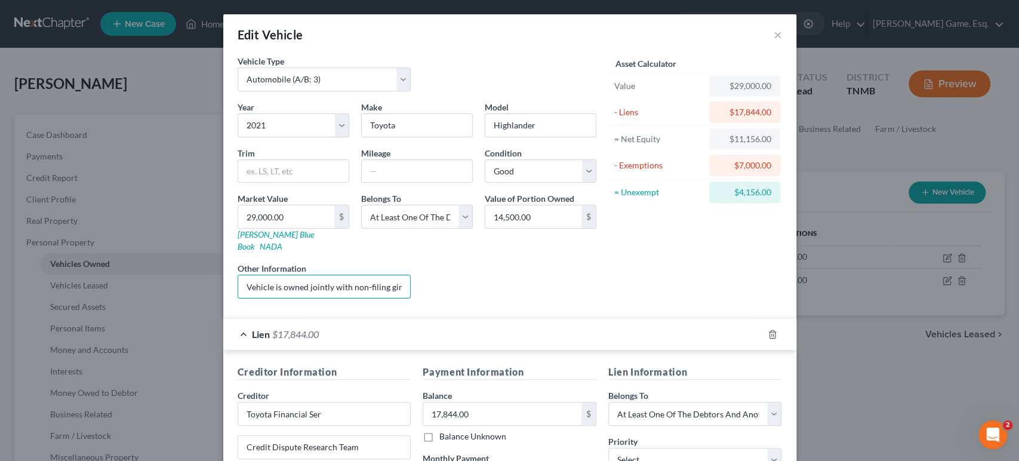
scroll to position [0, 162]
drag, startPoint x: 318, startPoint y: 341, endPoint x: 440, endPoint y: 339, distance: 123.0
click at [461, 308] on div "Year Select 2026 2025 2024 2023 2022 2021 2020 2019 2018 2017 2016 2015 2014 20…" at bounding box center [417, 204] width 371 height 207
click at [238, 298] on input "Vehicle is owned jointly with non-filing girlfriend. VIN: [US_VEHICLE_IDENTIFIC…" at bounding box center [324, 286] width 172 height 23
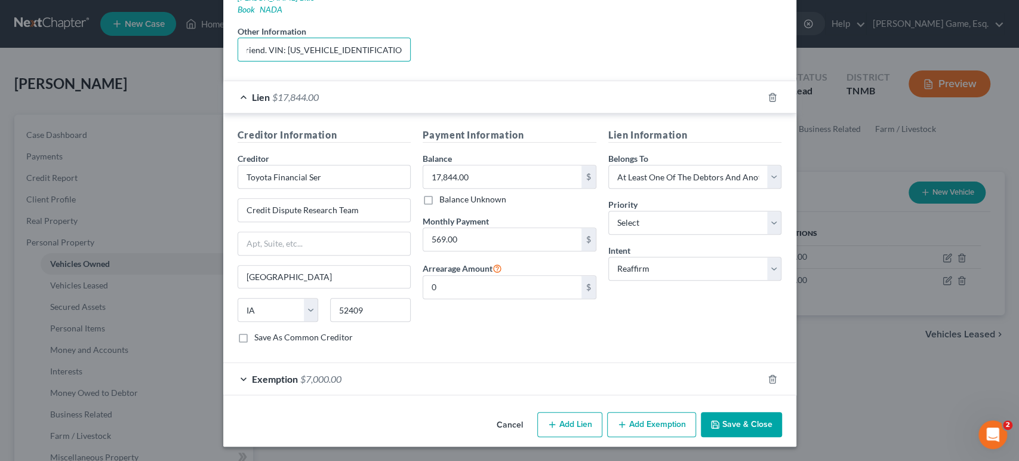
scroll to position [389, 0]
click at [782, 416] on button "Save & Close" at bounding box center [741, 424] width 81 height 25
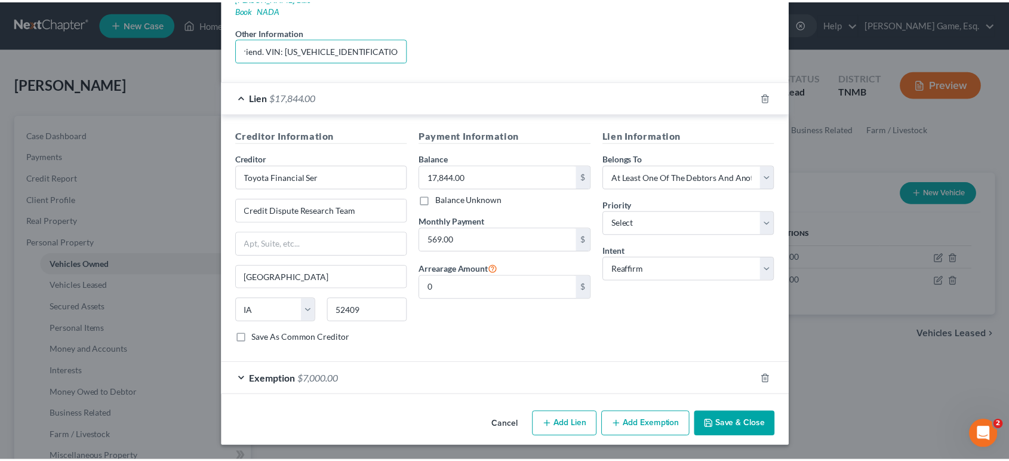
scroll to position [0, 0]
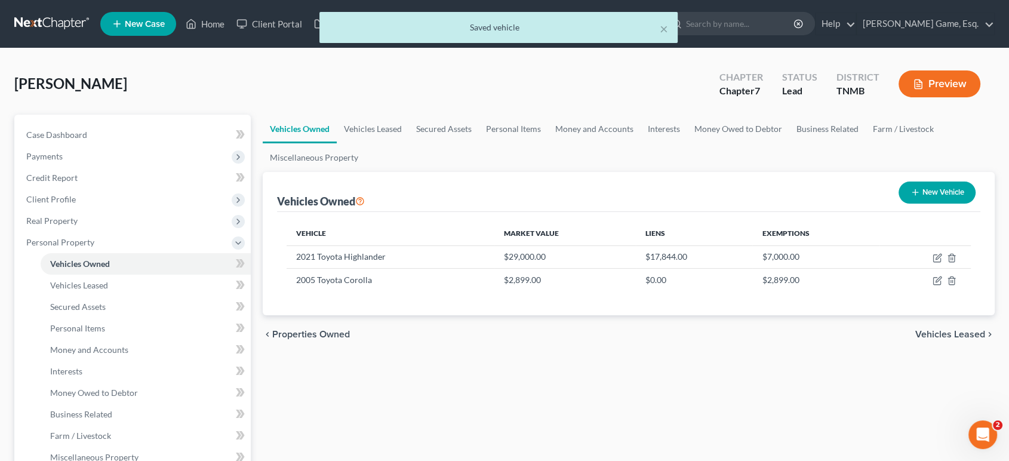
click at [231, 25] on div "× Saved vehicle" at bounding box center [498, 30] width 1009 height 37
click at [660, 30] on button "×" at bounding box center [663, 28] width 8 height 14
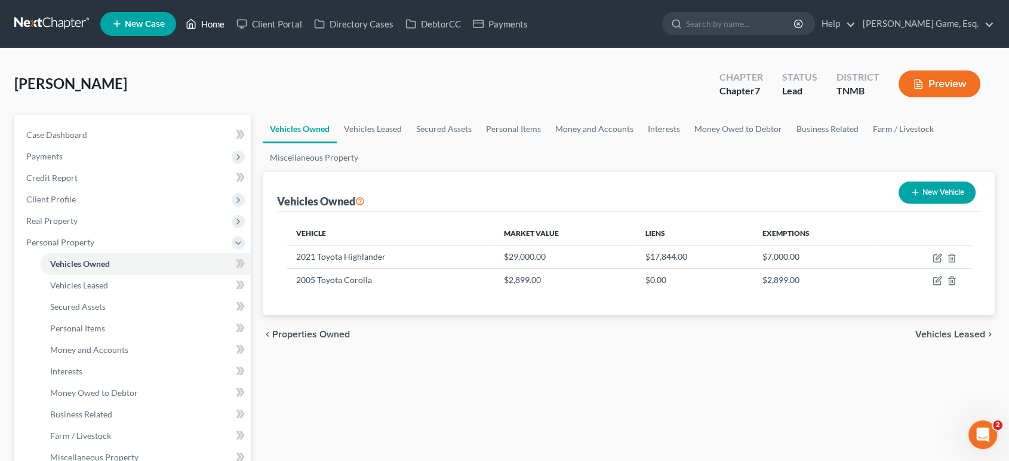
click at [230, 29] on link "Home" at bounding box center [205, 23] width 51 height 21
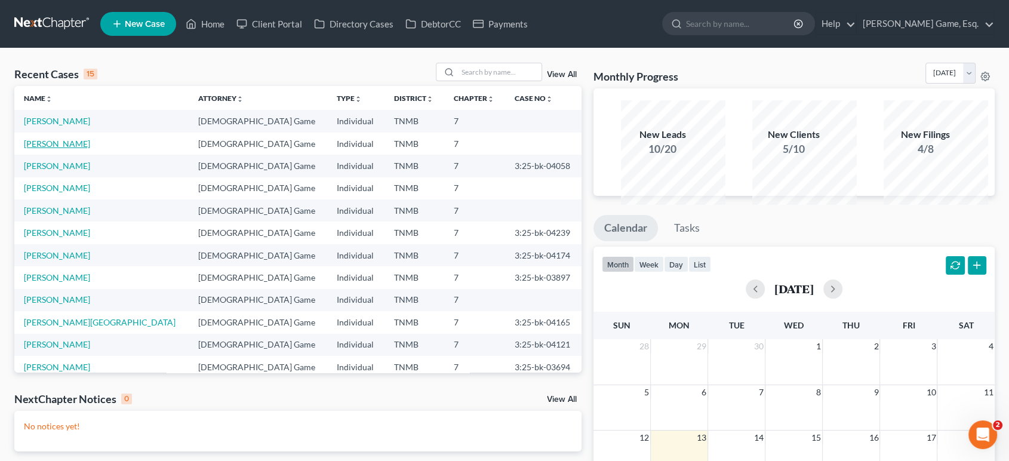
click at [85, 149] on link "[PERSON_NAME]" at bounding box center [57, 143] width 66 height 10
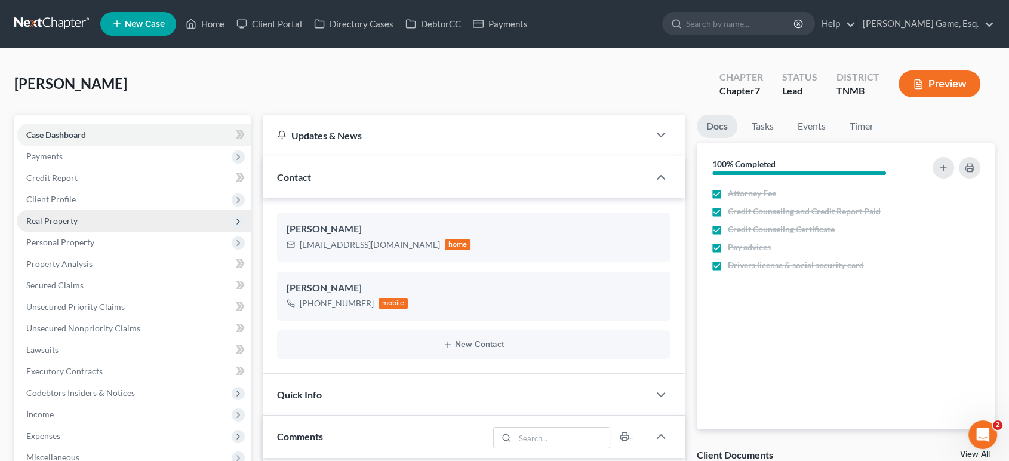
scroll to position [489, 0]
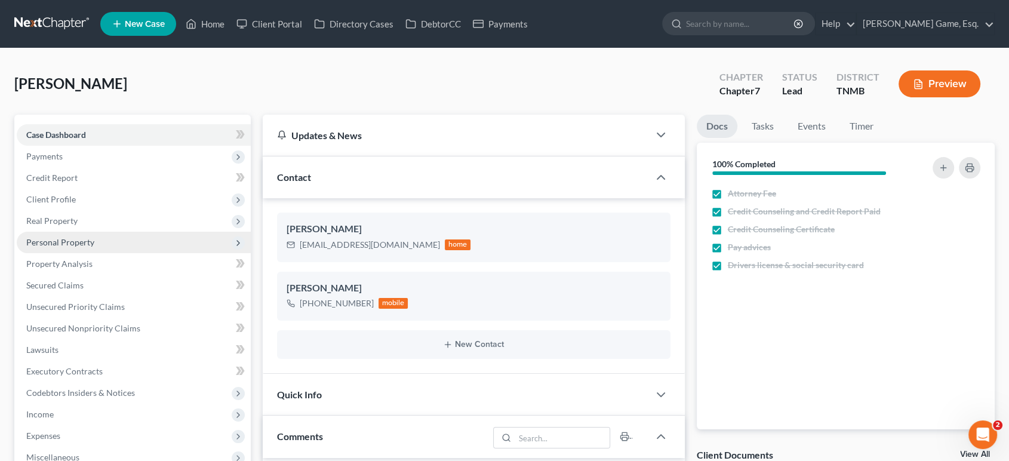
click at [85, 247] on span "Personal Property" at bounding box center [60, 242] width 68 height 10
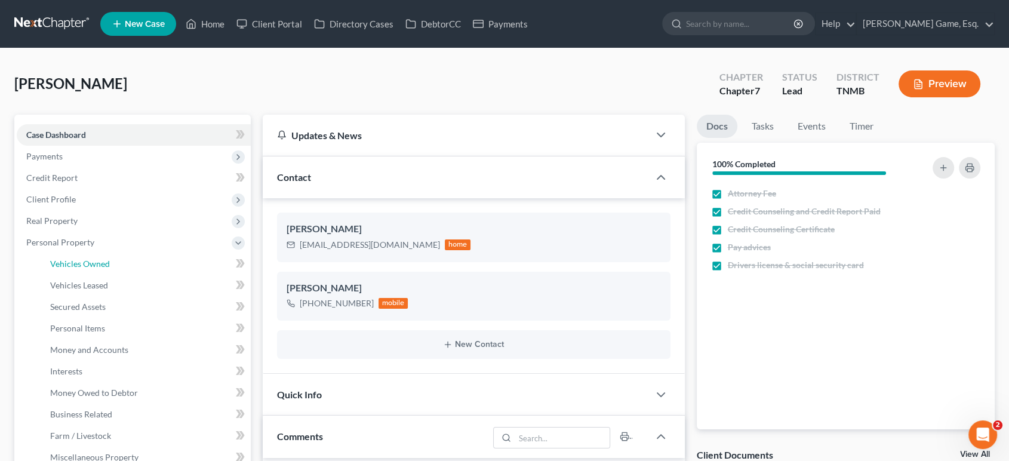
click at [106, 269] on span "Vehicles Owned" at bounding box center [80, 263] width 60 height 10
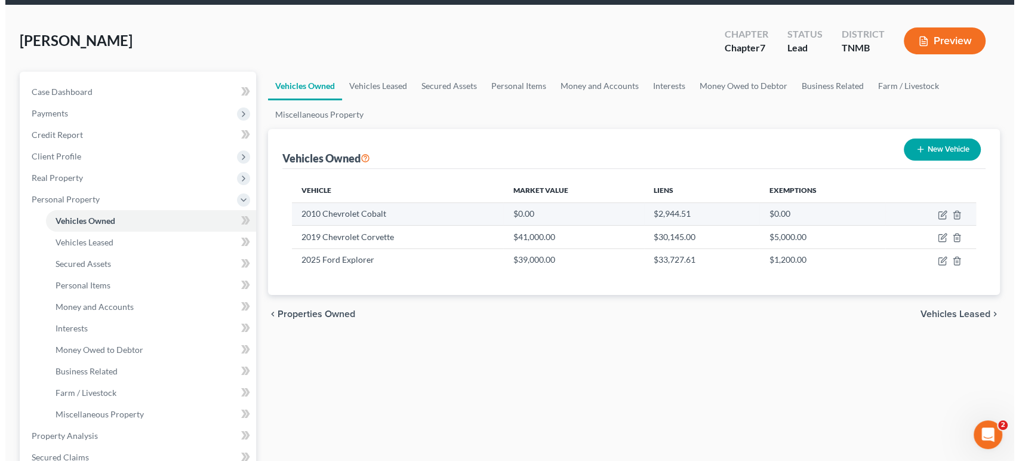
scroll to position [66, 0]
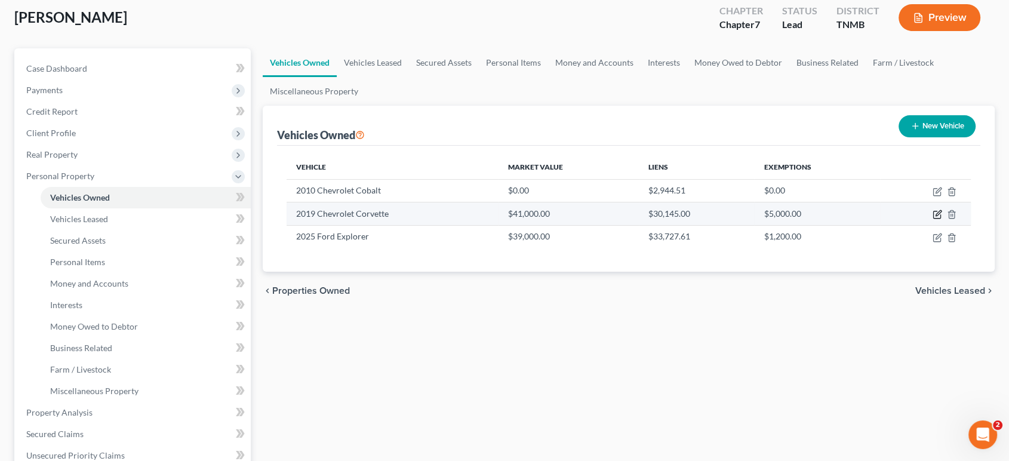
click at [932, 219] on icon "button" at bounding box center [937, 214] width 10 height 10
select select "0"
select select "7"
select select "1"
select select "3"
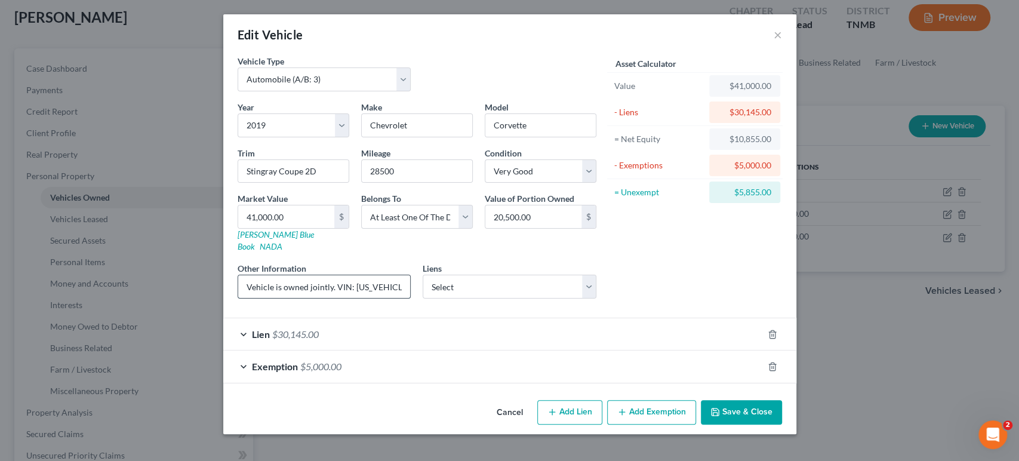
click at [282, 298] on input "Vehicle is owned jointly. VIN: [US_VEHICLE_IDENTIFICATION_NUMBER]" at bounding box center [324, 286] width 172 height 23
drag, startPoint x: 270, startPoint y: 343, endPoint x: 352, endPoint y: 339, distance: 81.2
click at [352, 298] on input "Vehicle is owned jointly with non-filing spouse. VIN: [US_VEHICLE_IDENTIFICATIO…" at bounding box center [324, 286] width 172 height 23
type input "Vehicle is owned jointly with non-filing spouse. VIN: [US_VEHICLE_IDENTIFICATIO…"
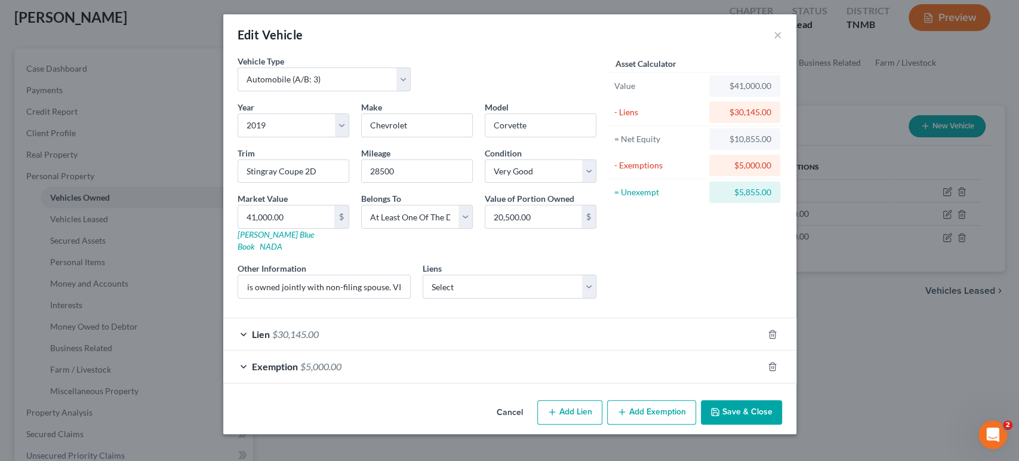
click at [788, 294] on div "Asset Calculator Value $41,000.00 - Liens $30,145.00 = Net Equity $10,855.00 - …" at bounding box center [695, 181] width 186 height 253
click at [780, 407] on button "Save & Close" at bounding box center [741, 412] width 81 height 25
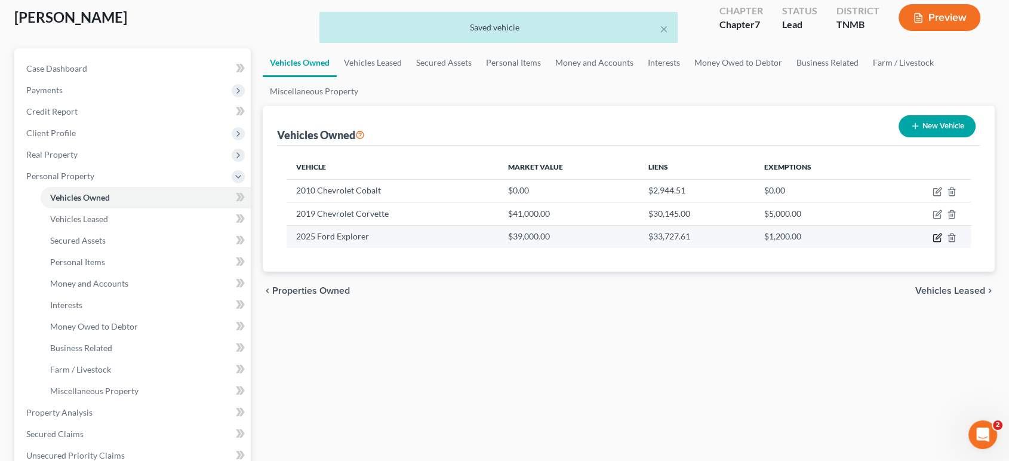
click at [935, 239] on icon "button" at bounding box center [937, 235] width 5 height 5
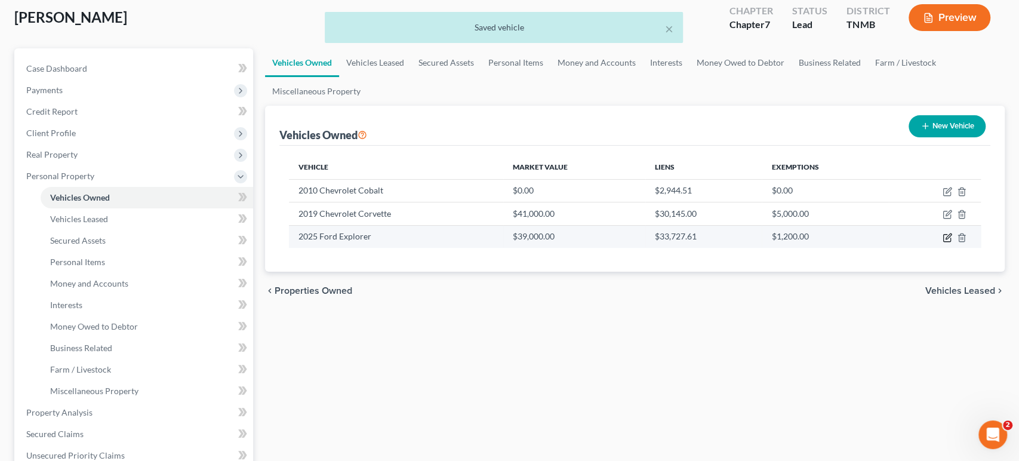
select select "0"
select select "1"
select select "0"
select select "3"
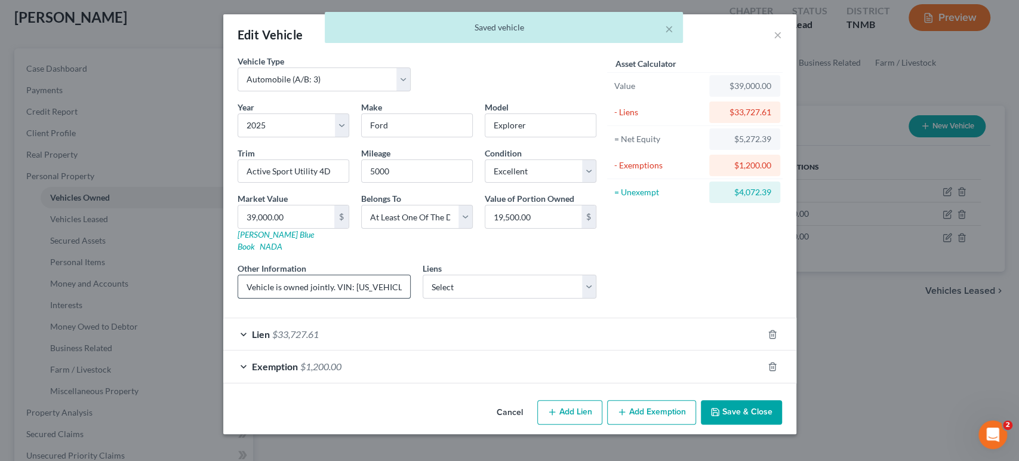
click at [281, 298] on input "Vehicle is owned jointly. VIN: [US_VEHICLE_IDENTIFICATION_NUMBER]" at bounding box center [324, 286] width 172 height 23
paste input "with non-filing spouse"
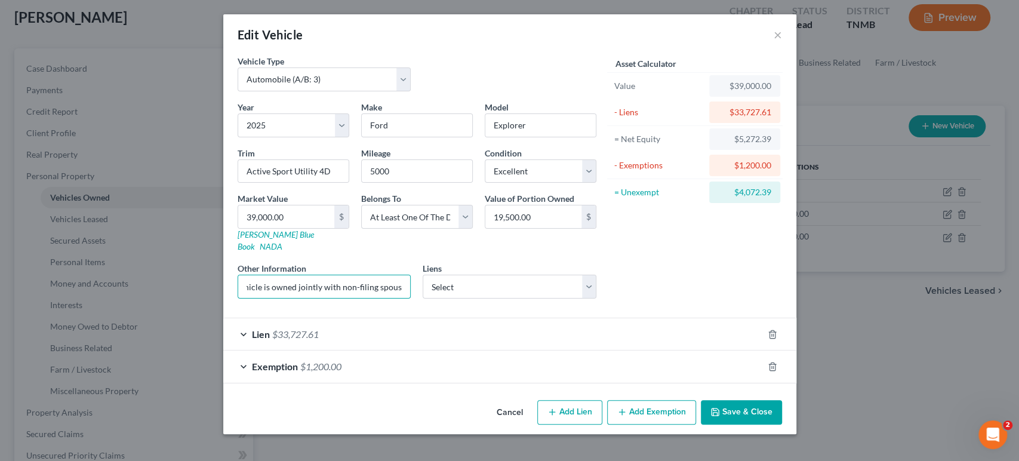
type input "Vehicle is owned jointly with non-filing spouse. VIN: [US_VEHICLE_IDENTIFICATIO…"
click at [782, 414] on button "Save & Close" at bounding box center [741, 412] width 81 height 25
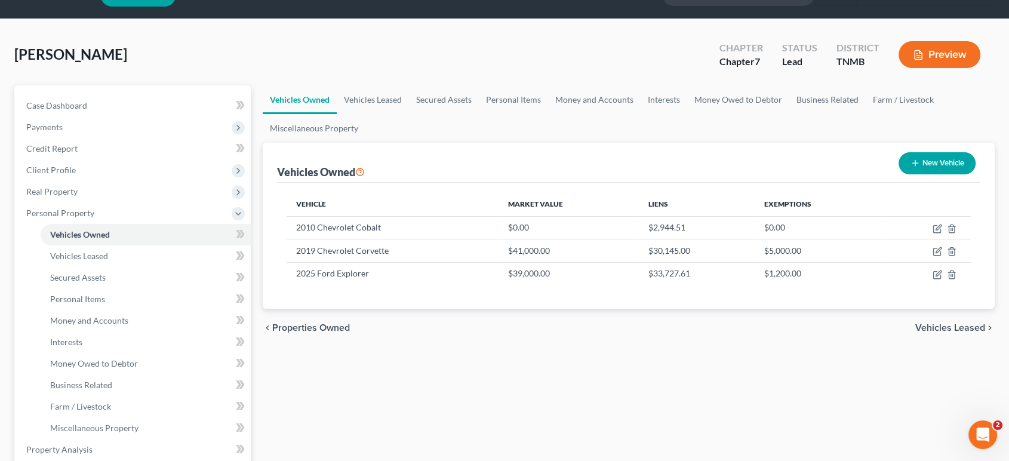
scroll to position [0, 0]
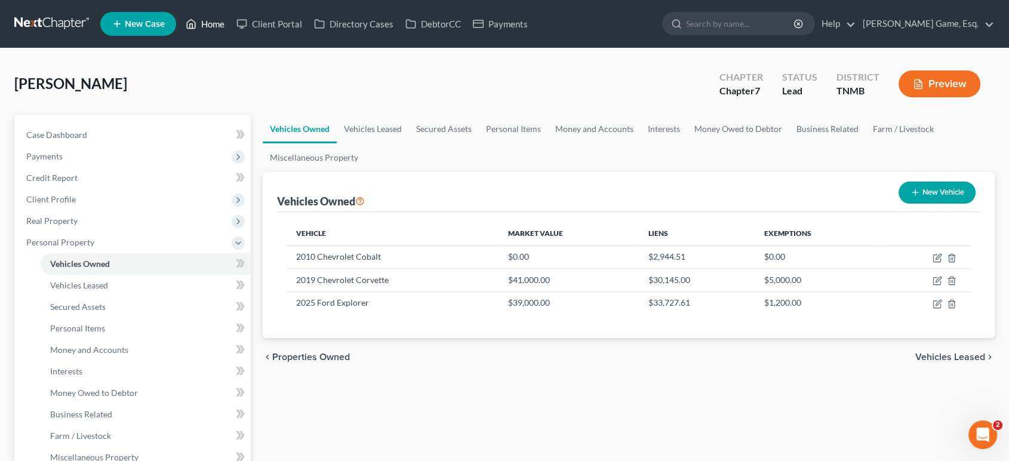
click at [230, 30] on link "Home" at bounding box center [205, 23] width 51 height 21
